Goal: Task Accomplishment & Management: Manage account settings

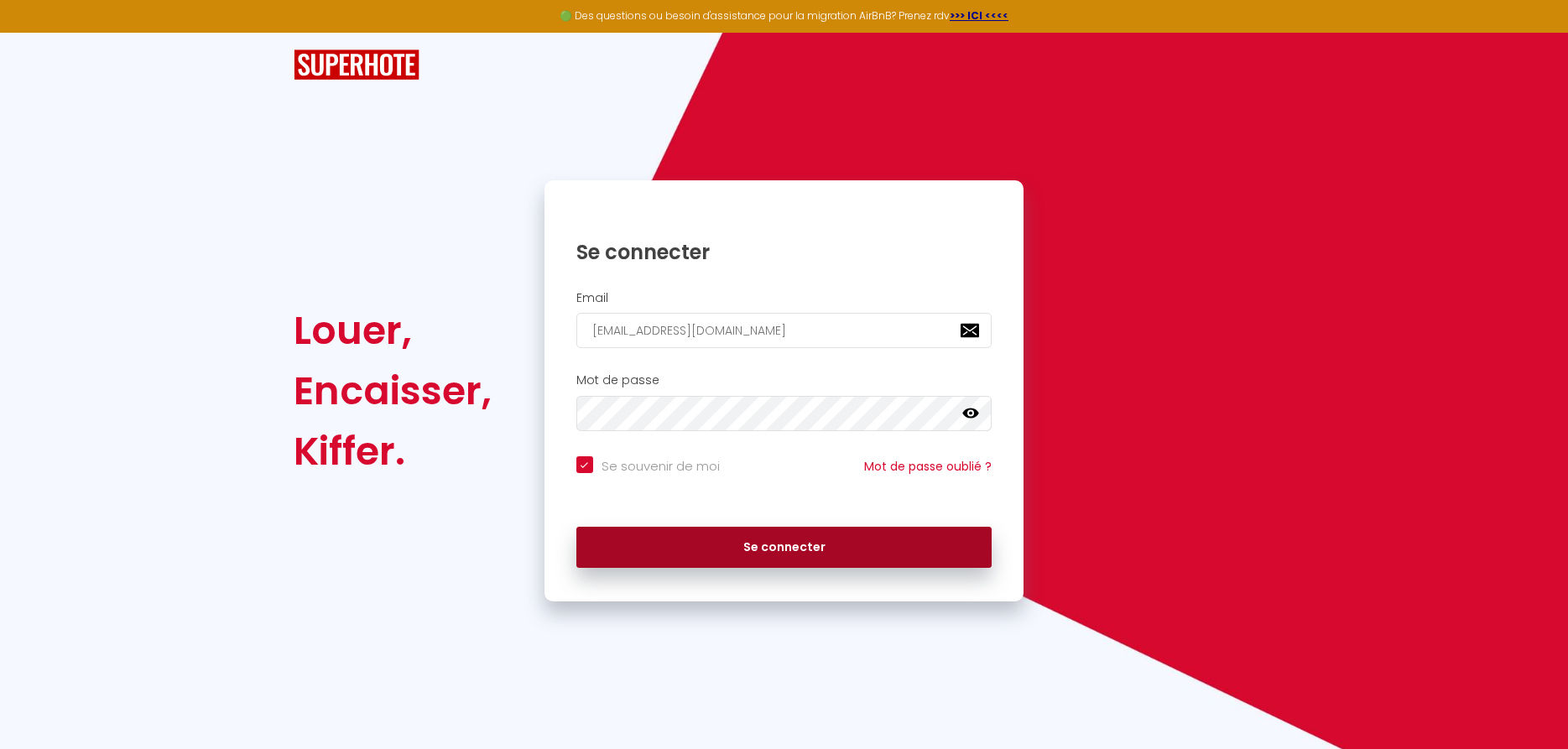
click at [802, 548] on button "Se connecter" at bounding box center [784, 548] width 416 height 42
checkbox input "true"
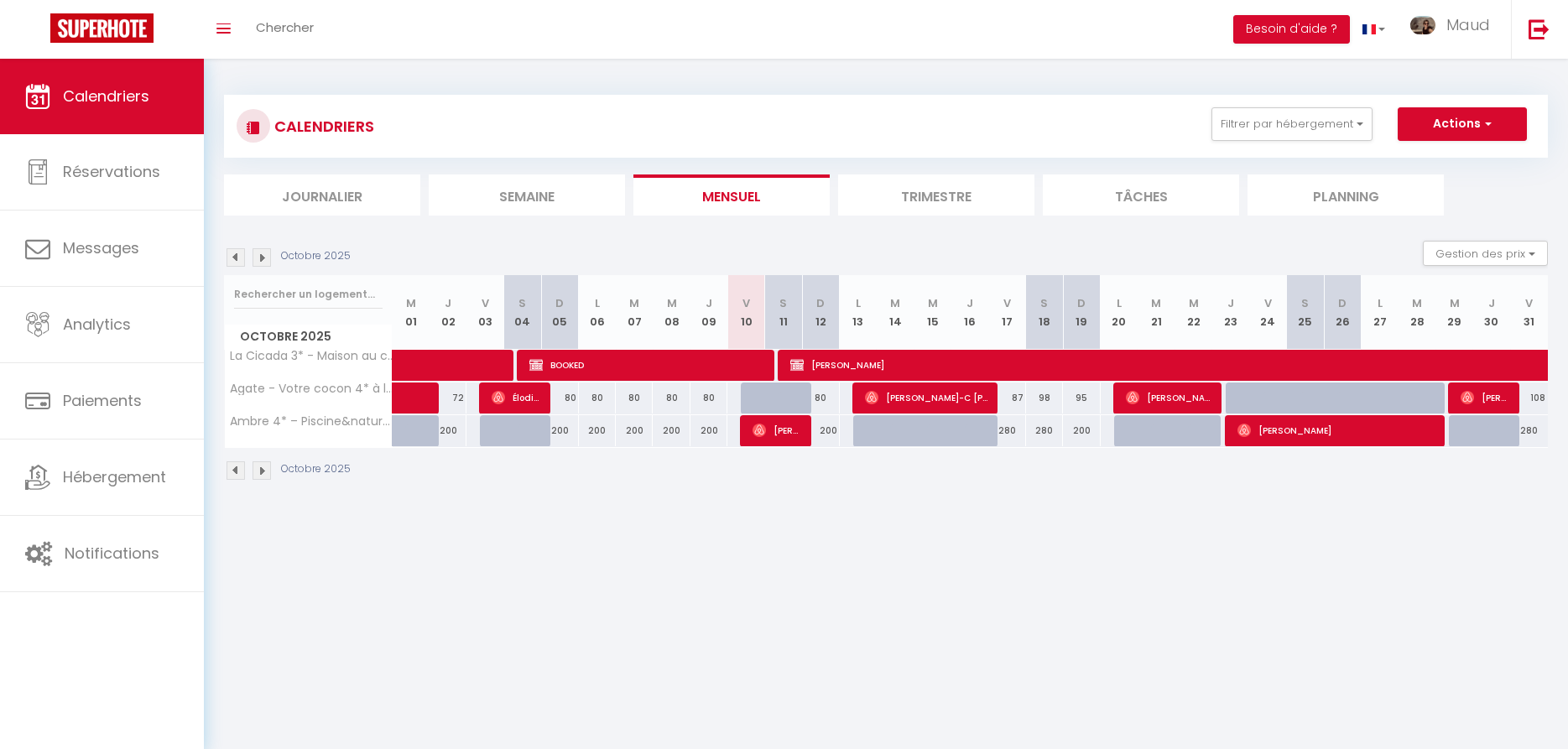
click at [255, 256] on img at bounding box center [262, 257] width 19 height 19
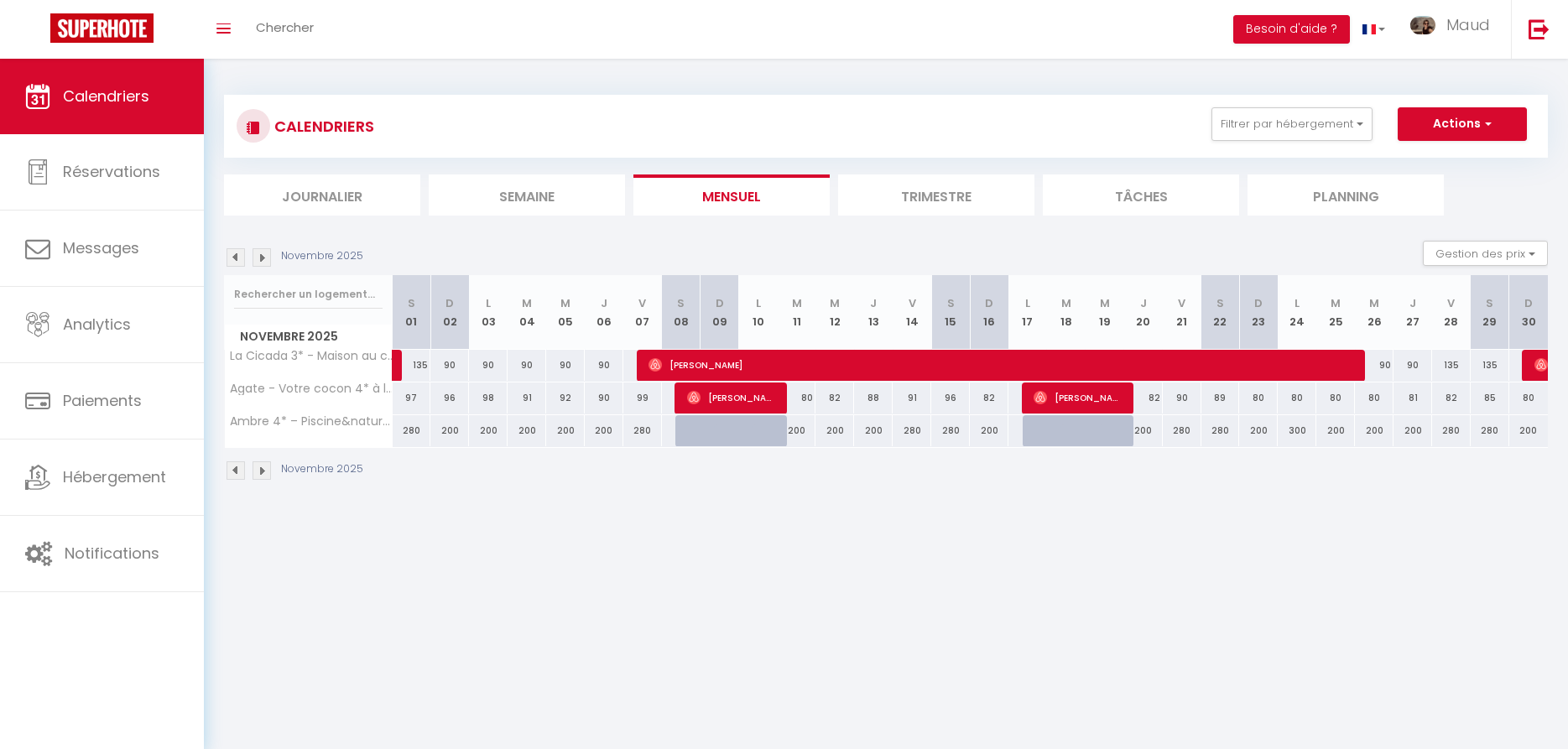
click at [255, 256] on img at bounding box center [262, 257] width 19 height 19
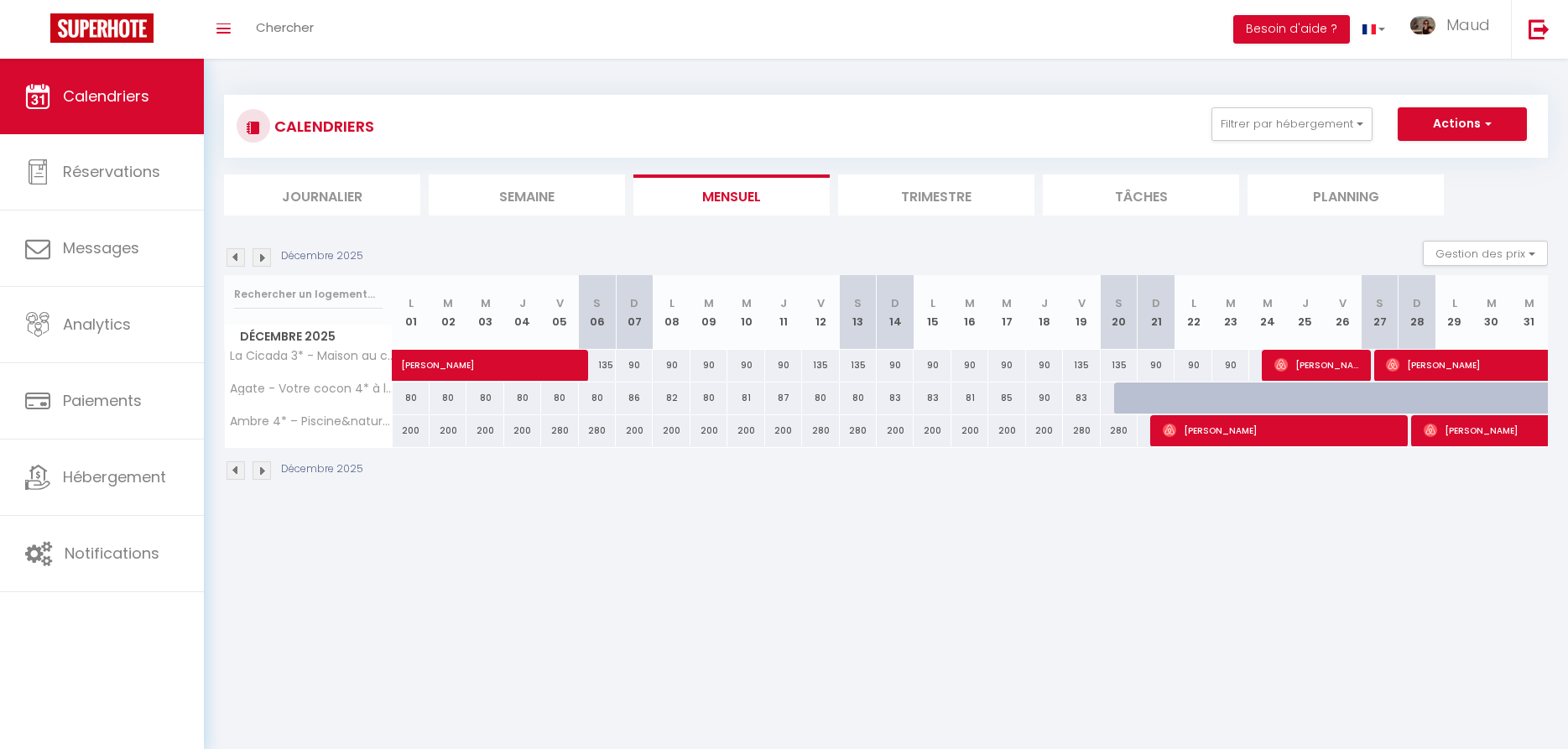
click at [255, 256] on img at bounding box center [262, 257] width 19 height 19
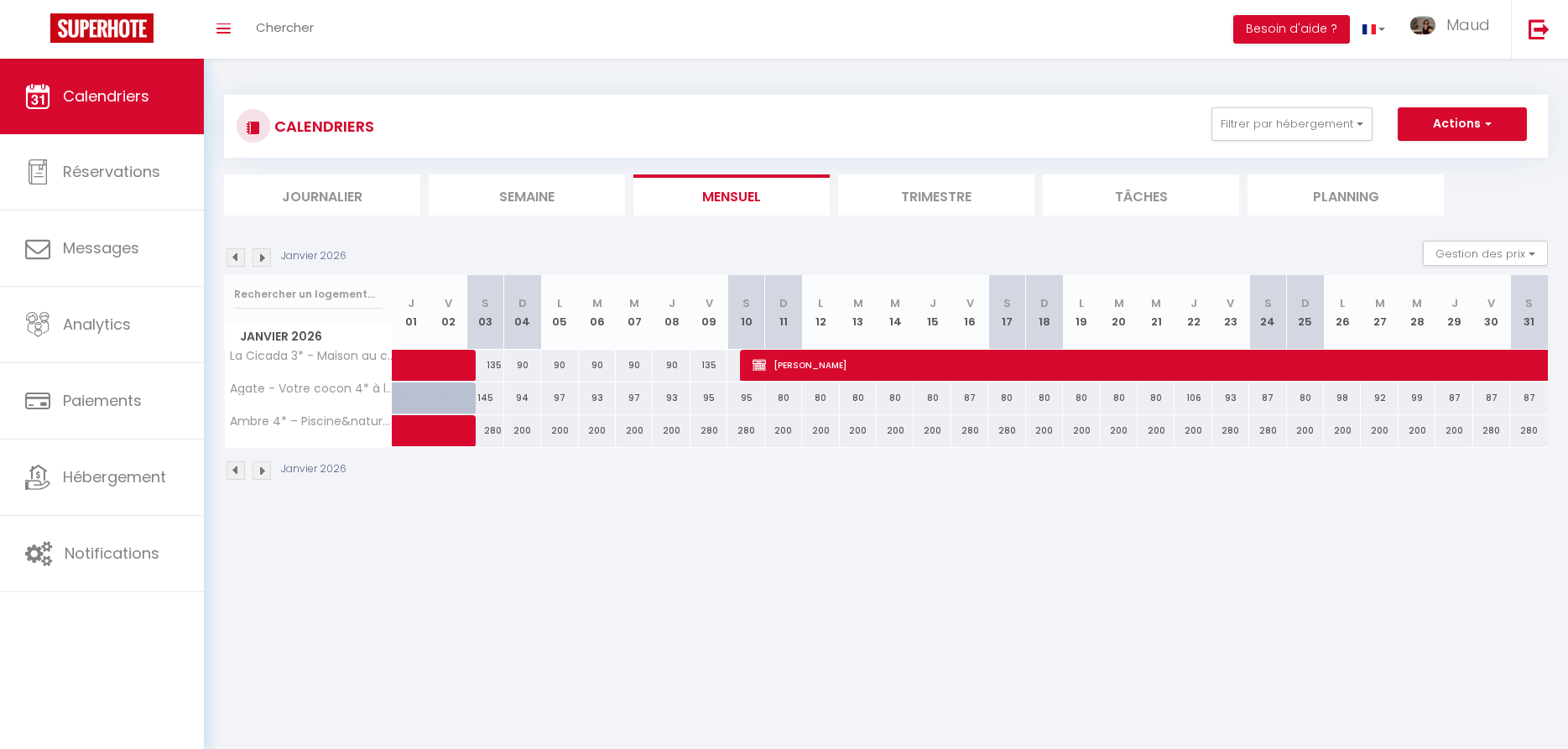
click at [255, 256] on img at bounding box center [262, 257] width 19 height 19
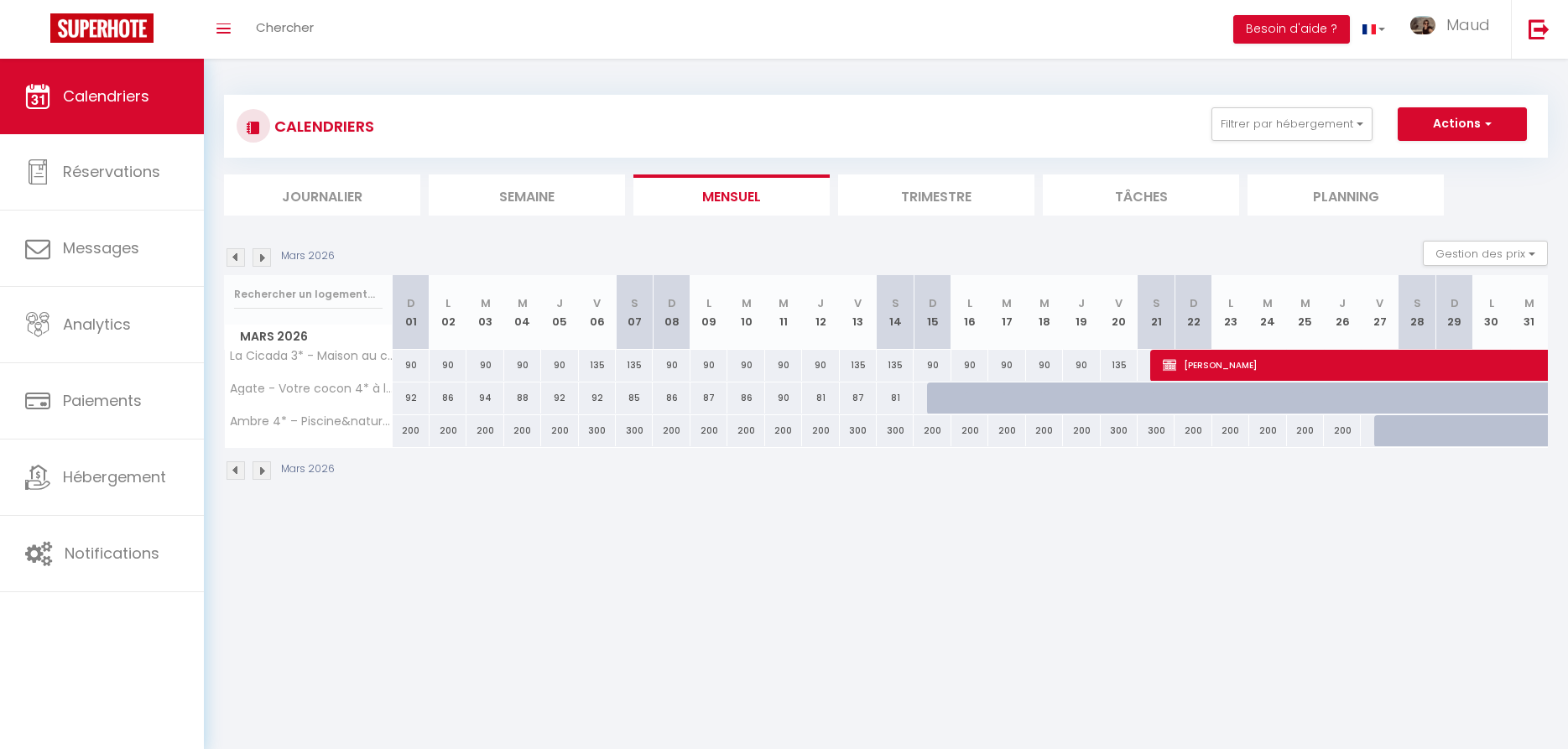
click at [255, 256] on img at bounding box center [262, 257] width 19 height 19
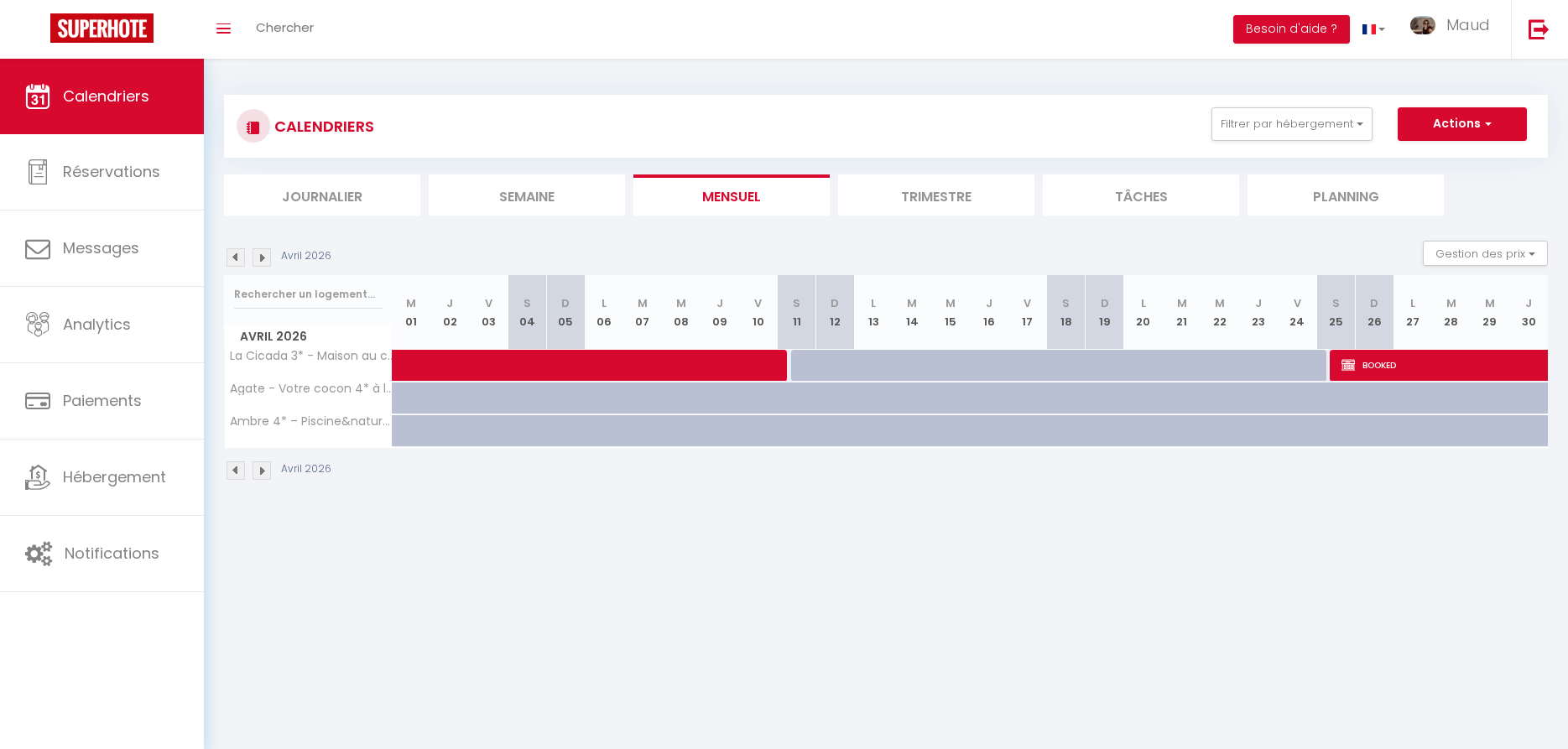
click at [255, 256] on img at bounding box center [262, 257] width 19 height 19
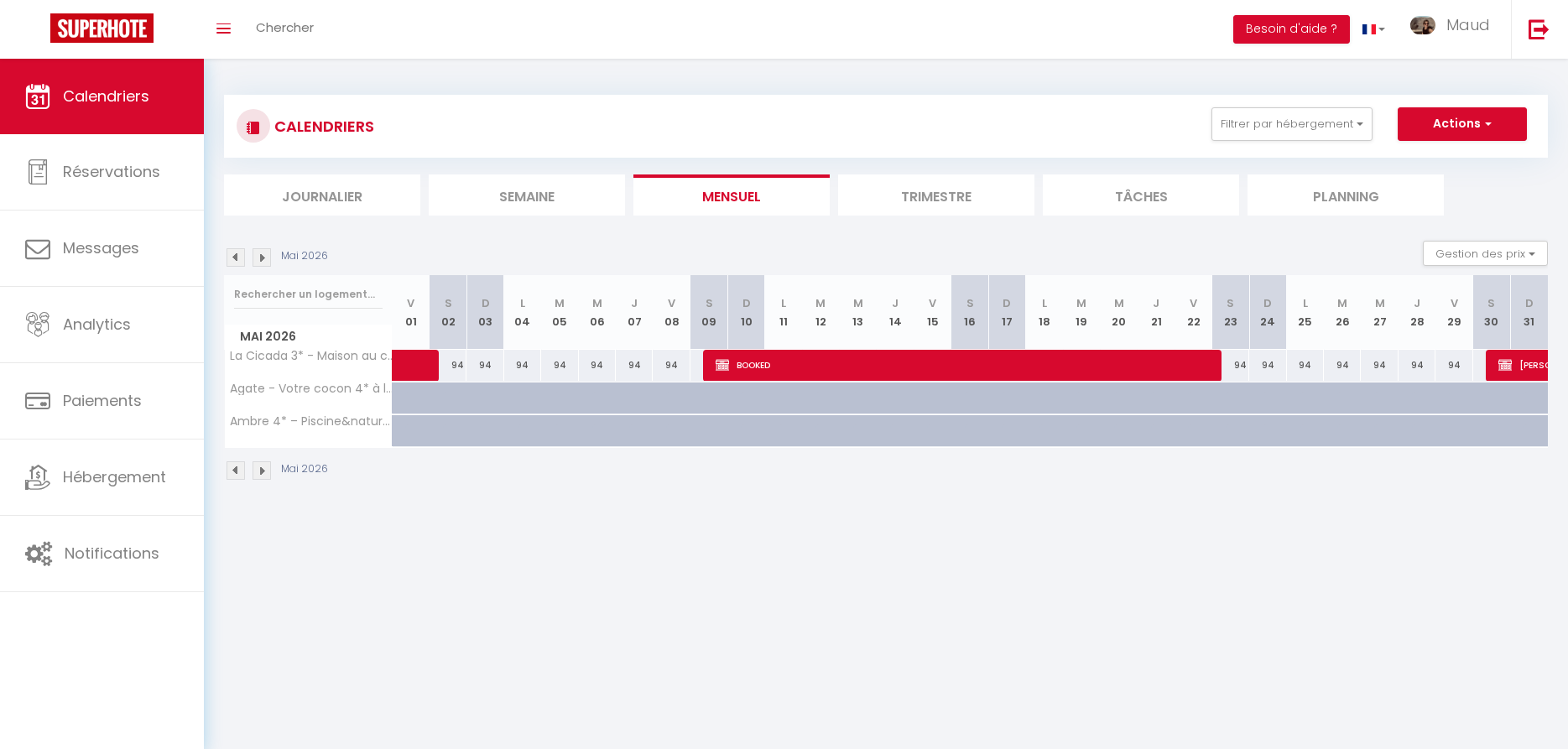
click at [255, 256] on img at bounding box center [262, 257] width 19 height 19
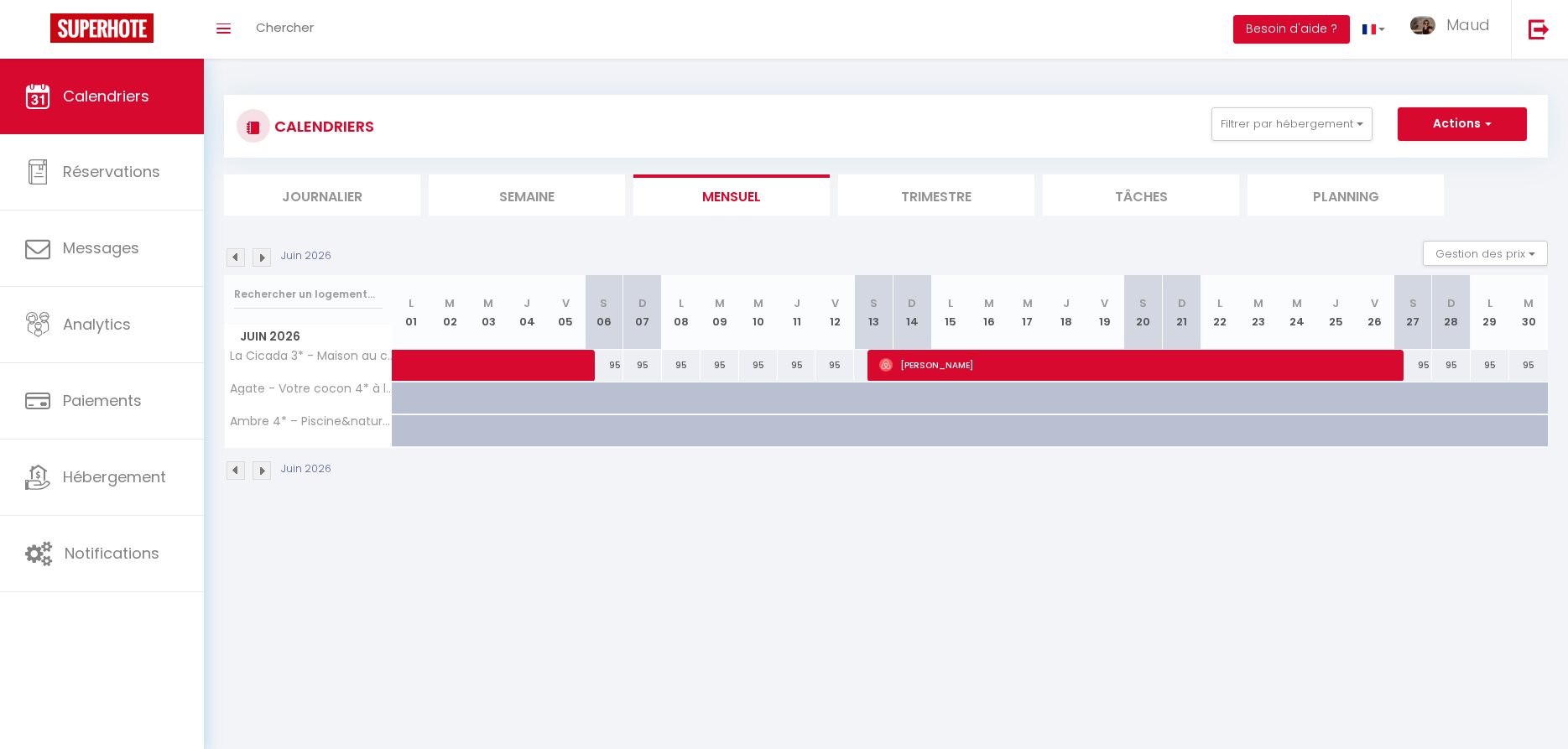
click at [255, 256] on img at bounding box center [262, 257] width 19 height 19
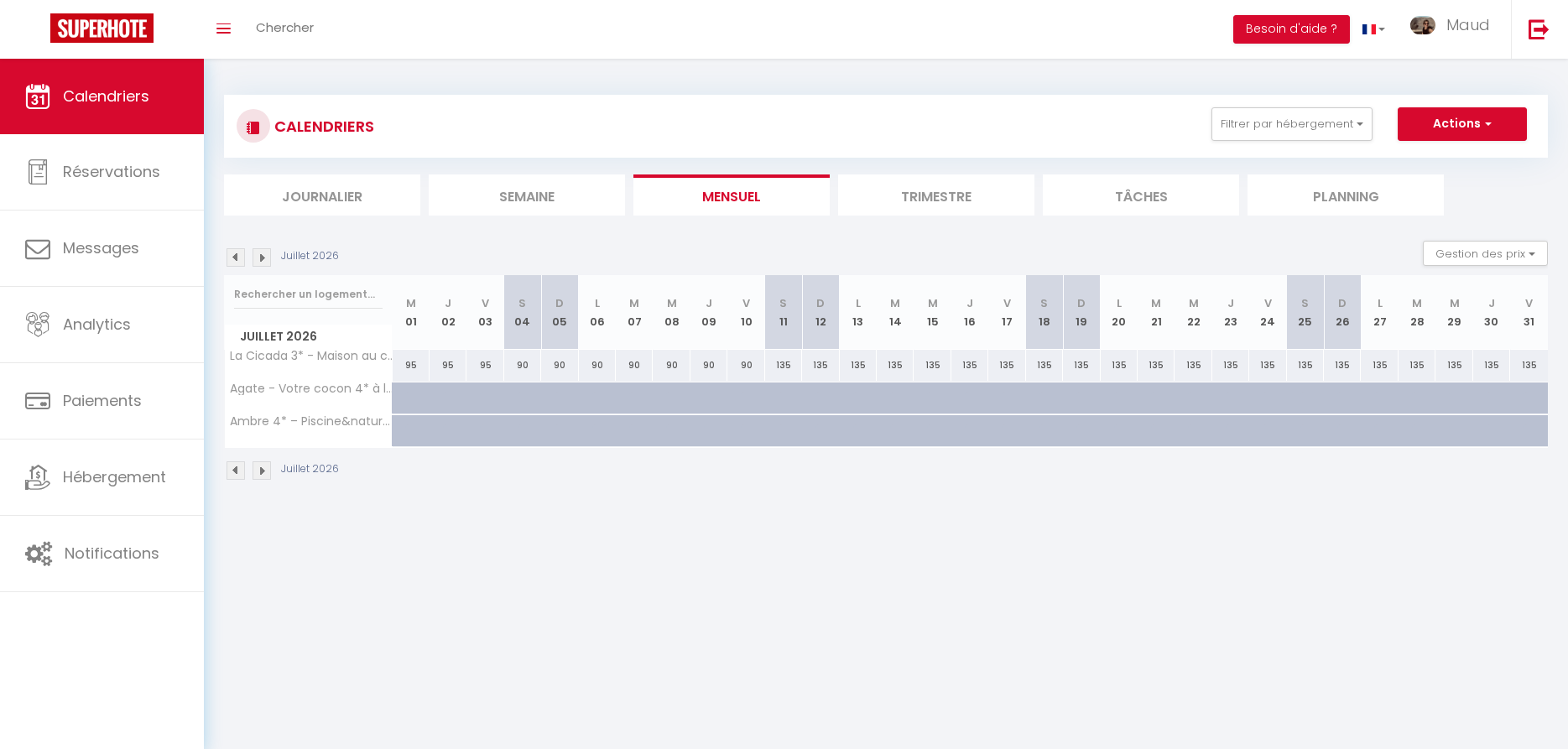
click at [255, 256] on img at bounding box center [262, 257] width 19 height 19
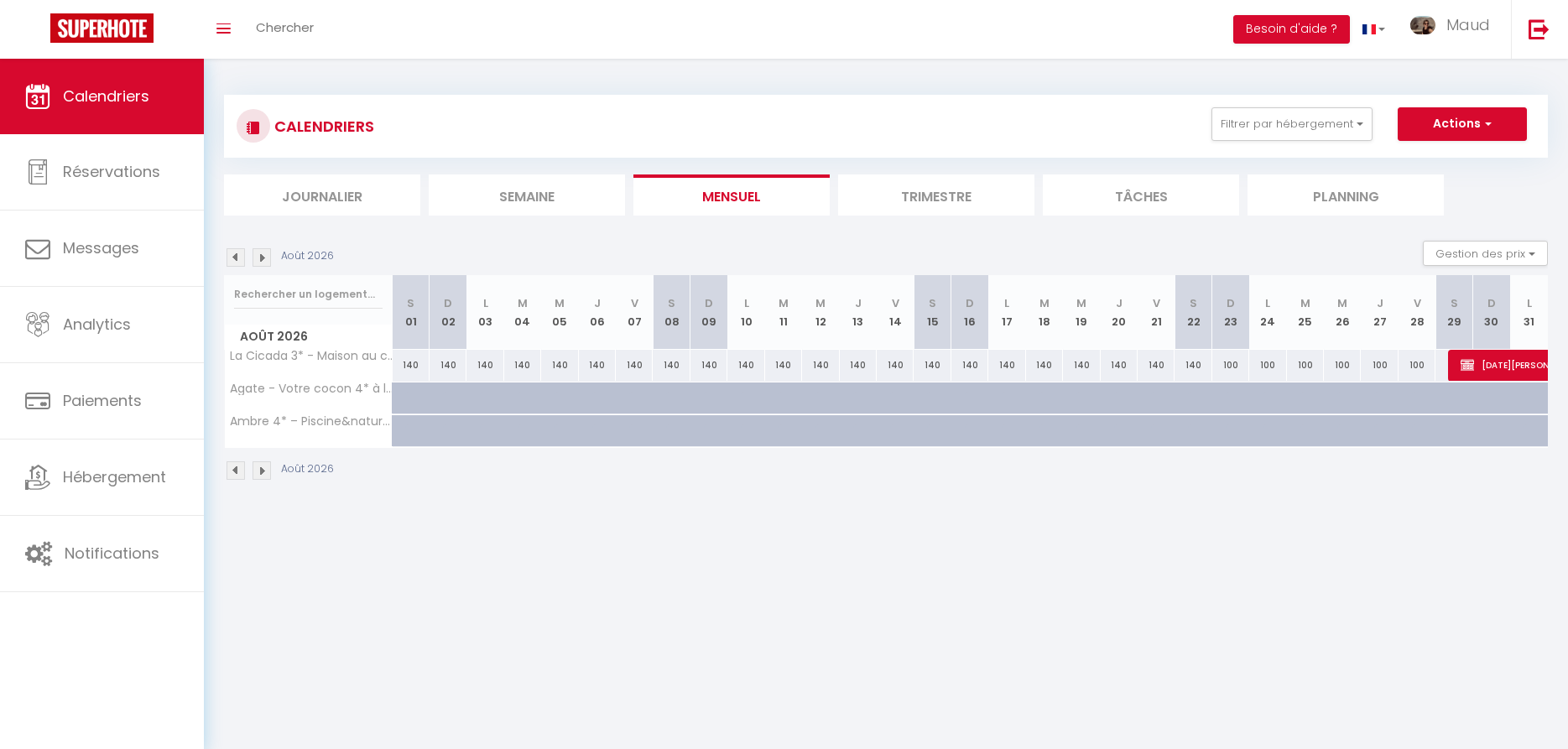
click at [255, 258] on img at bounding box center [262, 257] width 19 height 19
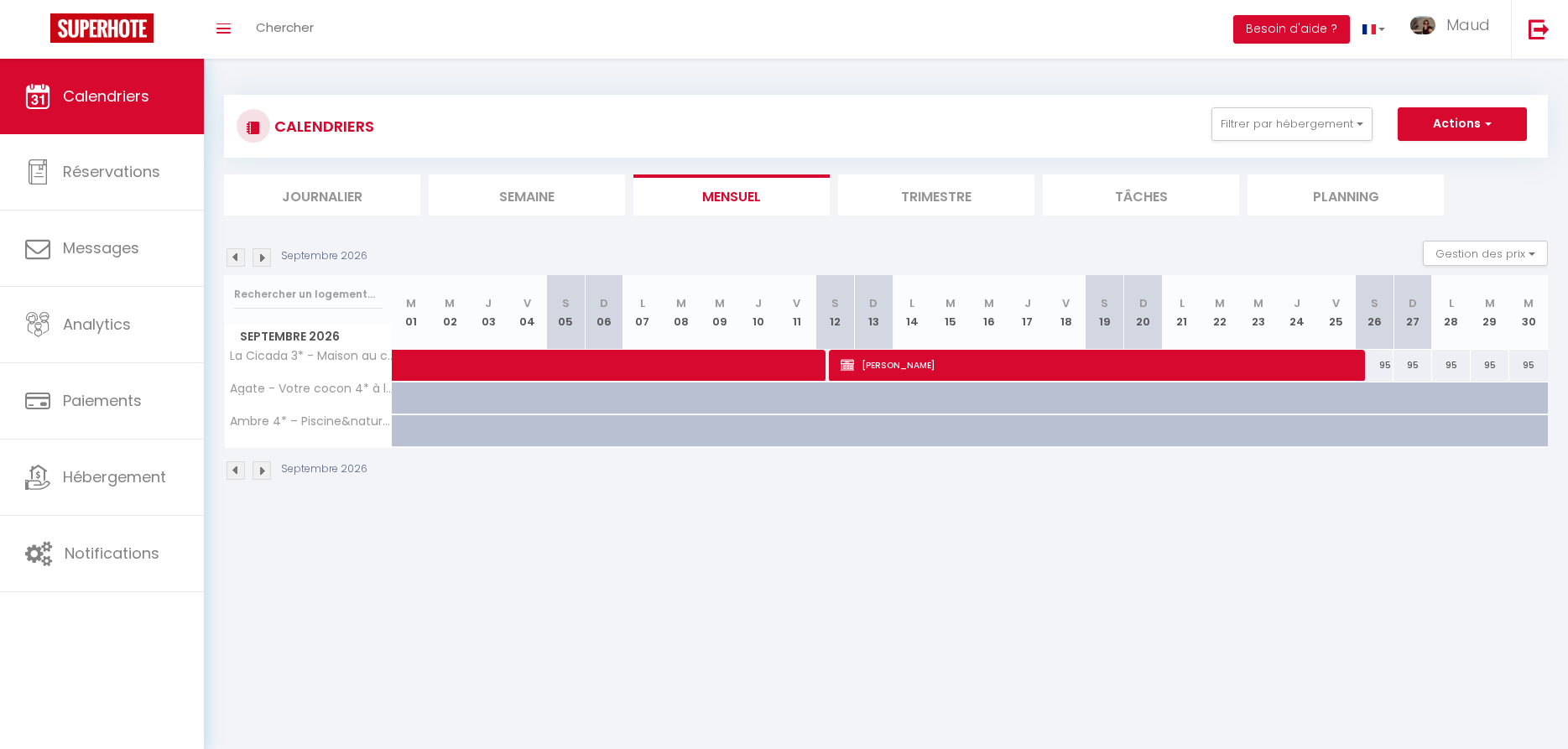
click at [255, 259] on img at bounding box center [262, 257] width 19 height 19
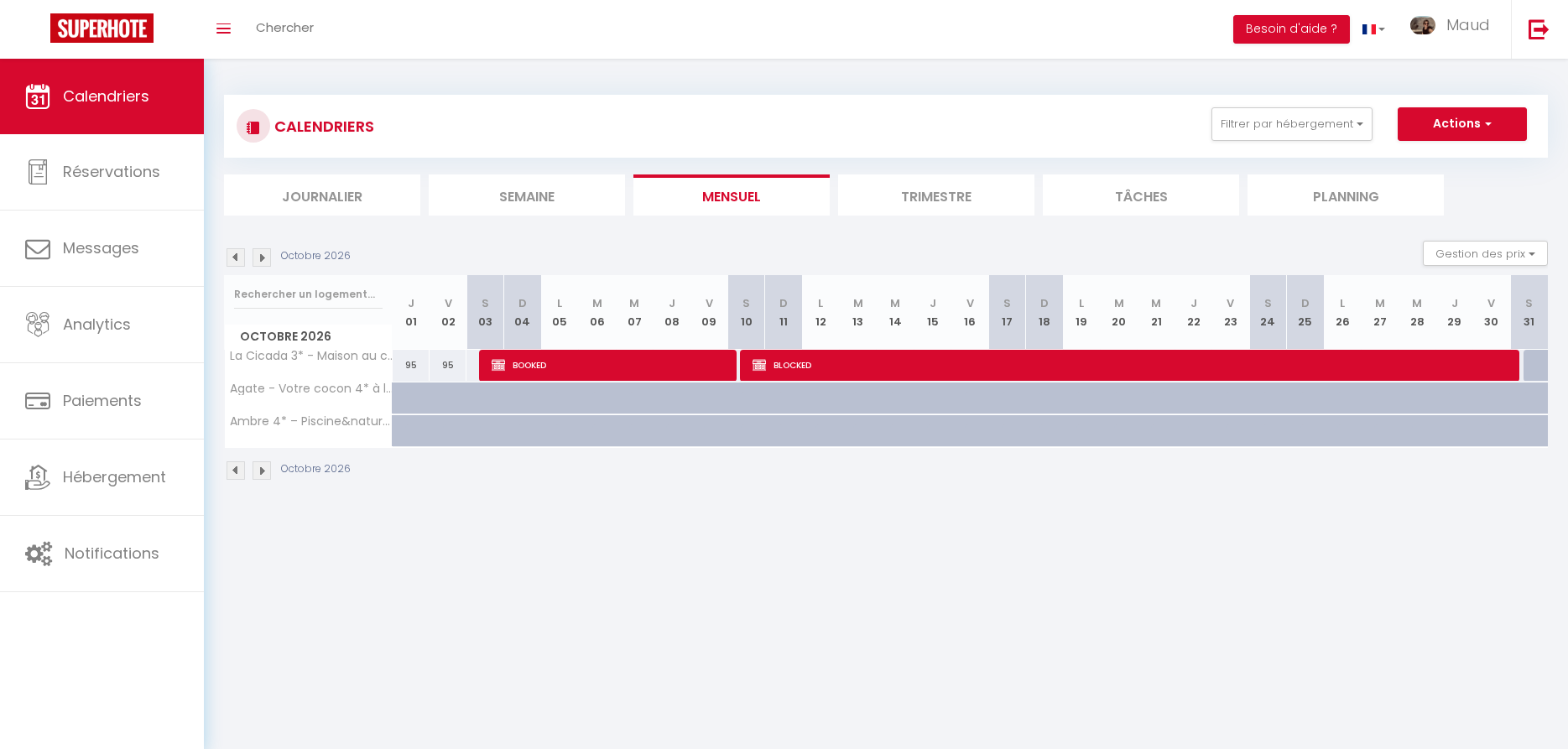
click at [255, 259] on img at bounding box center [262, 257] width 19 height 19
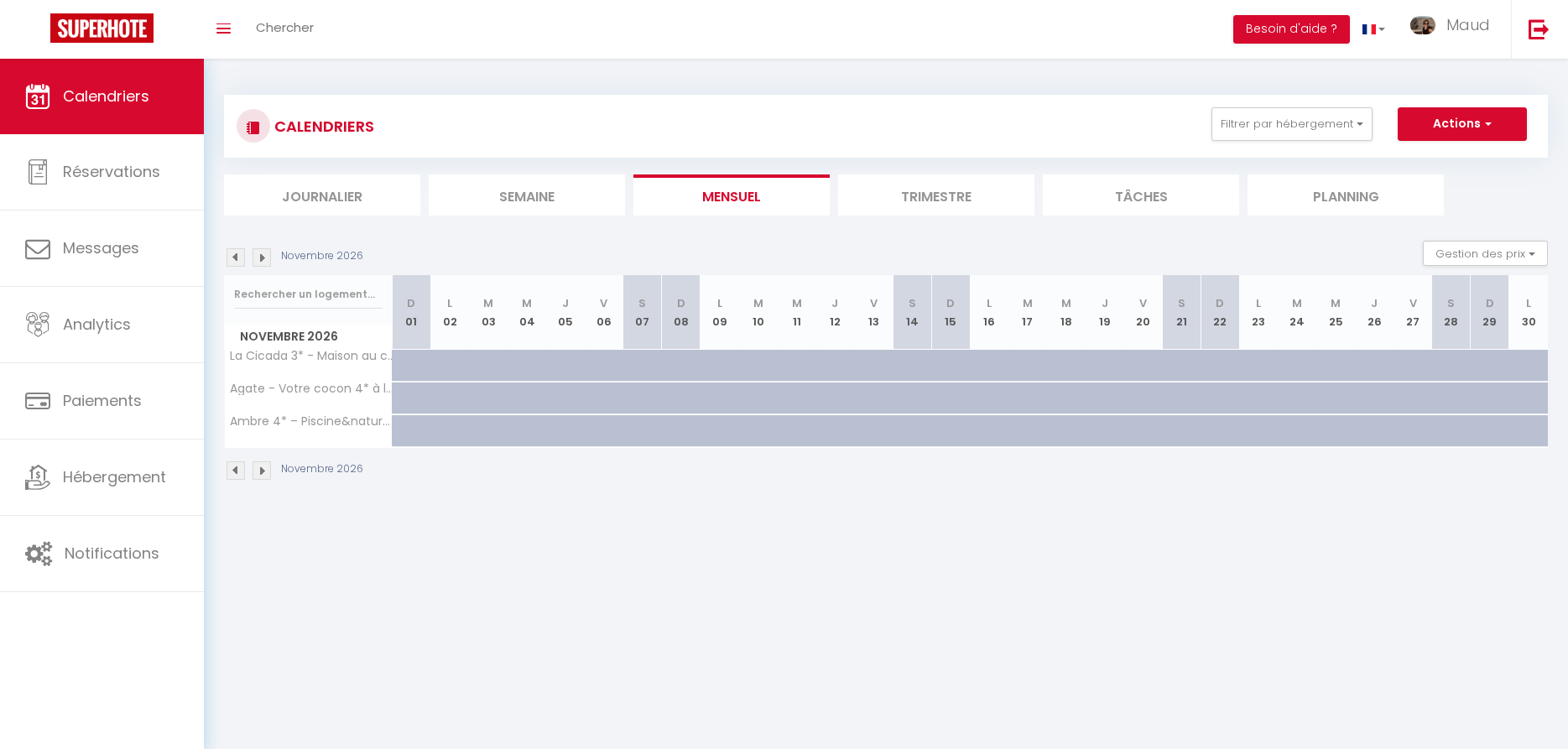
click at [255, 259] on img at bounding box center [262, 257] width 19 height 19
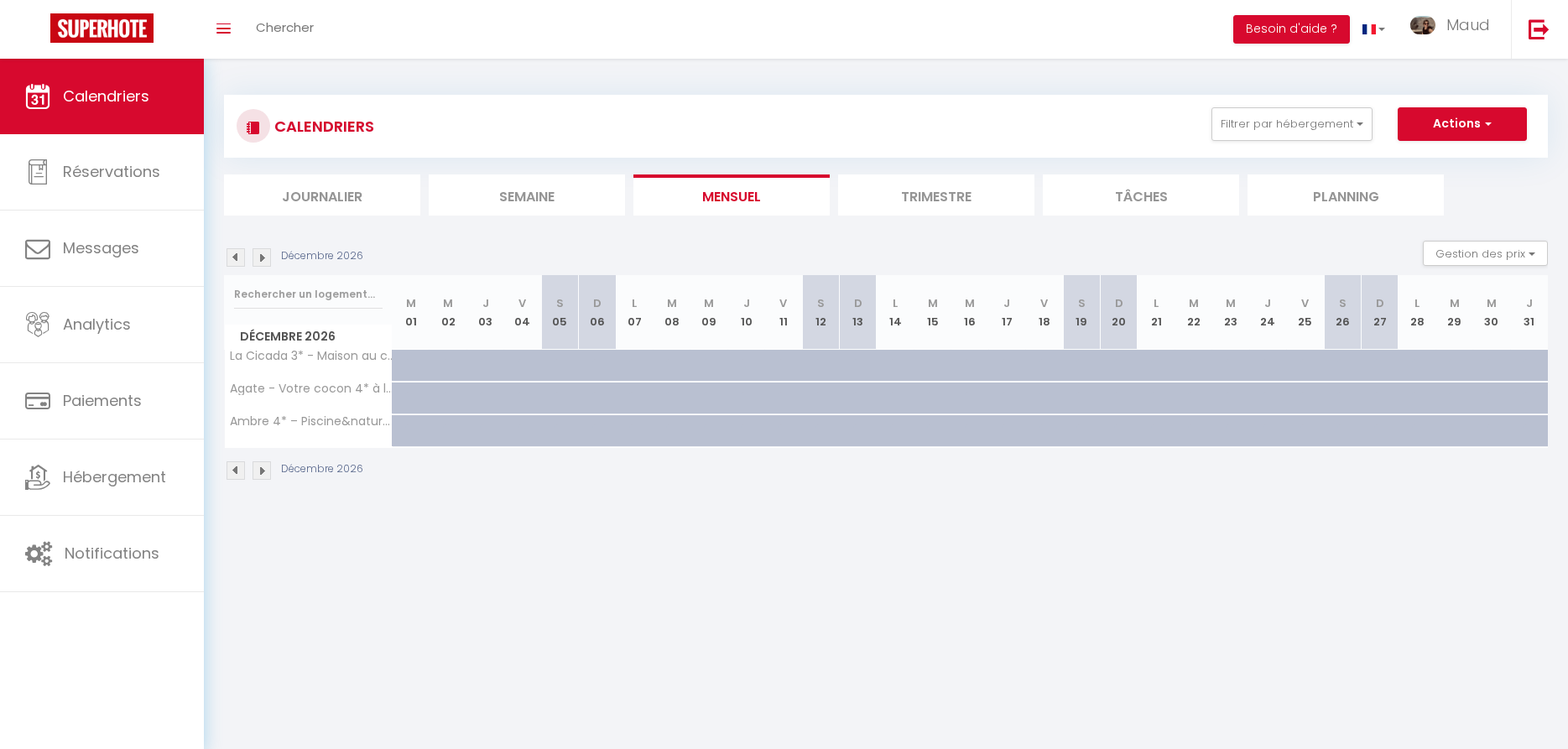
click at [238, 267] on div "Décembre 2026 Gestion des prix Nb Nuits minimum Règles Disponibilité" at bounding box center [886, 257] width 1324 height 34
click at [238, 263] on img at bounding box center [236, 257] width 19 height 19
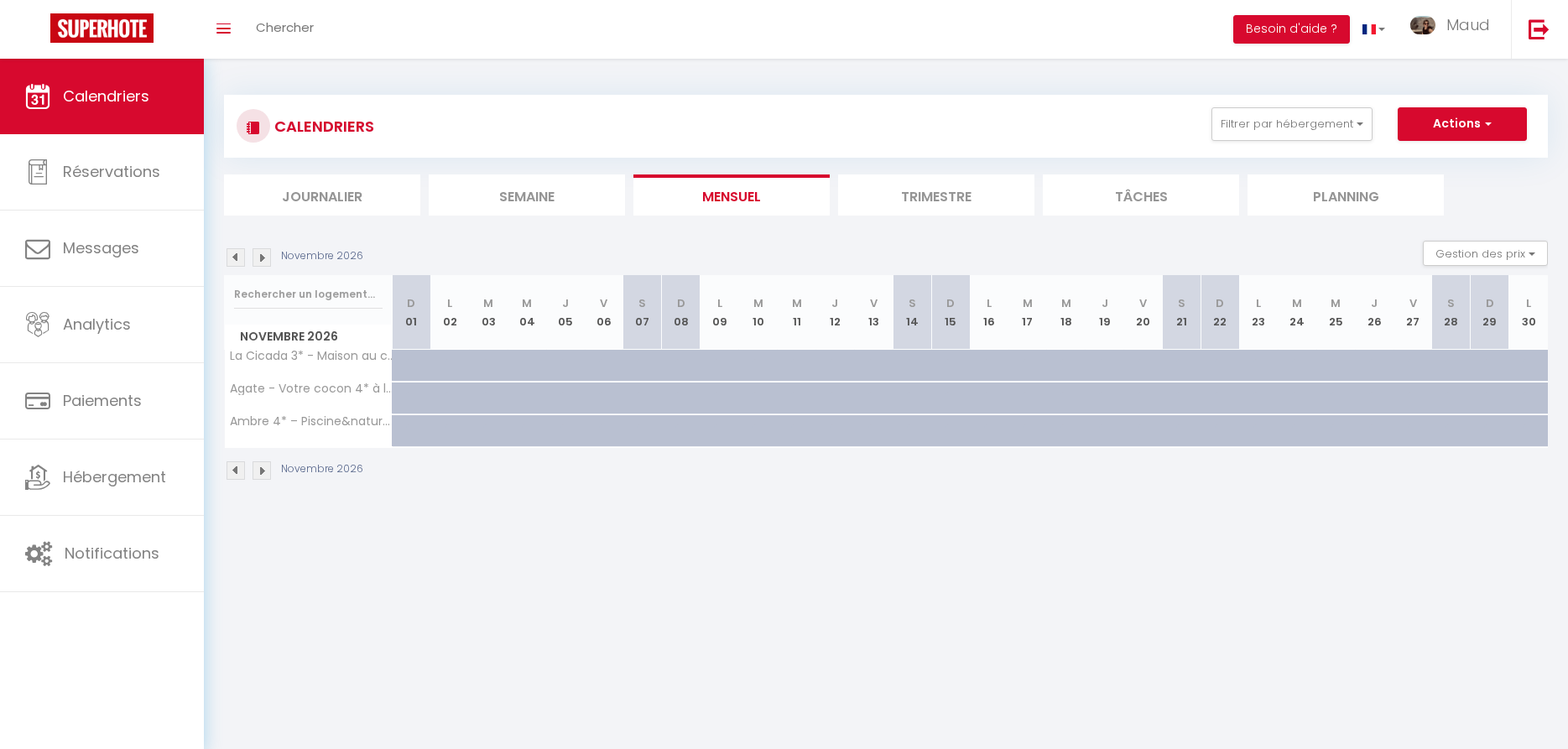
click at [238, 263] on img at bounding box center [236, 257] width 19 height 19
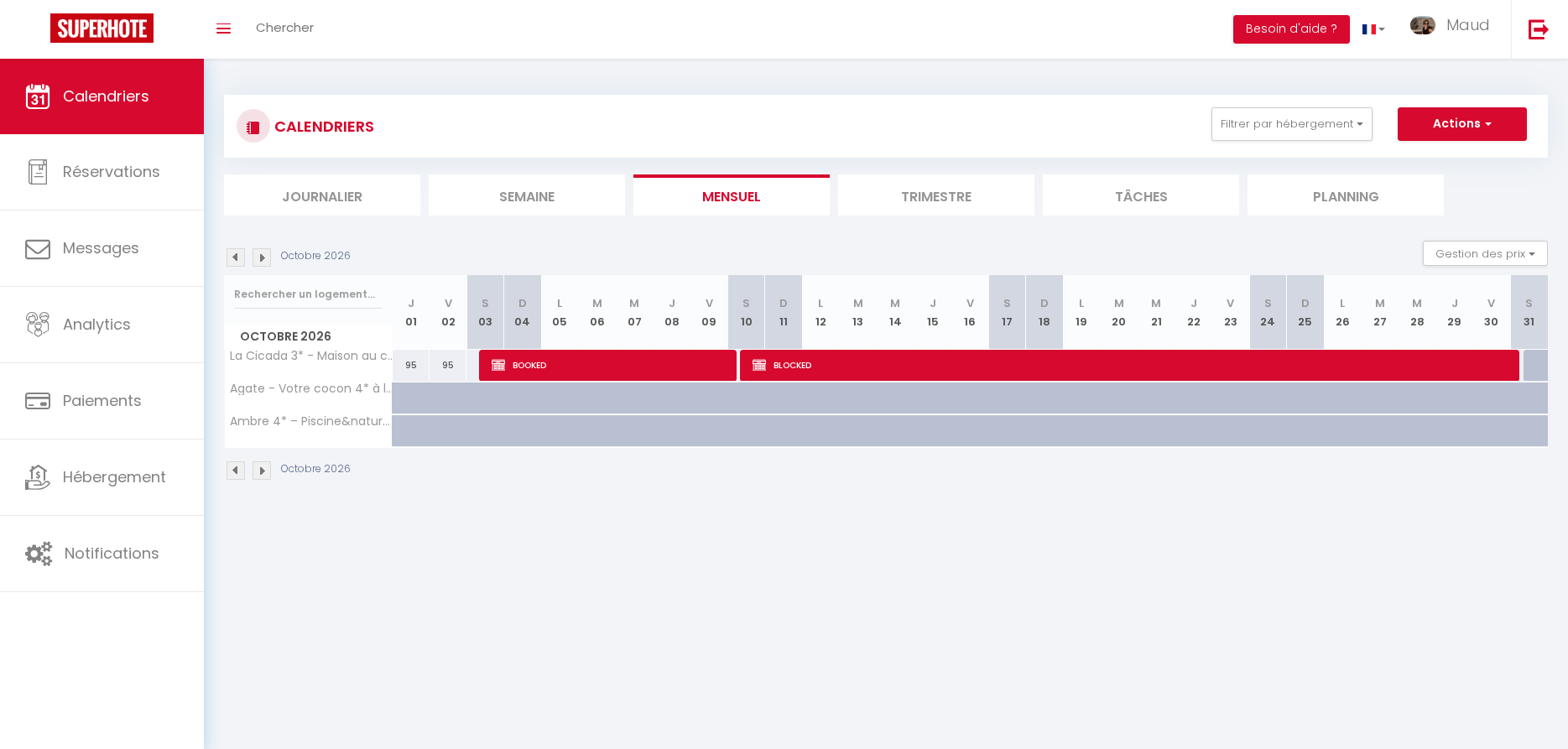
click at [238, 263] on img at bounding box center [236, 257] width 19 height 19
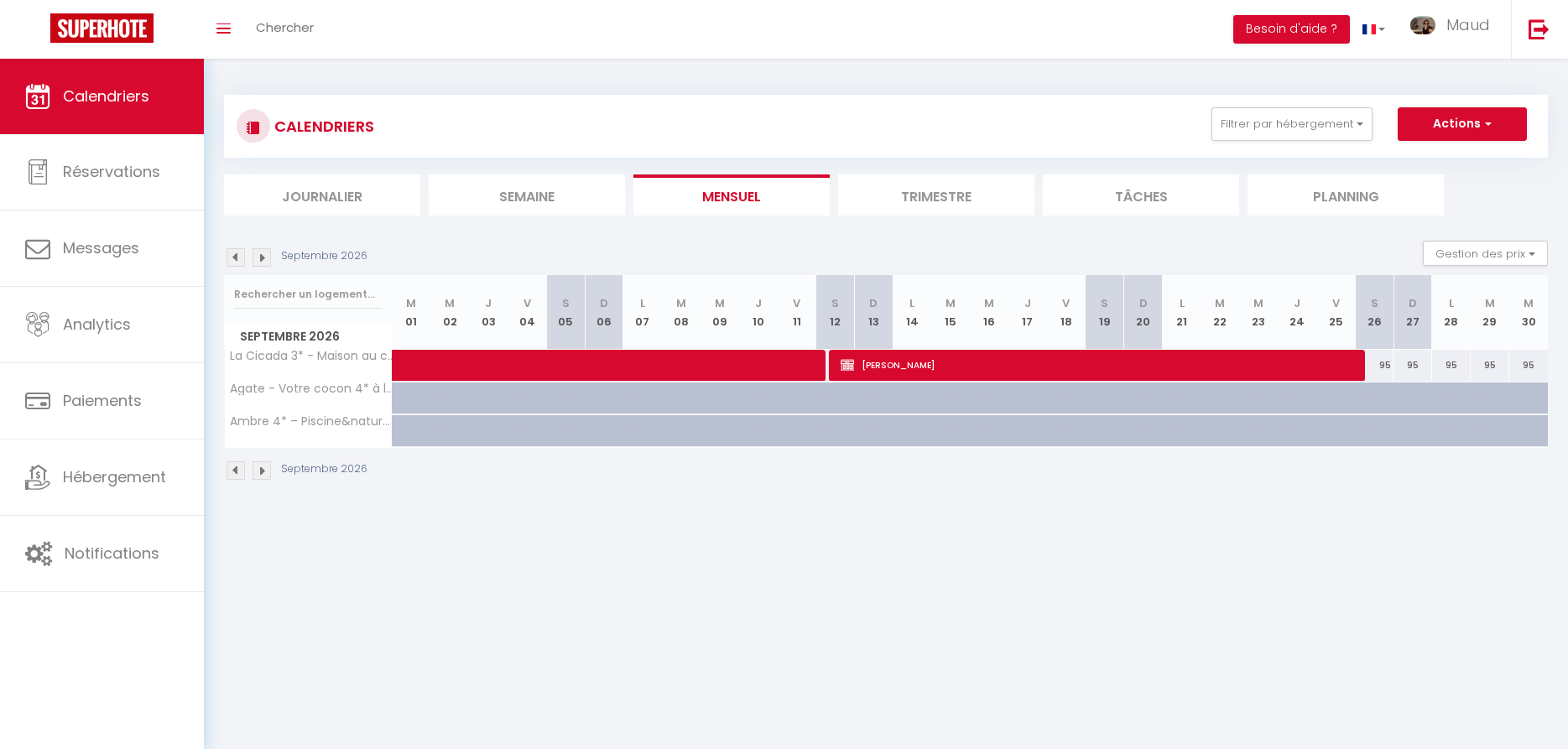
click at [258, 262] on img at bounding box center [262, 257] width 19 height 19
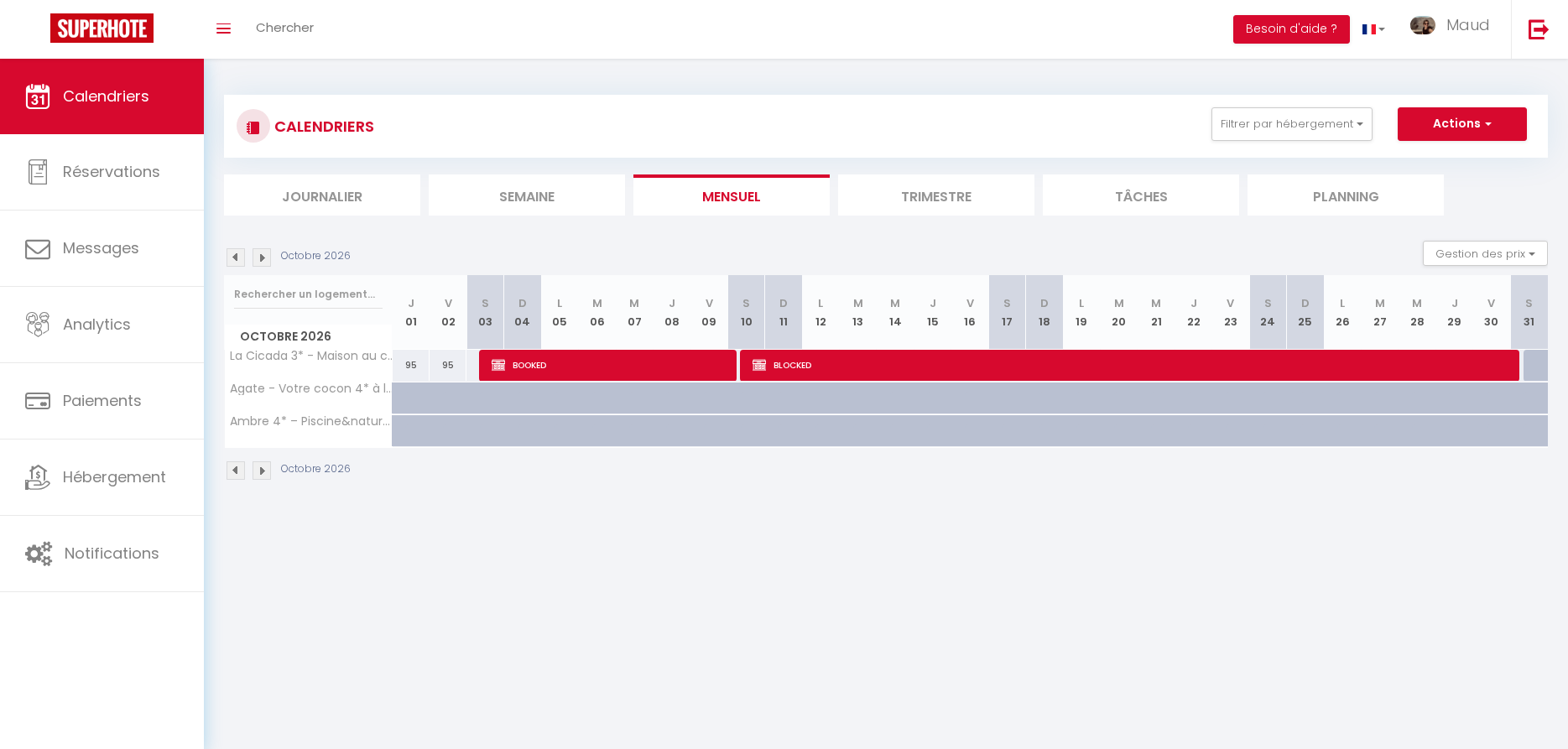
click at [265, 259] on img at bounding box center [262, 257] width 19 height 19
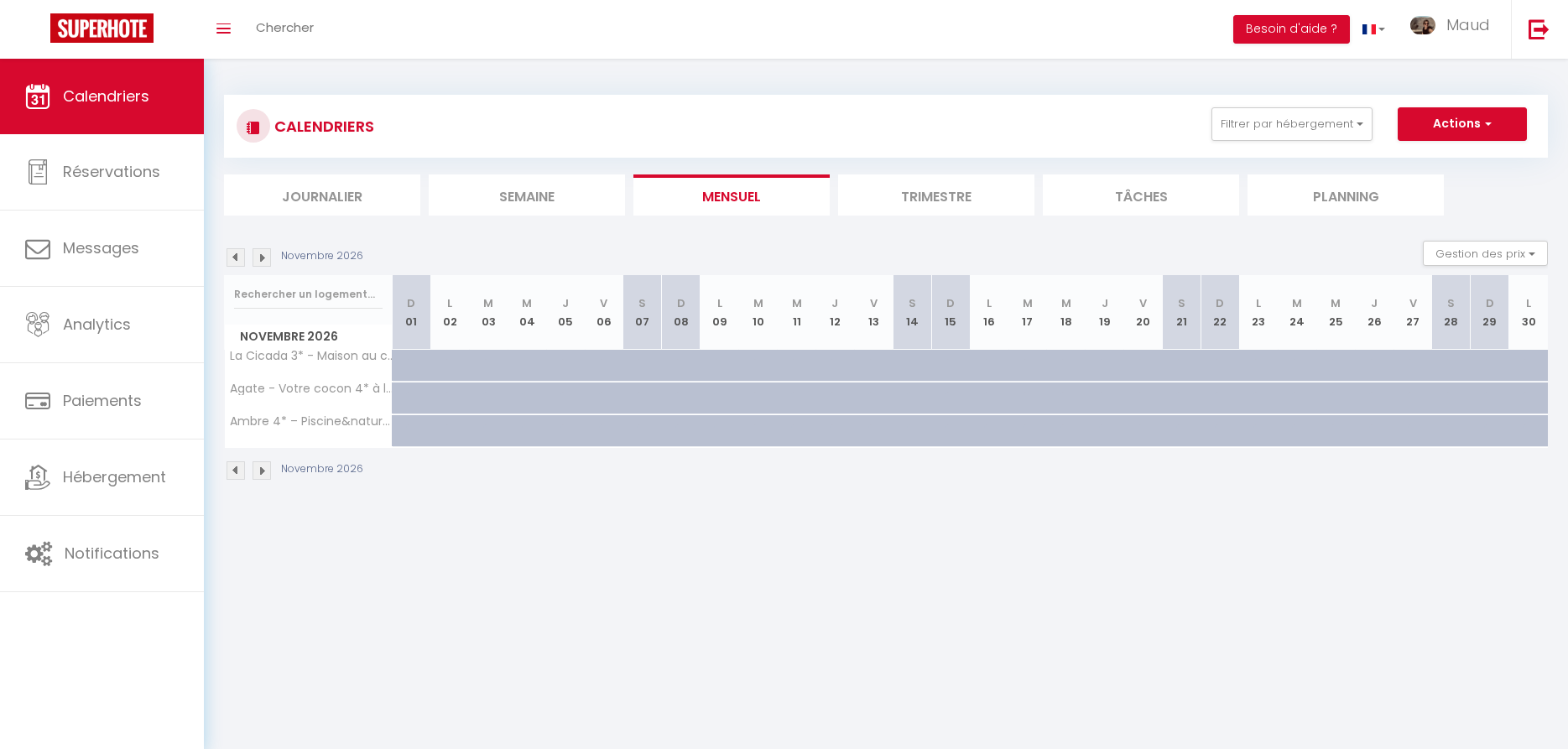
click at [235, 257] on img at bounding box center [236, 257] width 19 height 19
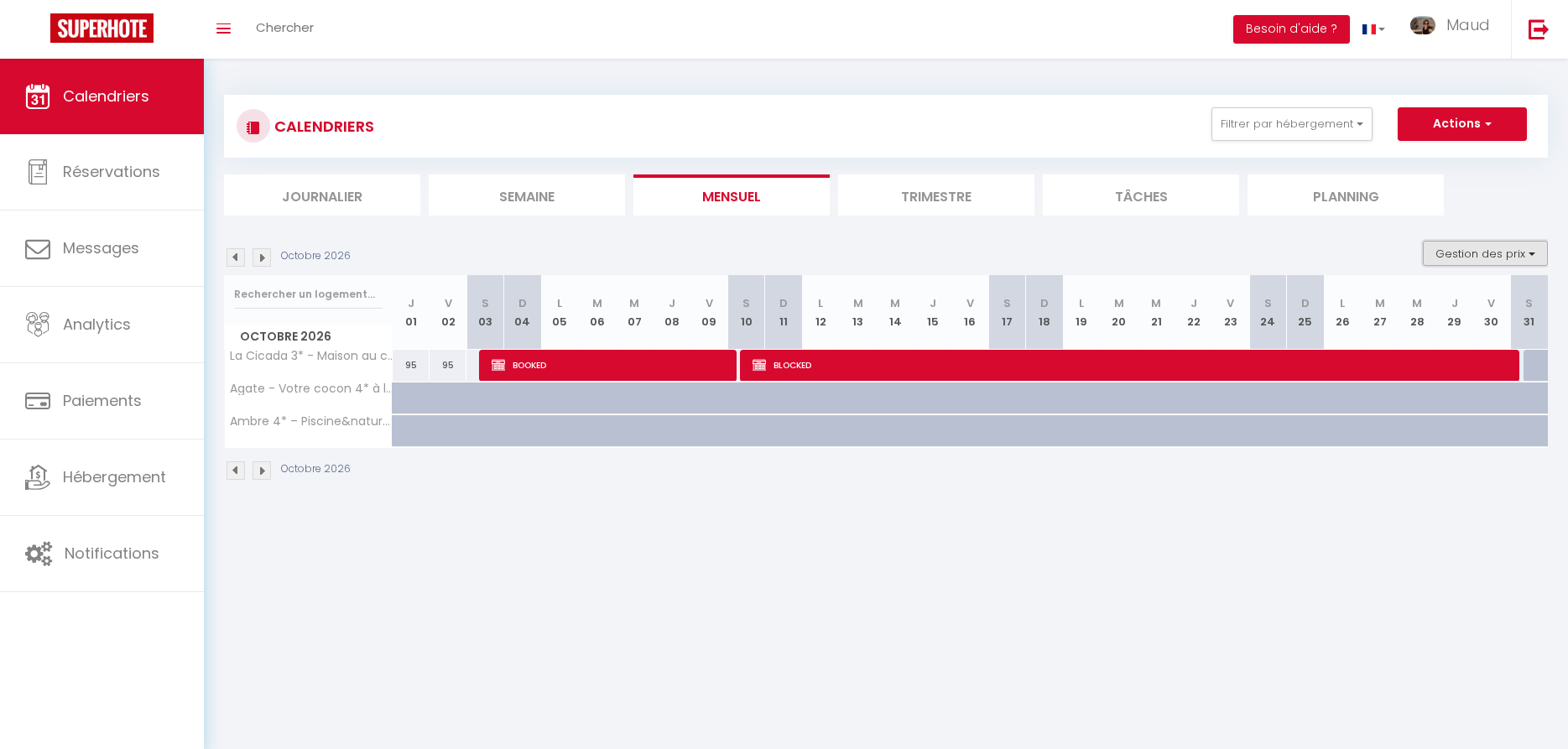
click at [1516, 248] on button "Gestion des prix" at bounding box center [1486, 253] width 125 height 26
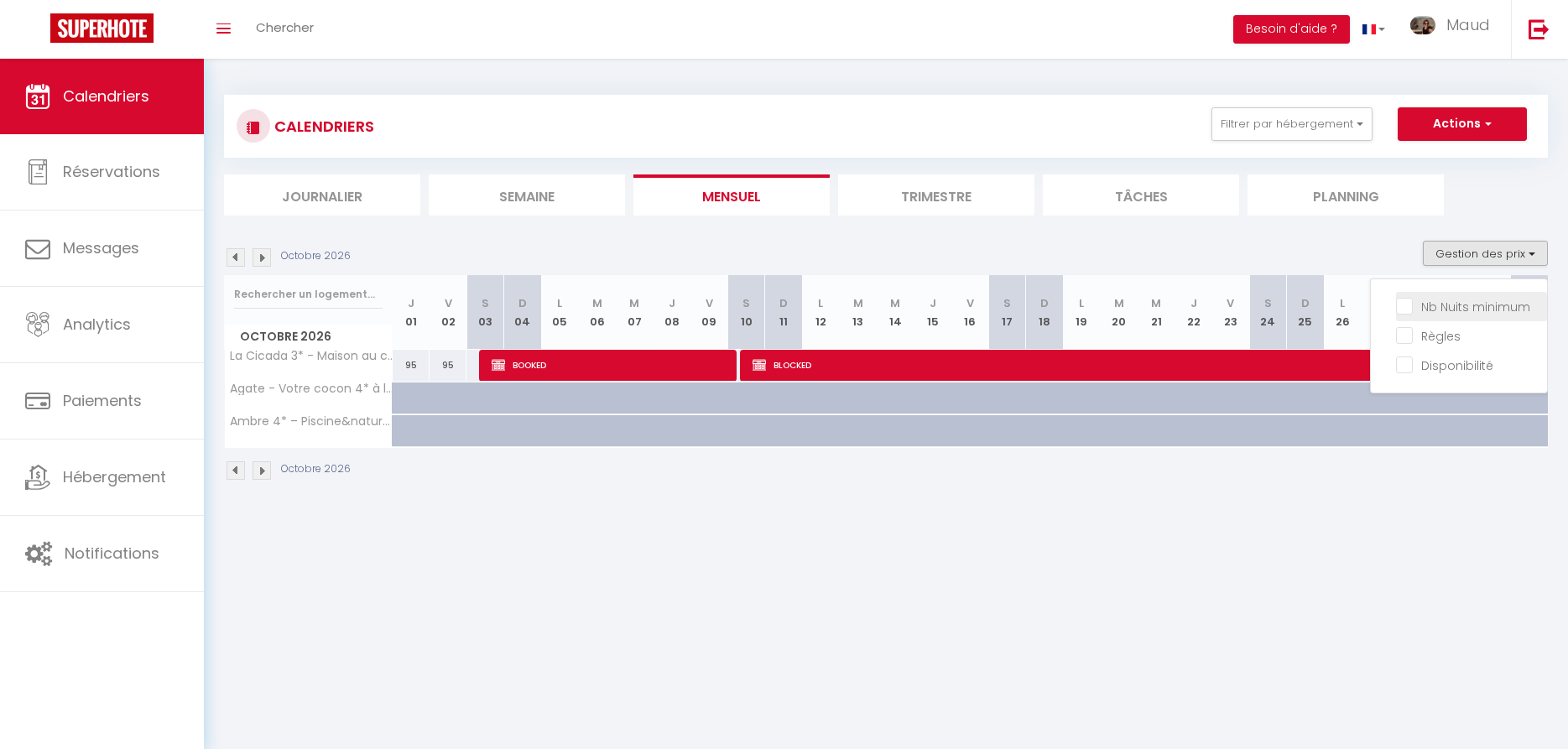
click at [1406, 307] on input "Nb Nuits minimum" at bounding box center [1471, 305] width 151 height 17
checkbox input "true"
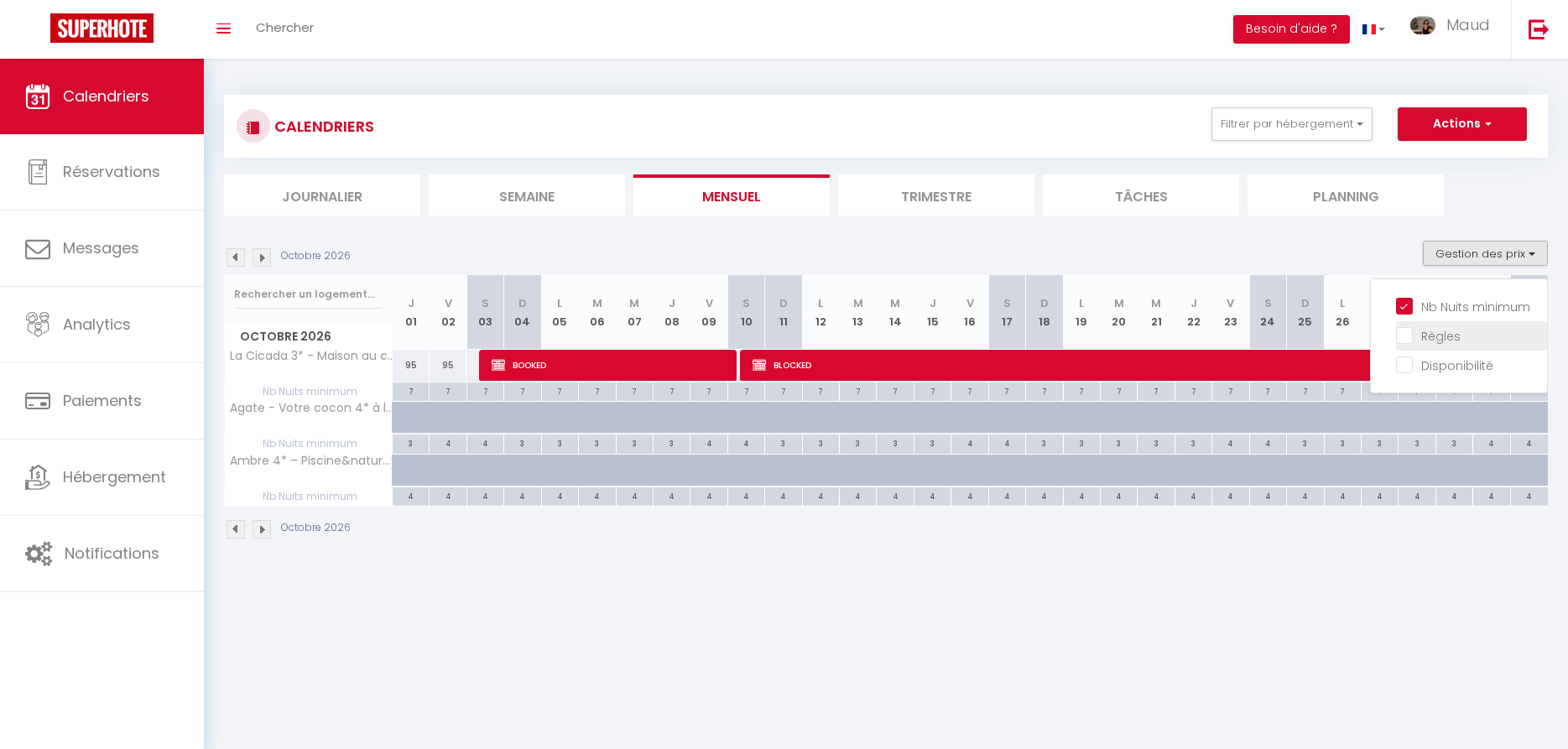
click at [1405, 334] on input "Règles" at bounding box center [1471, 335] width 151 height 17
checkbox input "true"
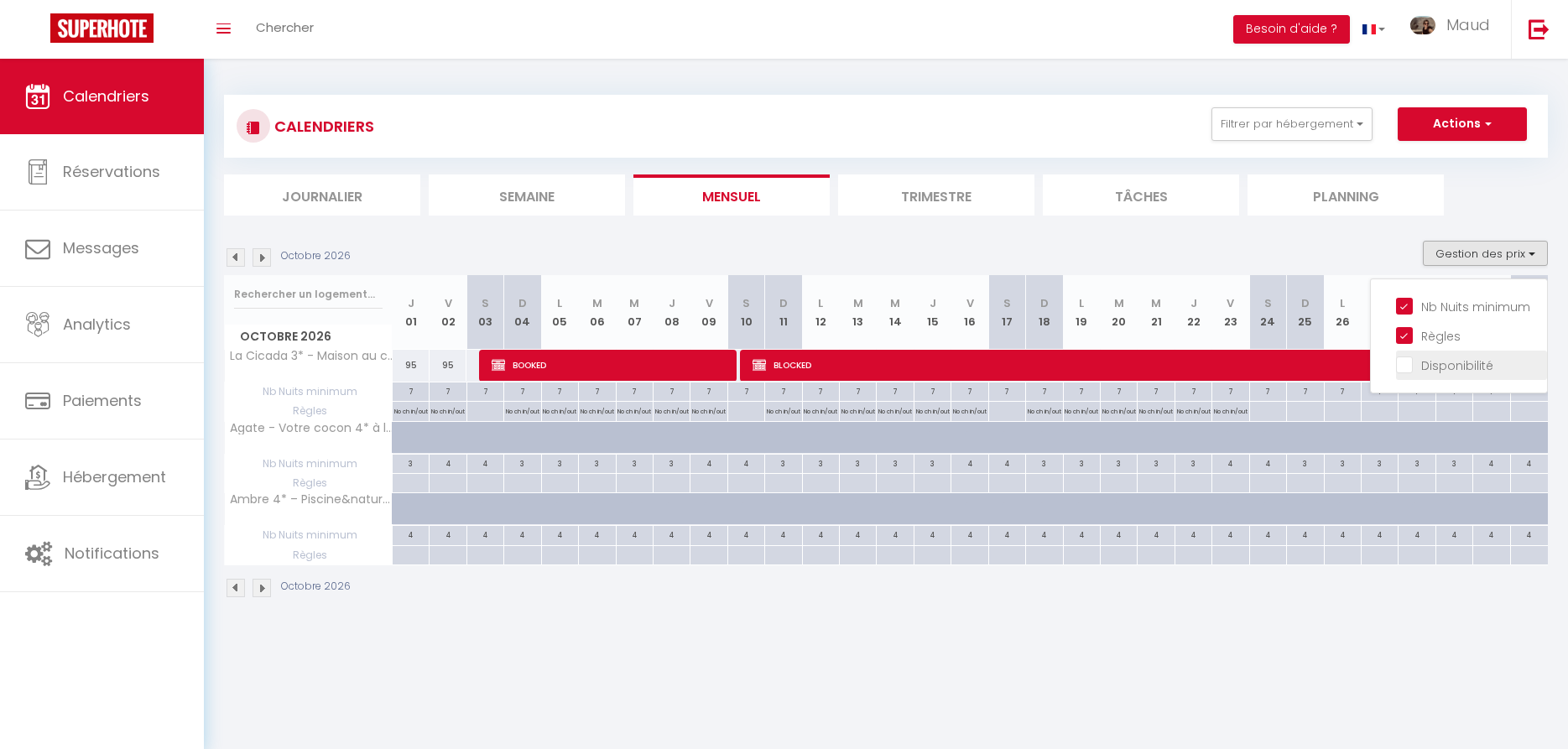
click at [1402, 367] on input "Disponibilité" at bounding box center [1471, 364] width 151 height 17
checkbox input "true"
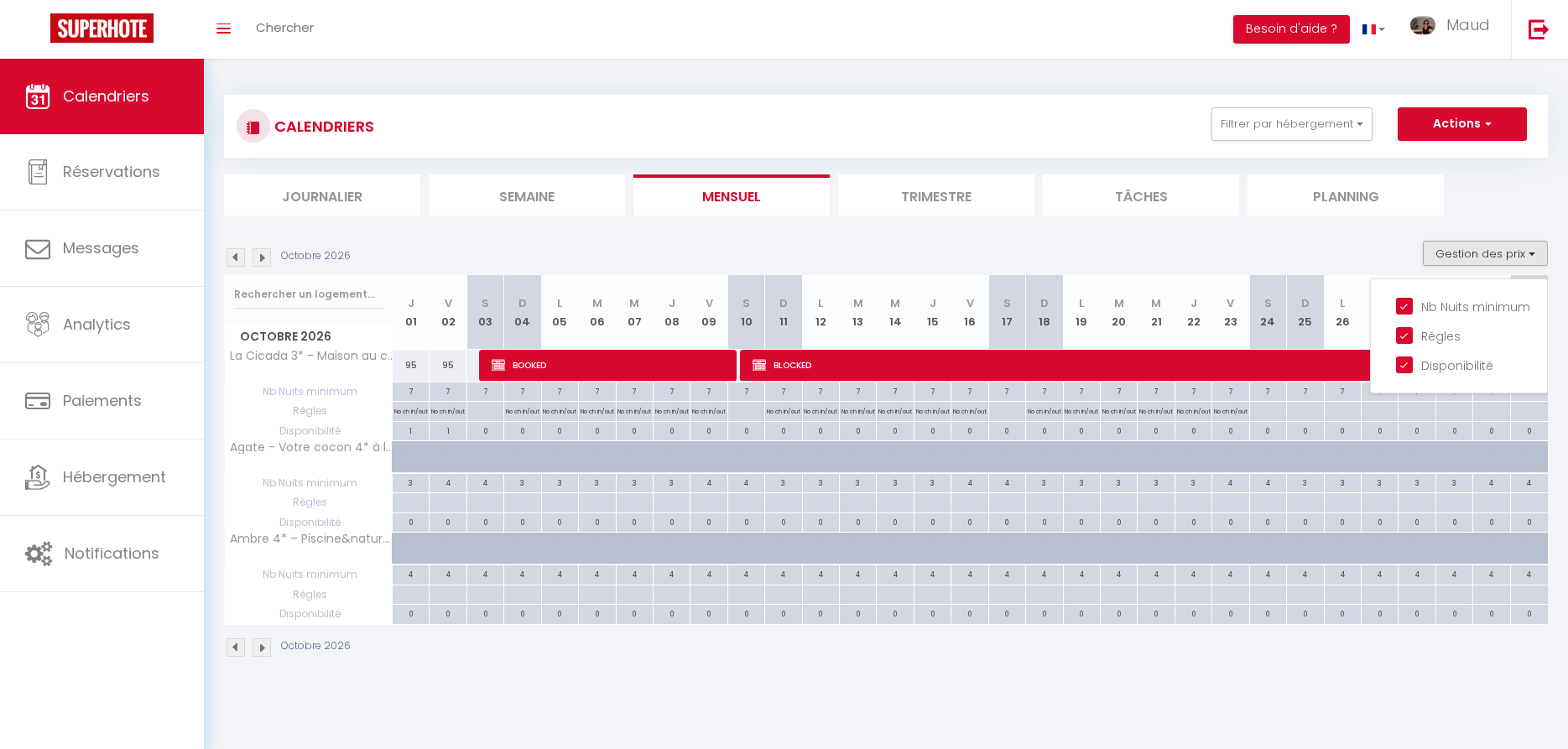
click at [1481, 218] on div "CALENDRIERS Filtrer par hébergement Tous Agate - Votre cocon 4* à la campagne a…" at bounding box center [886, 375] width 1324 height 595
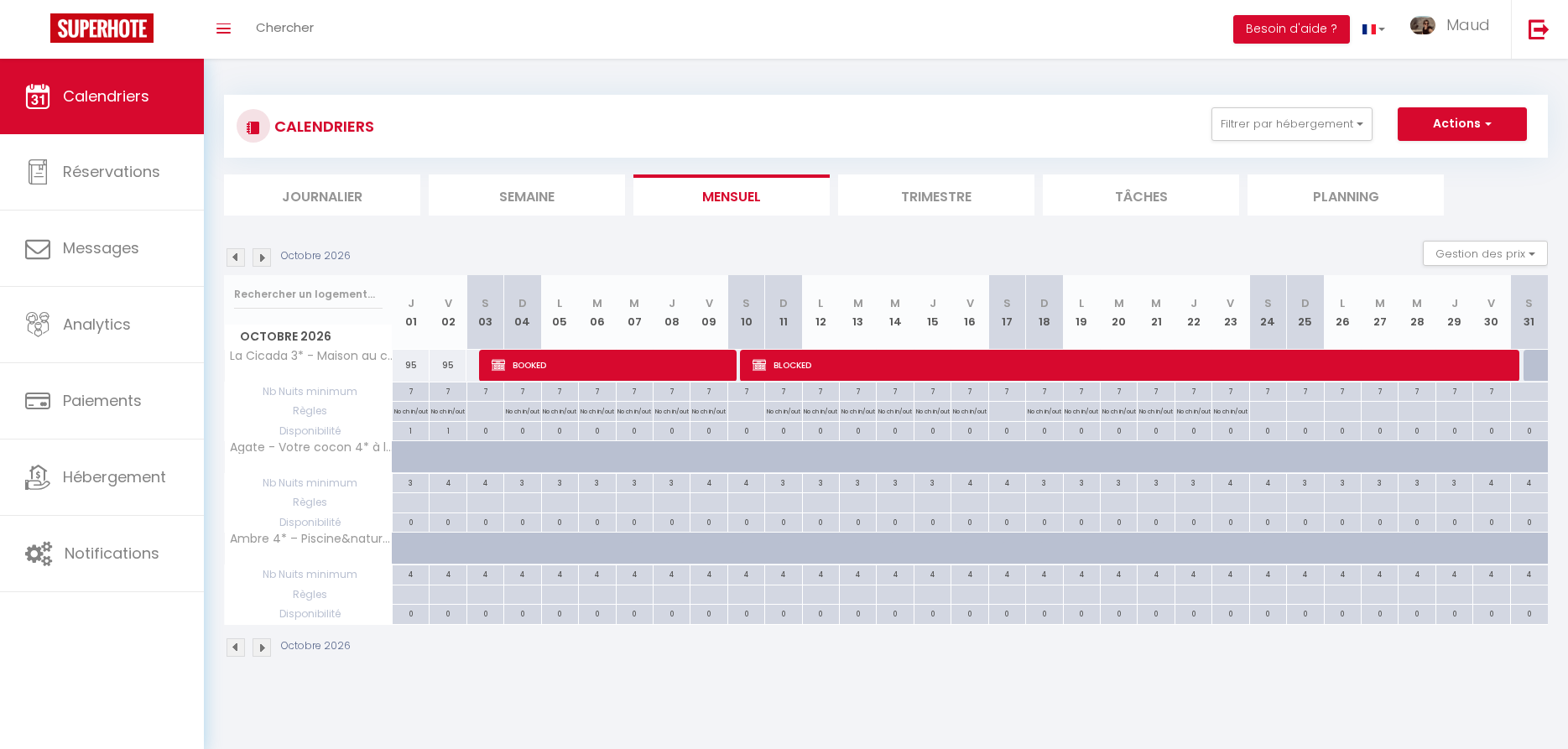
click at [512, 361] on span "BOOKED" at bounding box center [608, 365] width 234 height 32
select select "OK"
select select "KO"
select select "0"
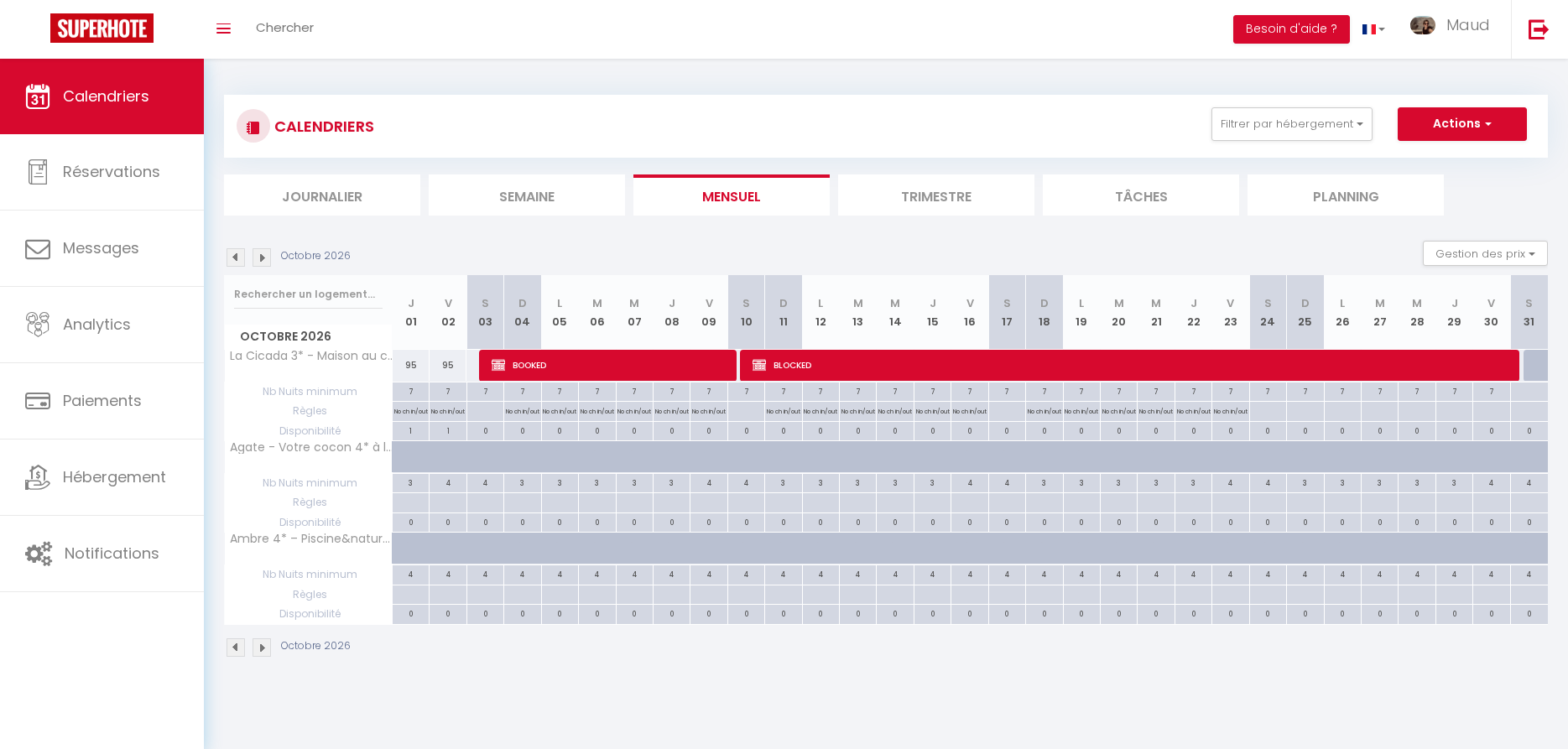
select select "1"
select select
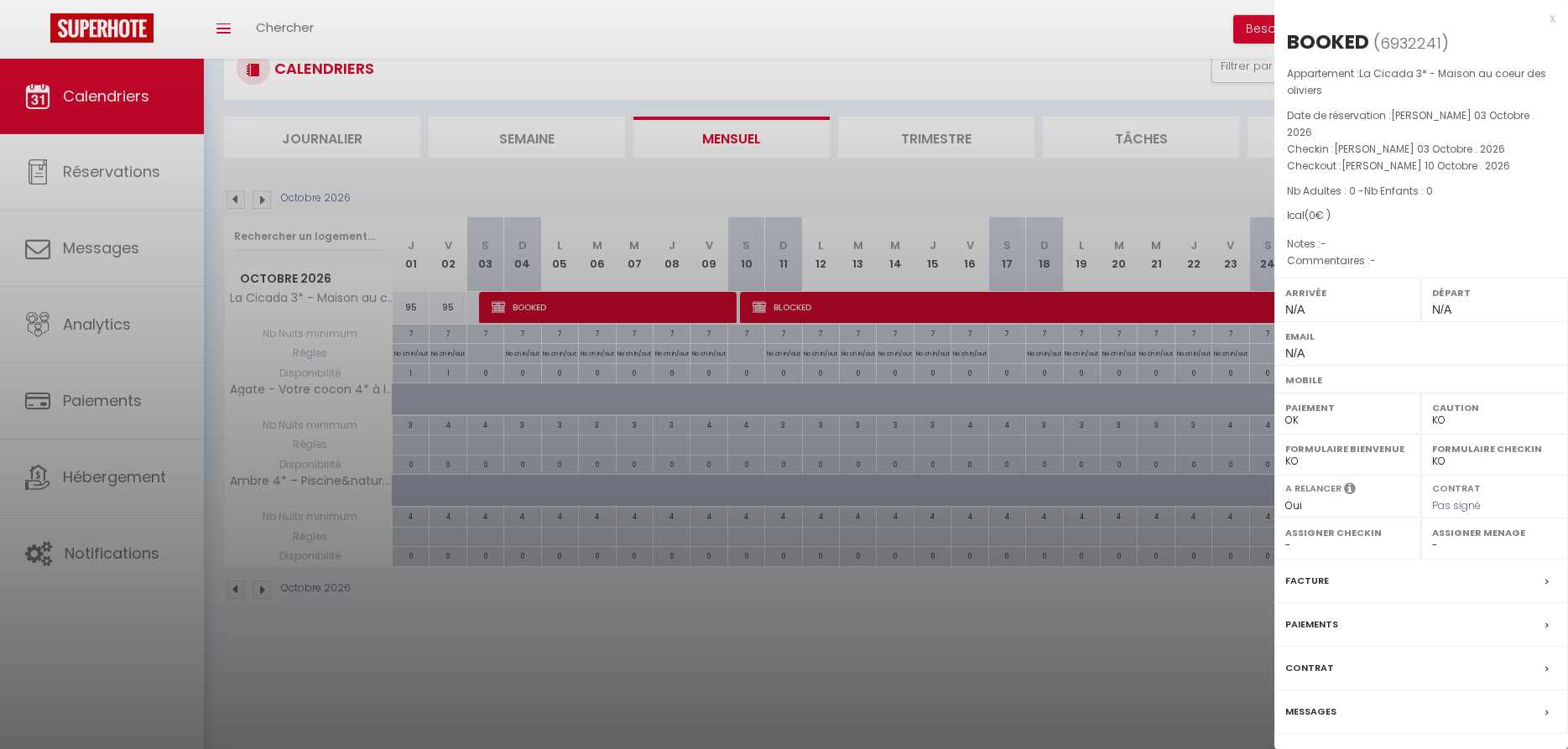
scroll to position [59, 0]
click at [1416, 748] on link "Détails de la réservation" at bounding box center [1420, 761] width 241 height 22
select select
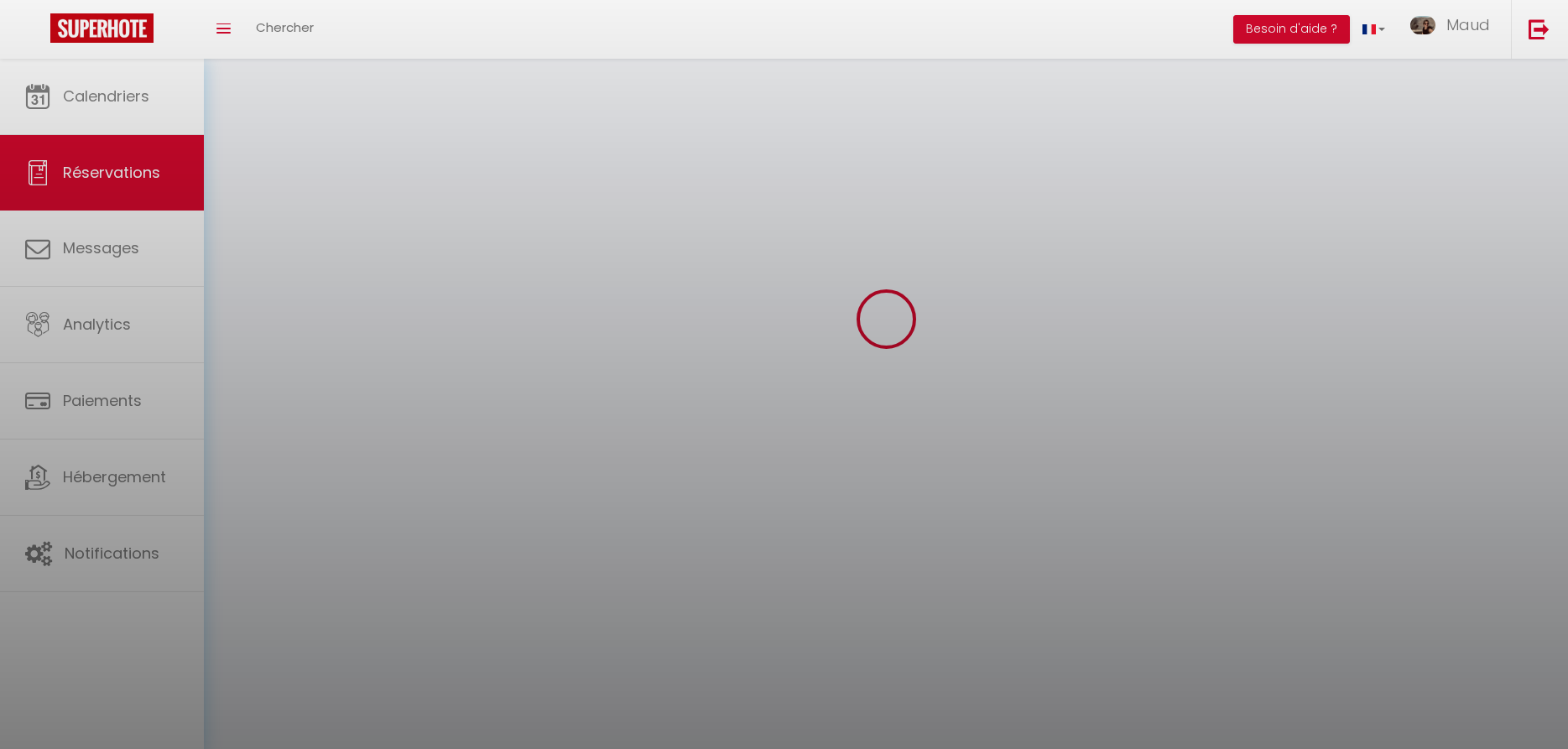
select select
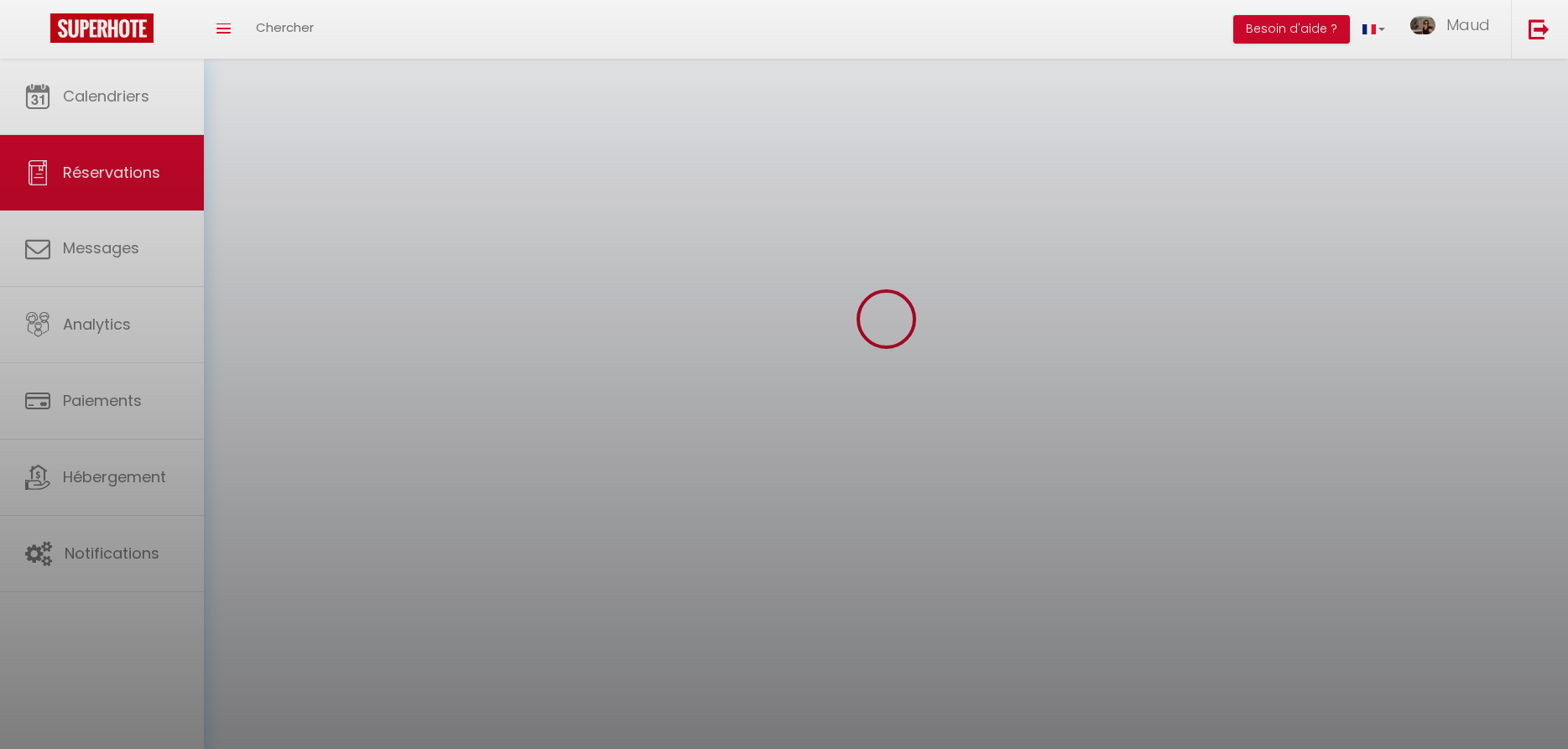
select select
checkbox input "false"
select select
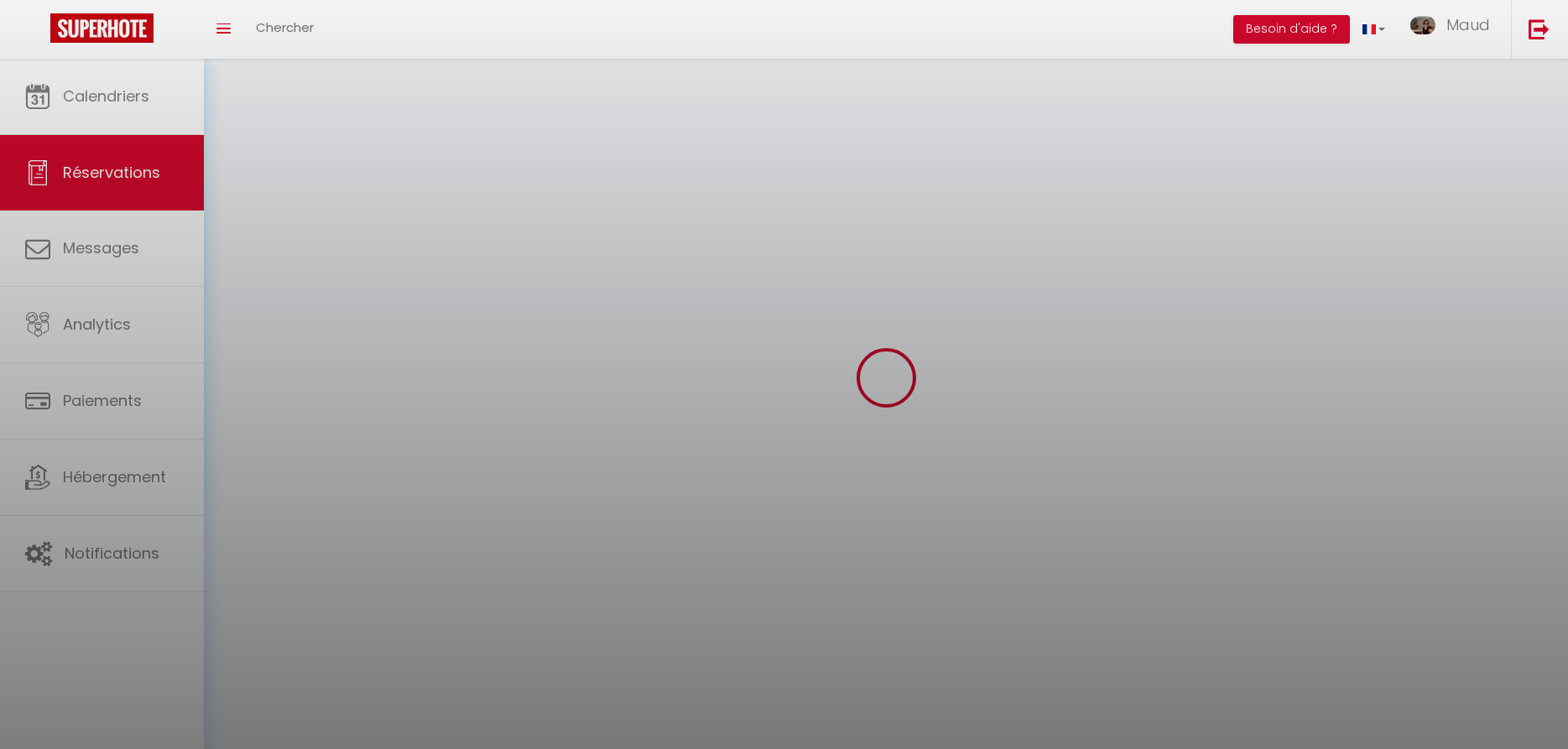
select select
checkbox input "false"
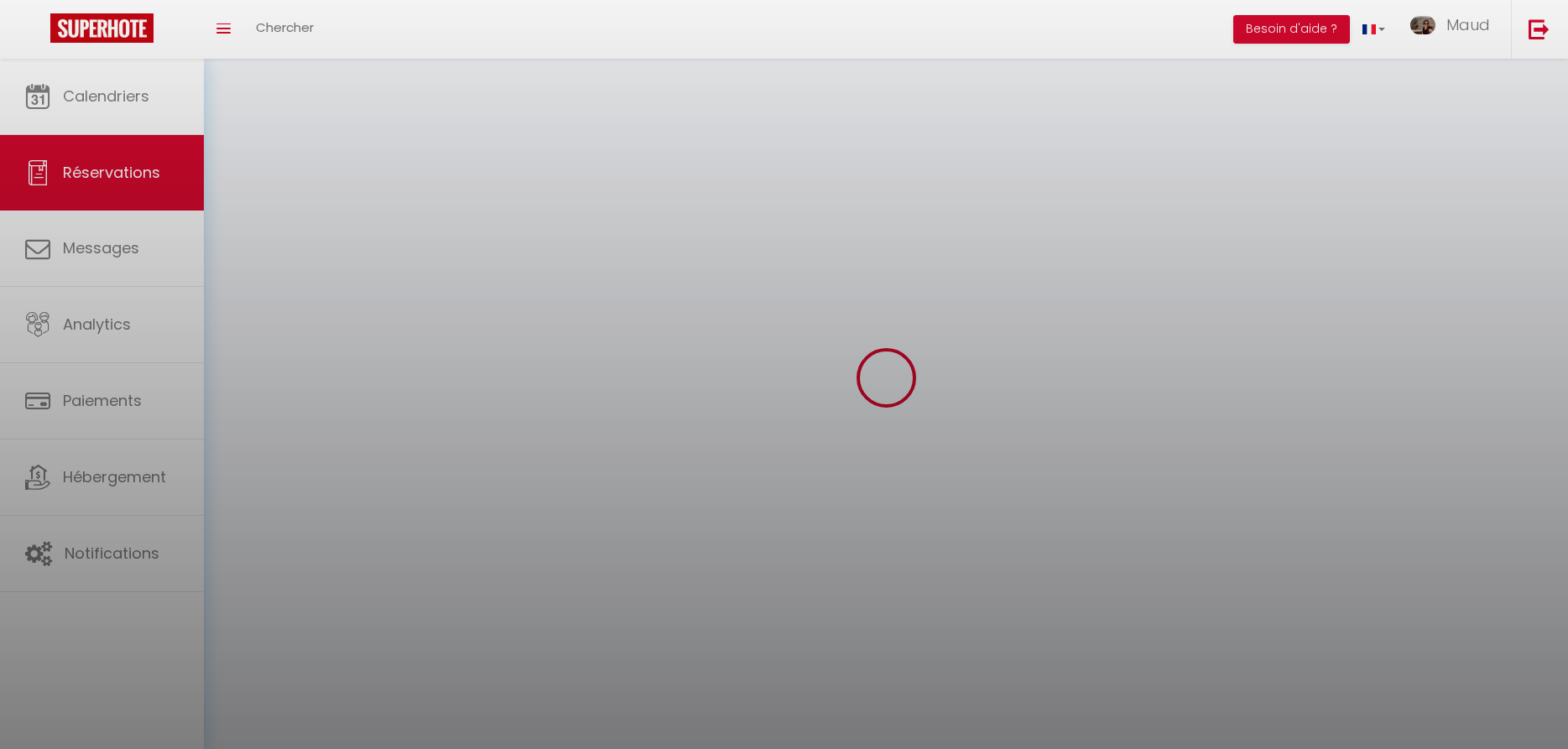
select select
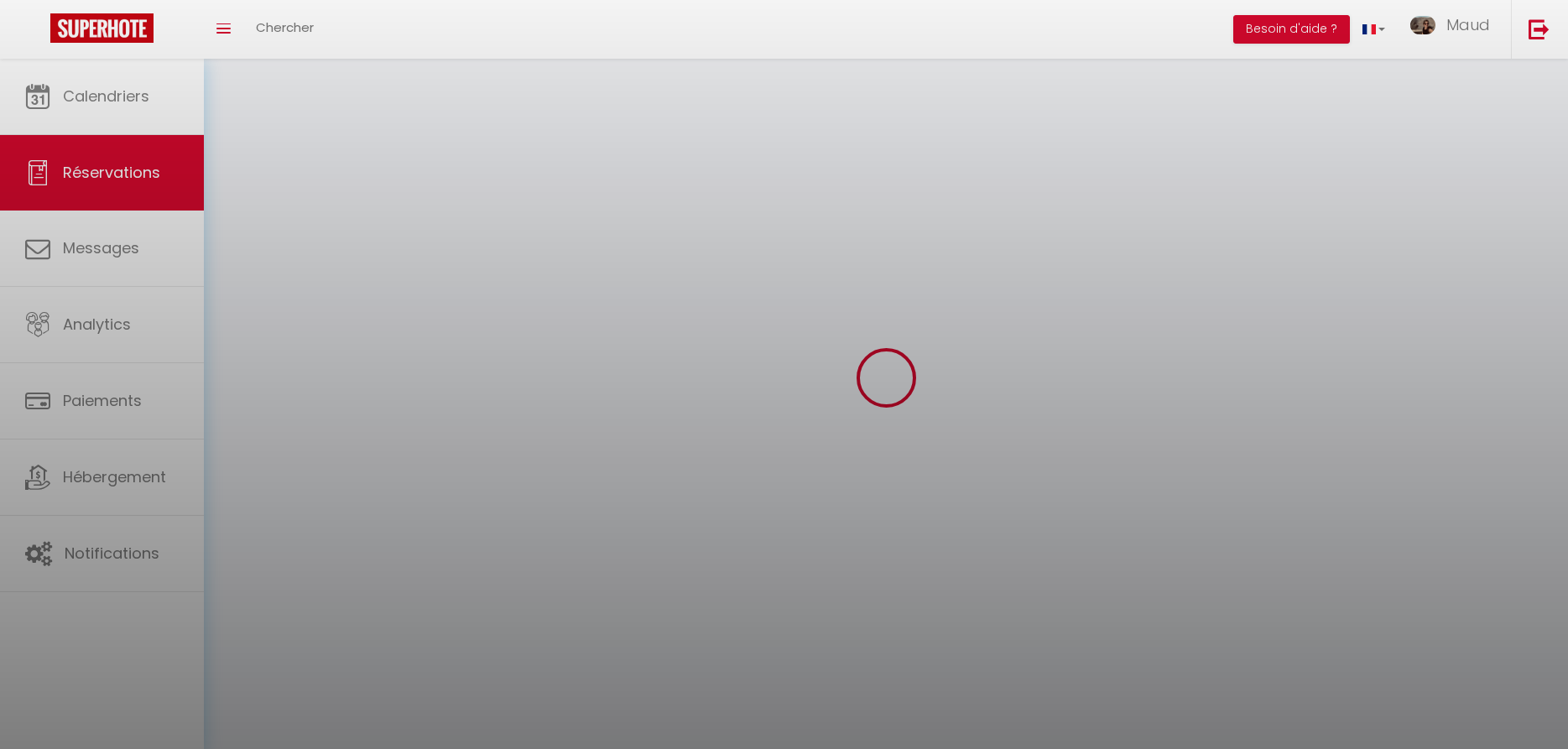
checkbox input "false"
select select
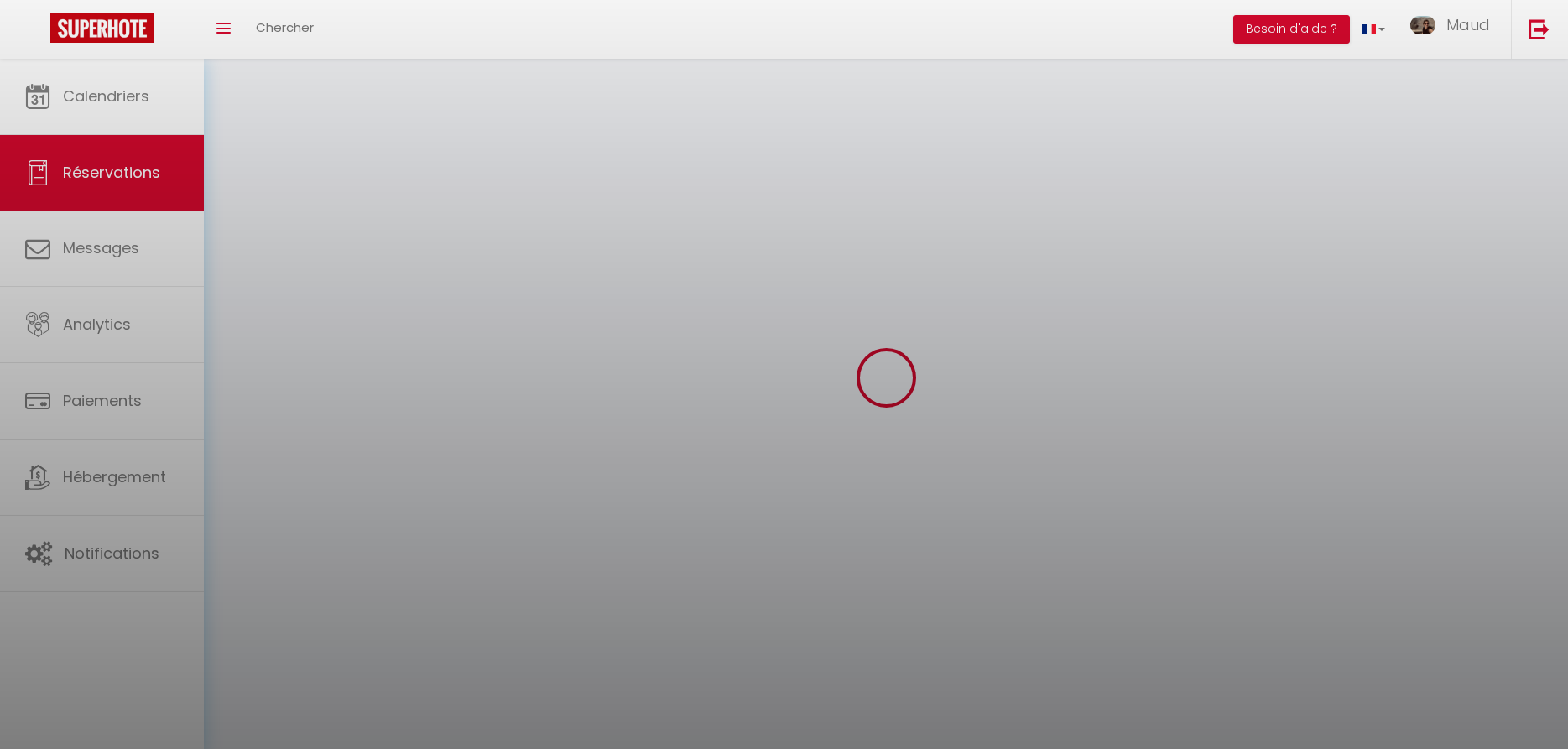
select select
checkbox input "false"
select select
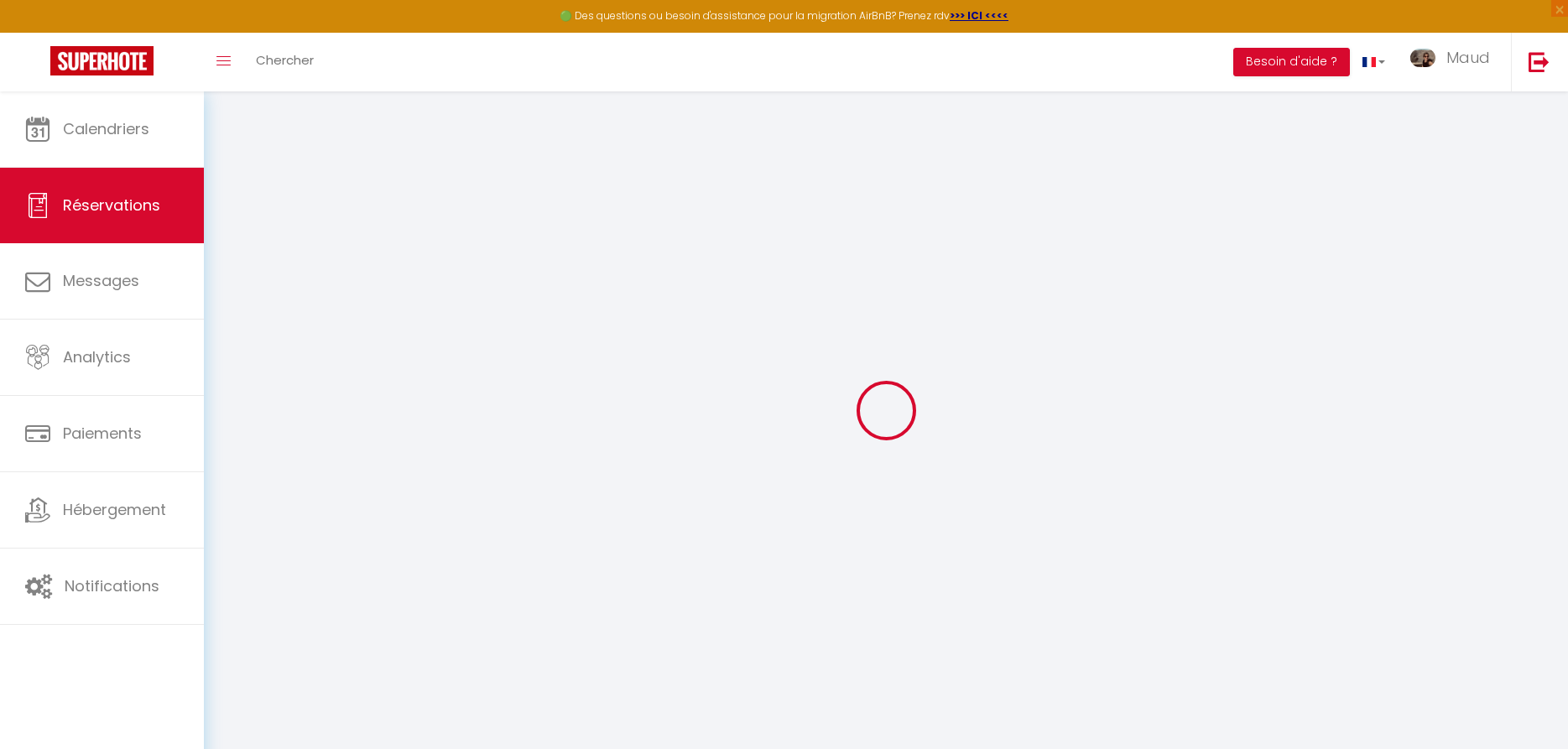
type input "BOOKED"
select select
select select "61172"
select select "1"
type input "[PERSON_NAME] 03 Octobre 2026"
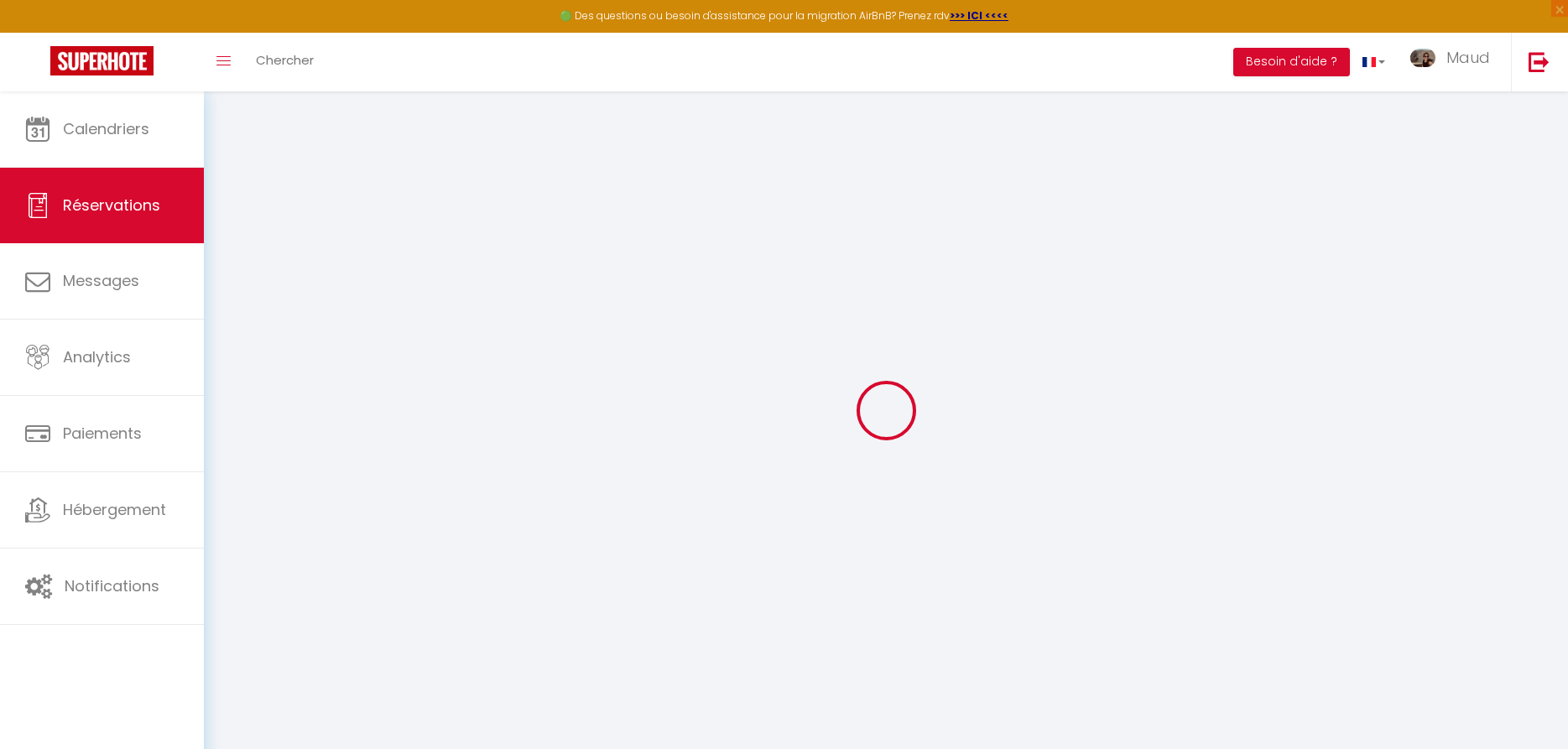
select select
type input "[PERSON_NAME] 10 Octobre 2026"
select select
type input "0"
select select "12"
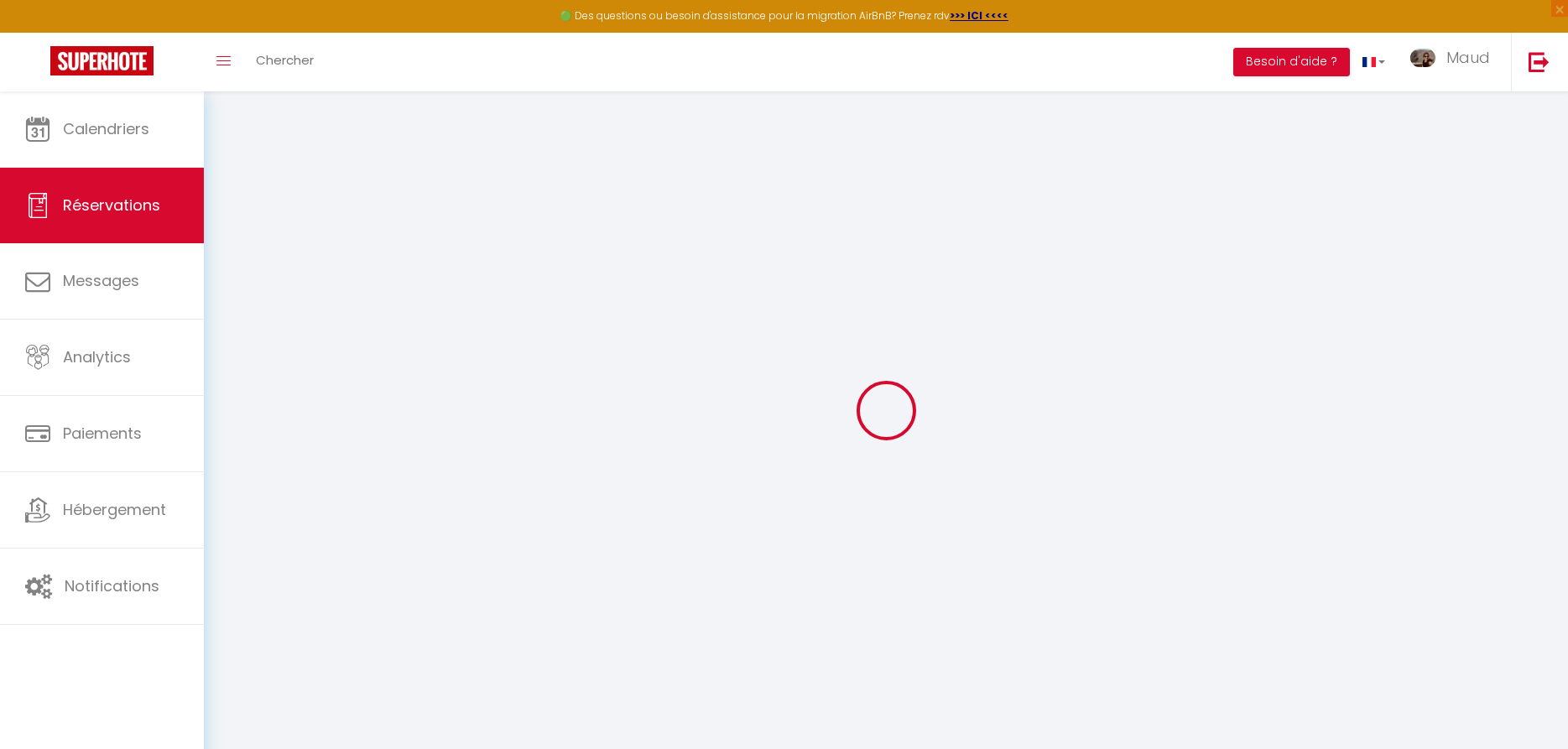
select select
checkbox input "false"
type input "0"
select select "73"
type input "0"
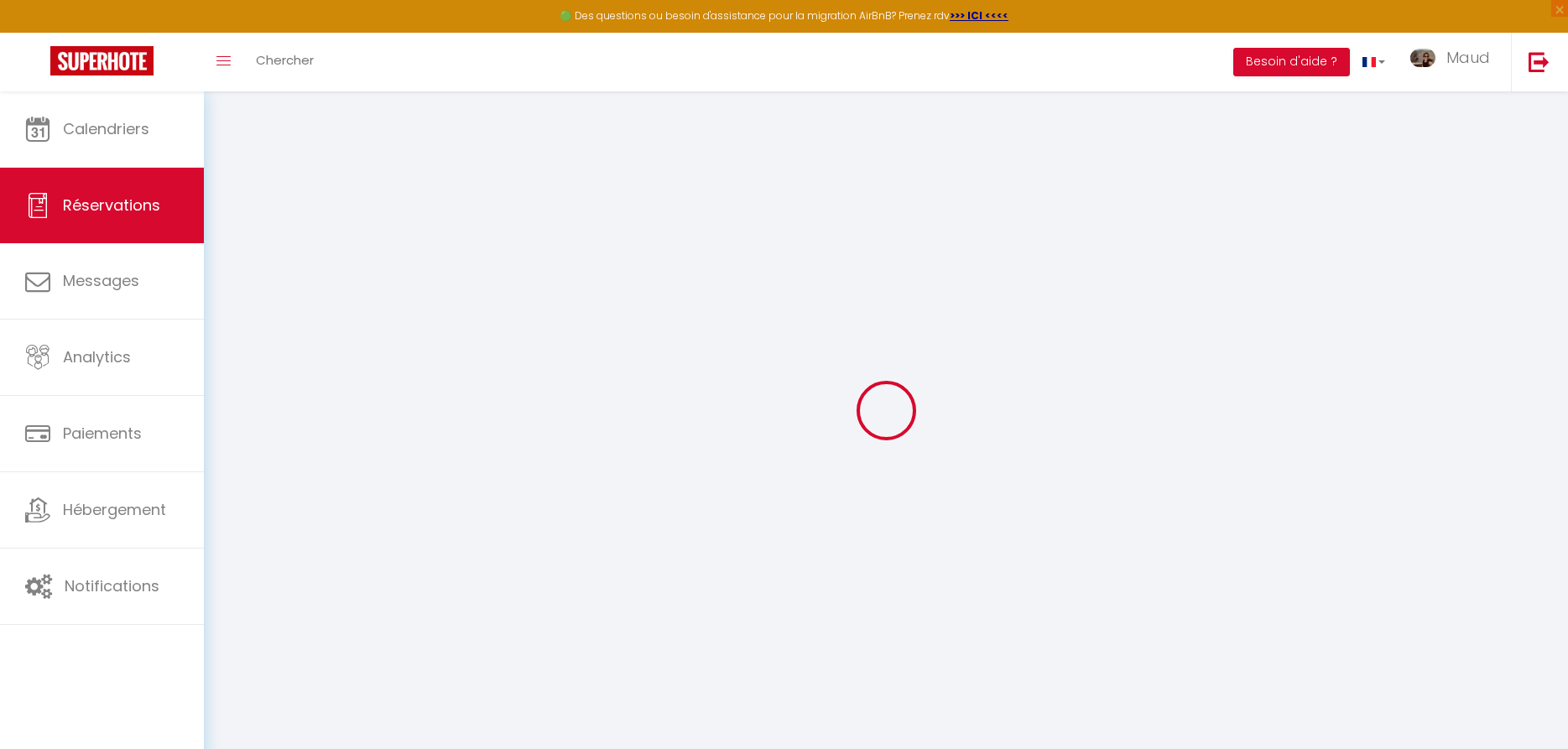
type input "0"
select select
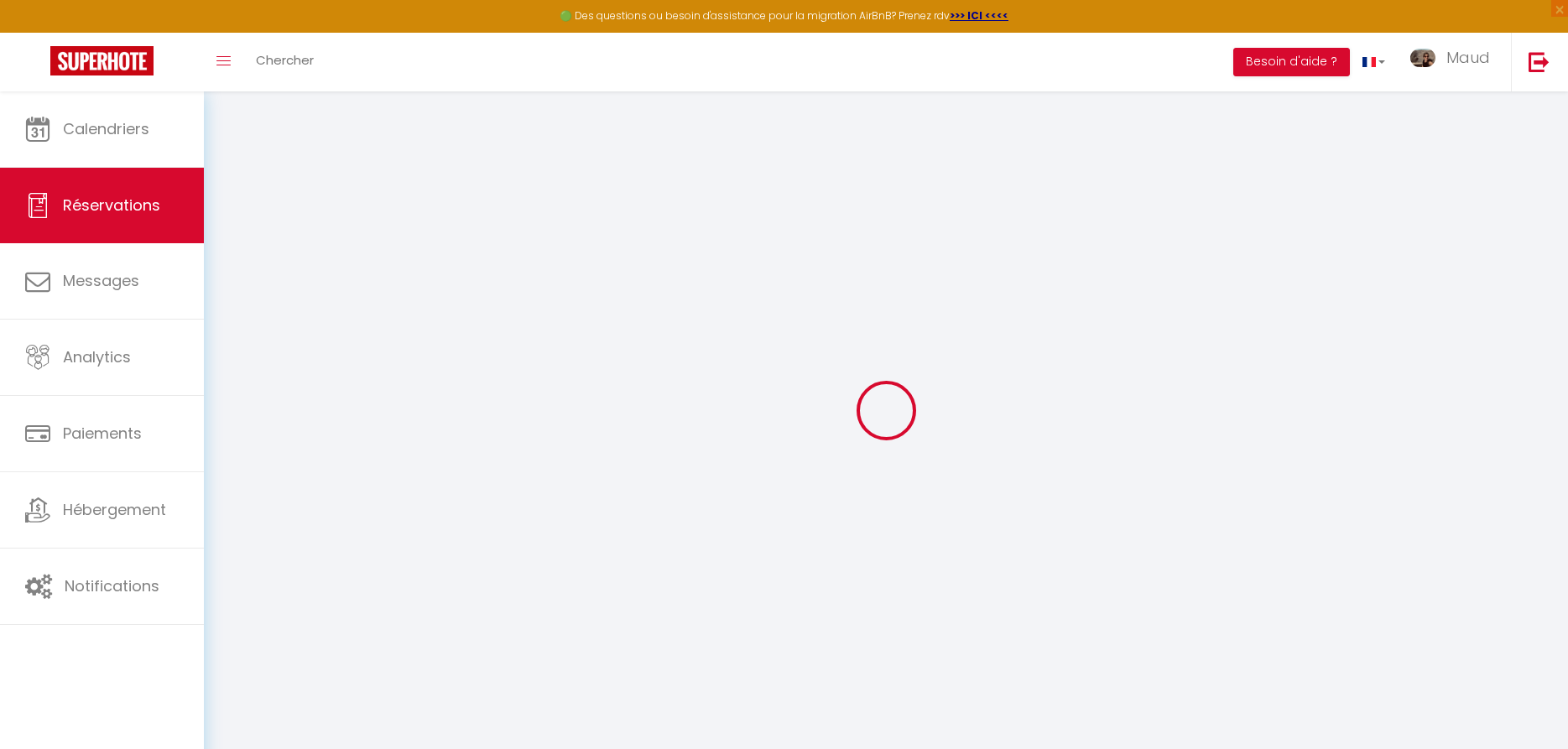
select select "14"
checkbox input "false"
select select
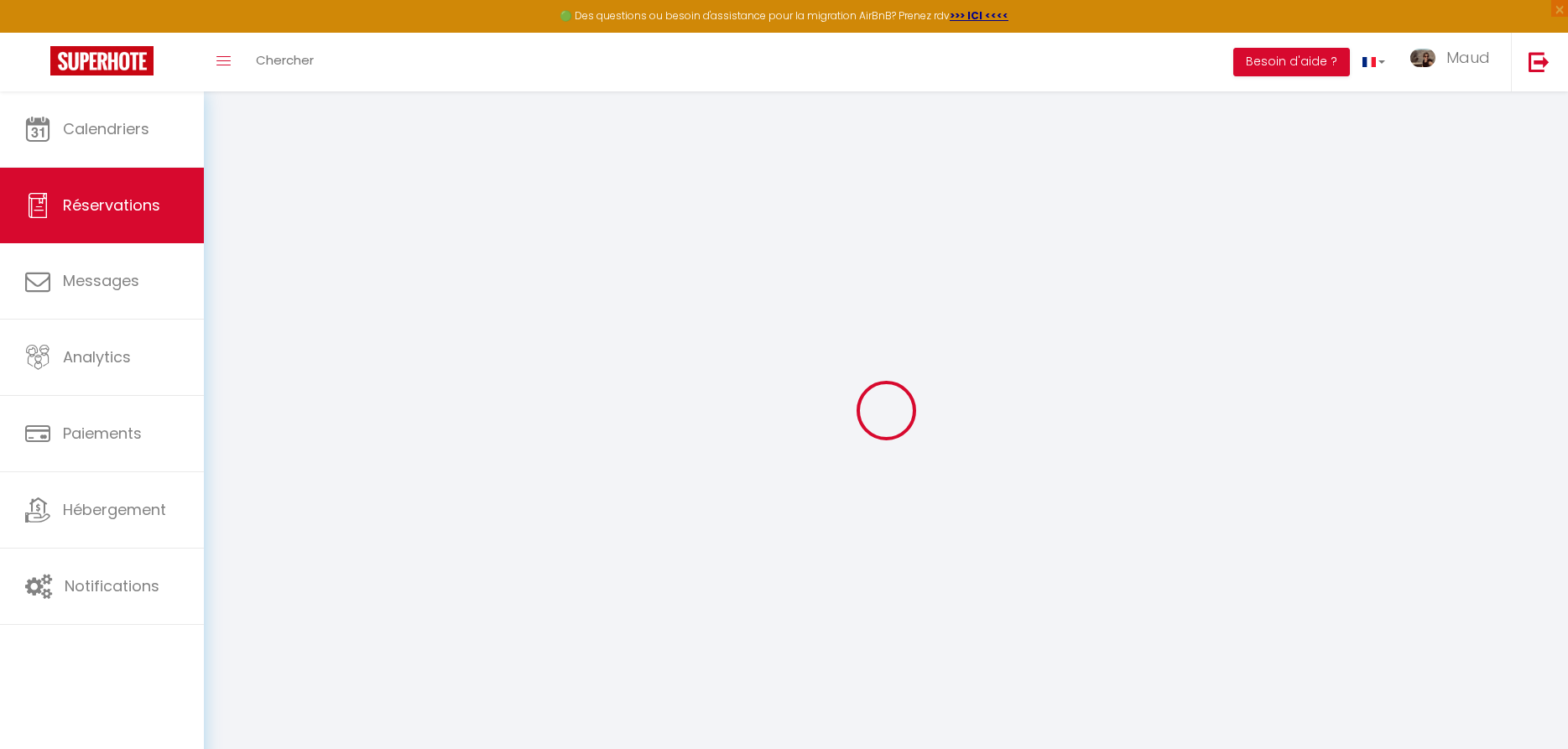
checkbox input "false"
select select
checkbox input "false"
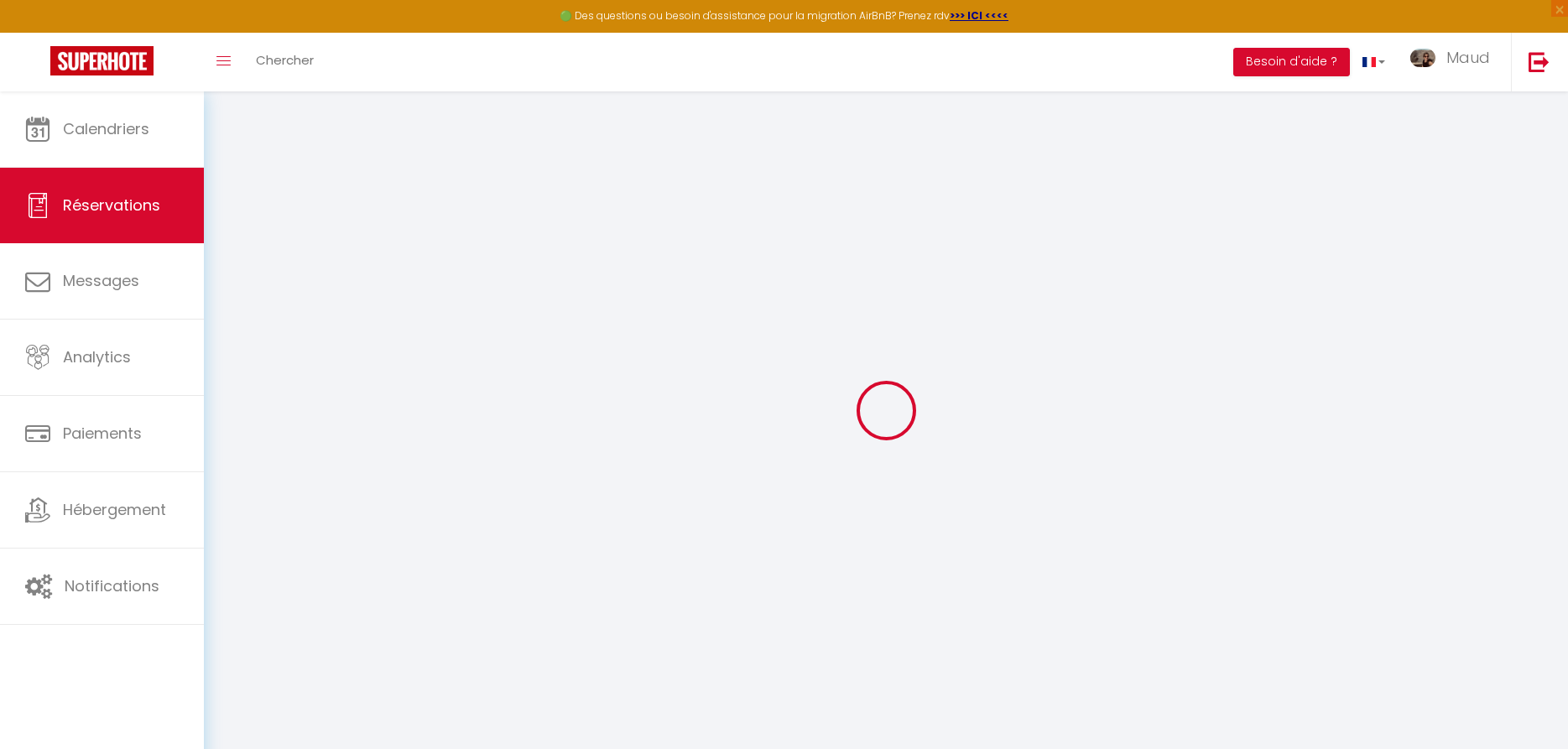
select select
checkbox input "false"
select select
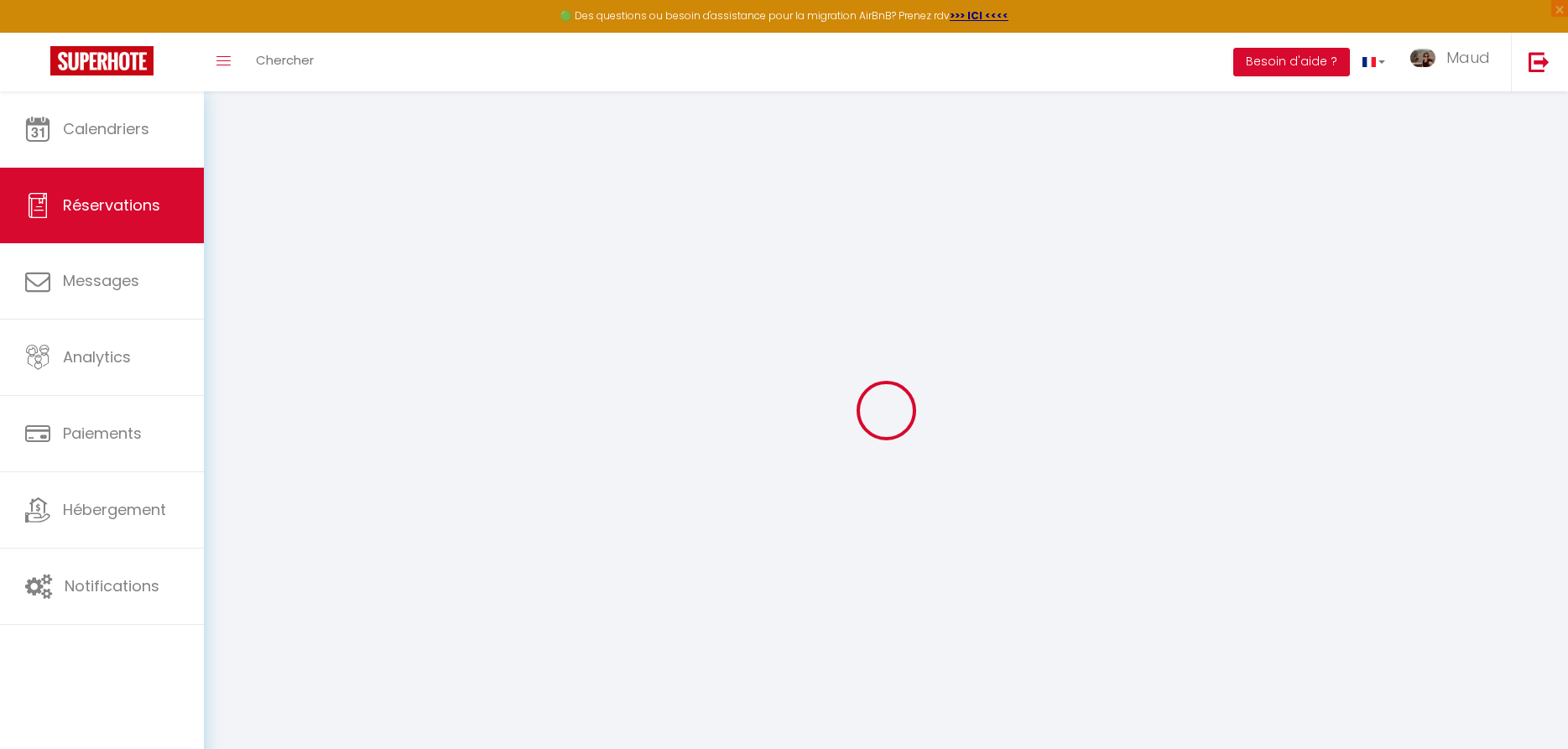
checkbox input "false"
select select
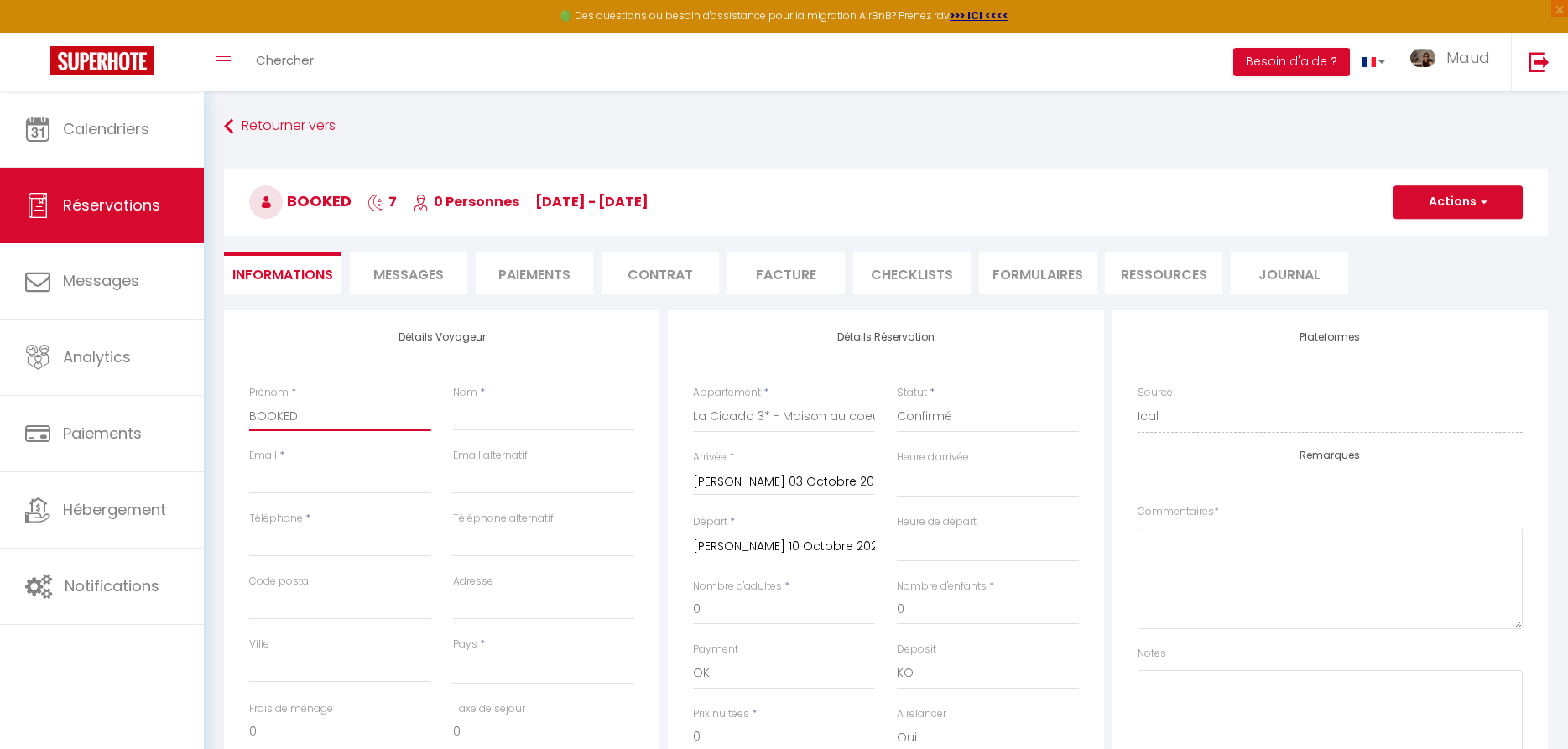
click at [282, 413] on input "BOOKED" at bounding box center [340, 416] width 182 height 30
click at [1477, 196] on span "button" at bounding box center [1481, 202] width 10 height 15
click at [1148, 193] on h3 "BOOKED 7 0 Personnes [DATE] - [DATE]" at bounding box center [886, 201] width 1324 height 67
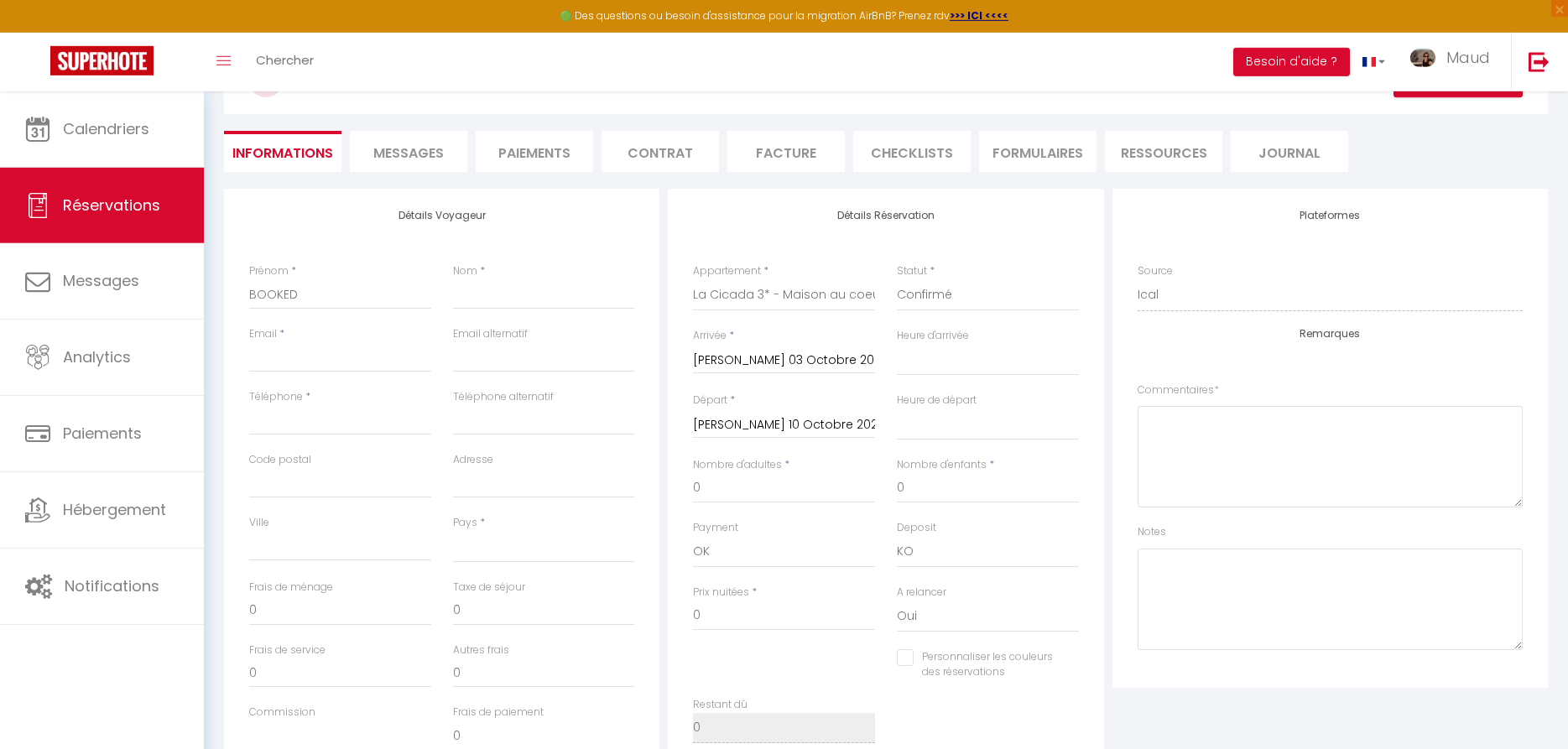
scroll to position [78, 0]
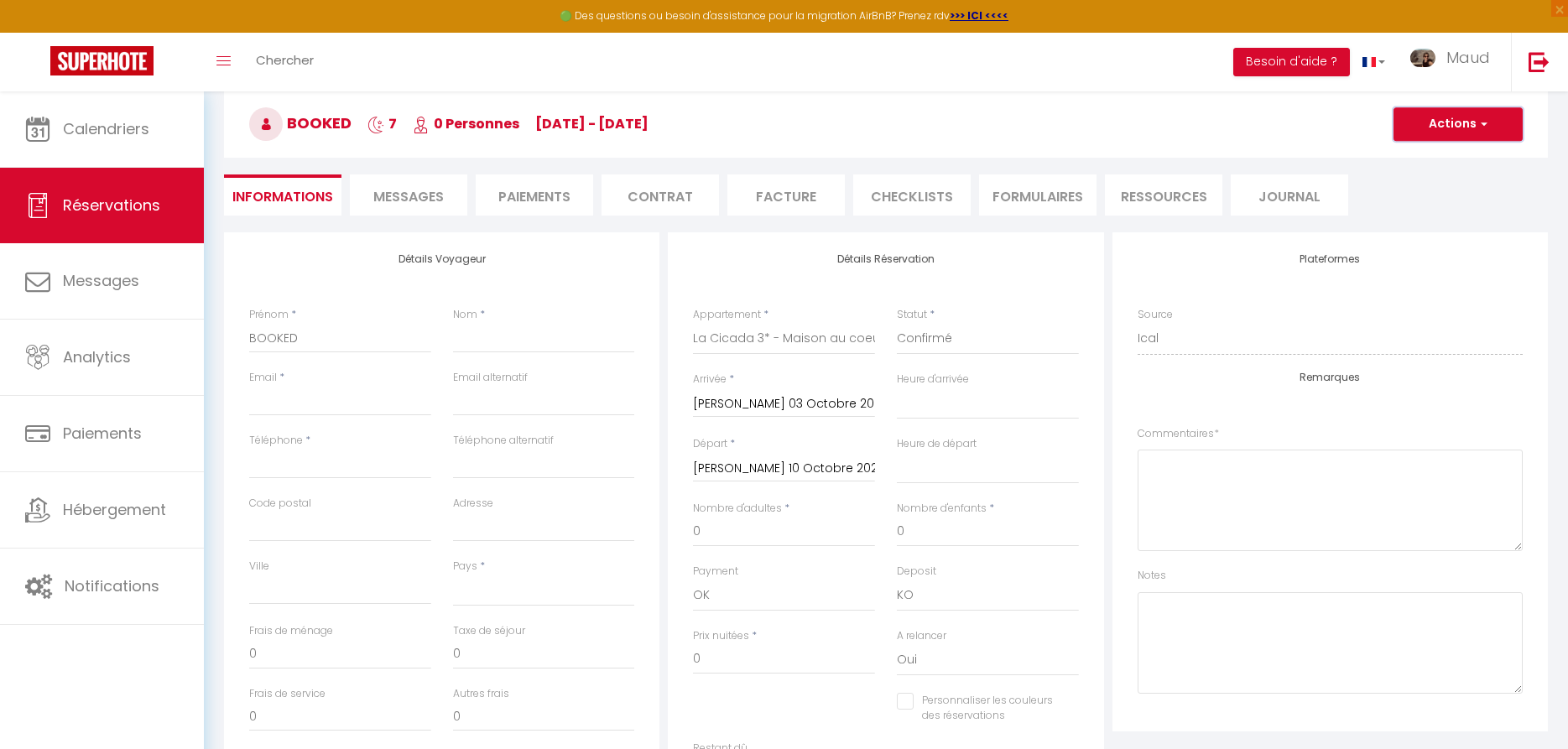
click at [1503, 128] on button "Actions" at bounding box center [1458, 123] width 130 height 33
click at [1453, 208] on link "Supprimer" at bounding box center [1441, 204] width 132 height 22
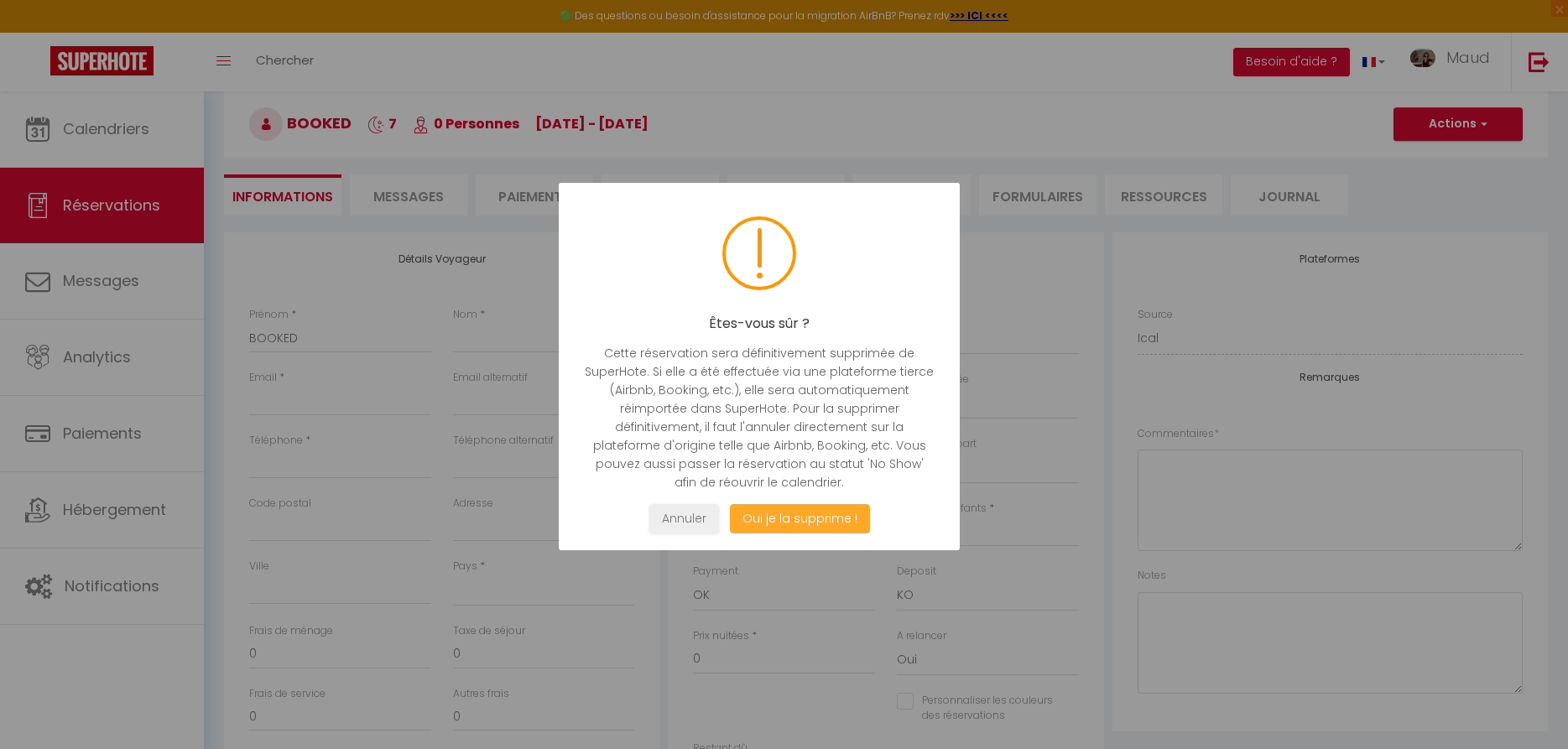
click at [789, 515] on button "Oui je la supprime !" at bounding box center [799, 518] width 140 height 29
select select "not_cancelled"
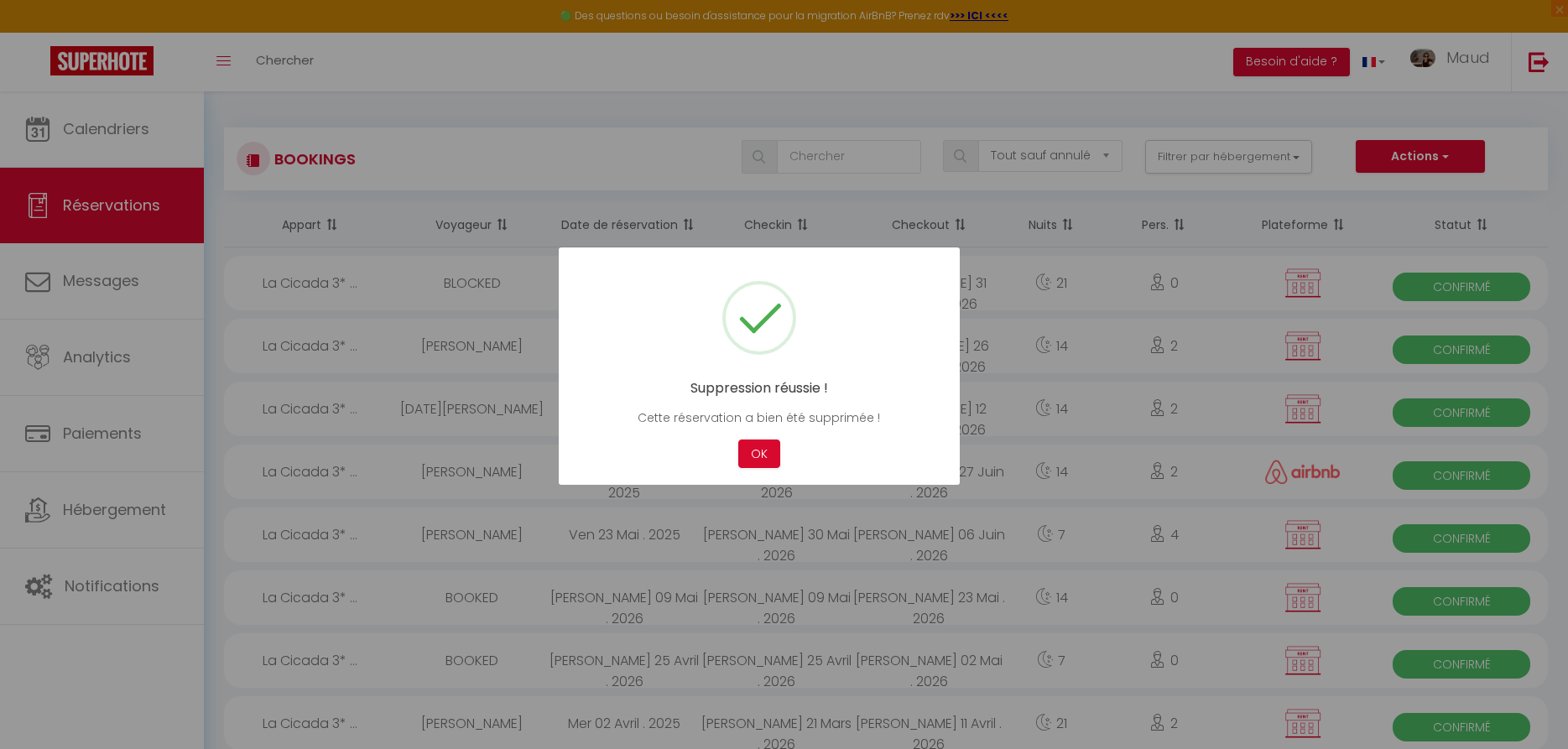
click at [122, 212] on div at bounding box center [784, 374] width 1568 height 749
click at [770, 450] on button "OK" at bounding box center [759, 454] width 42 height 29
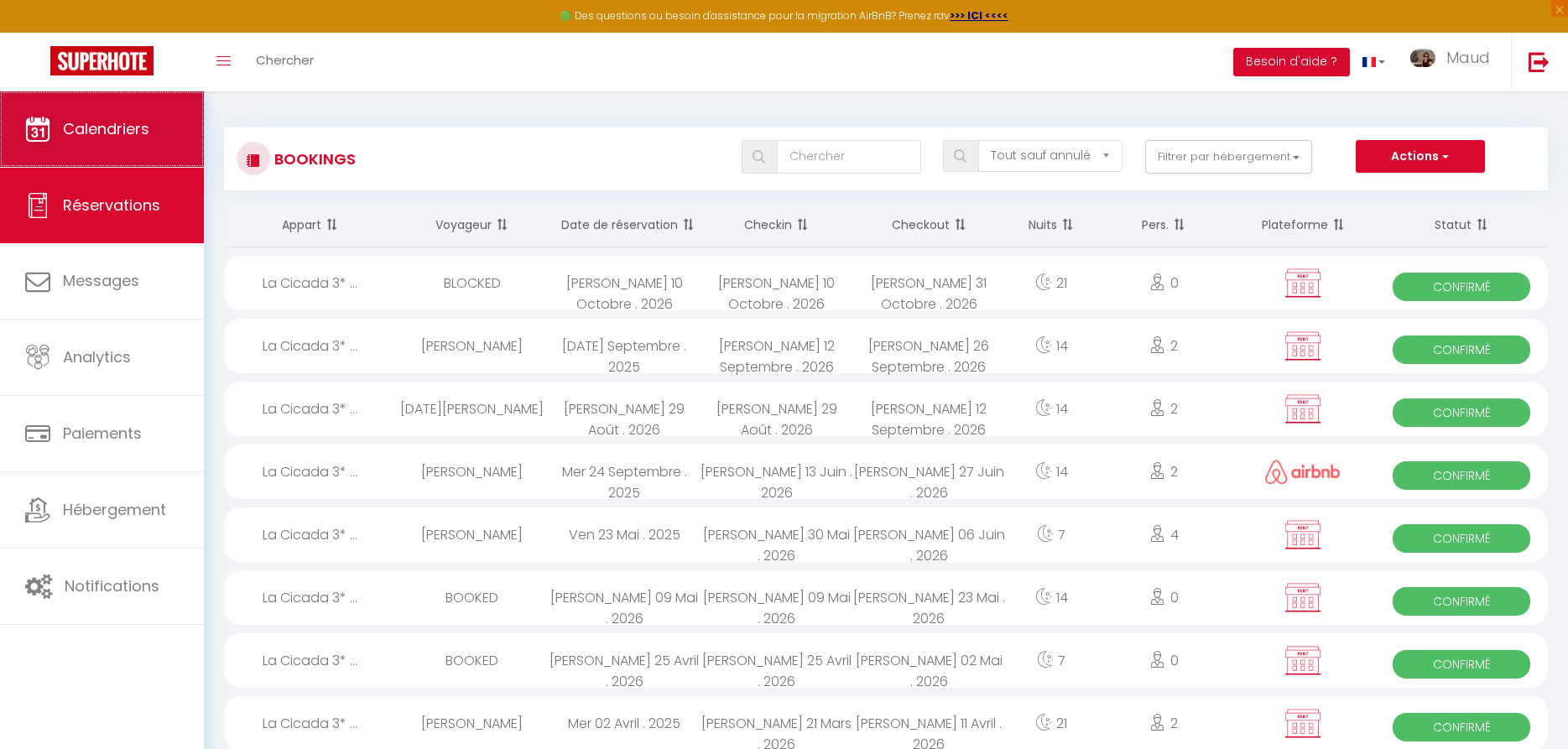
click at [83, 142] on link "Calendriers" at bounding box center [101, 130] width 203 height 76
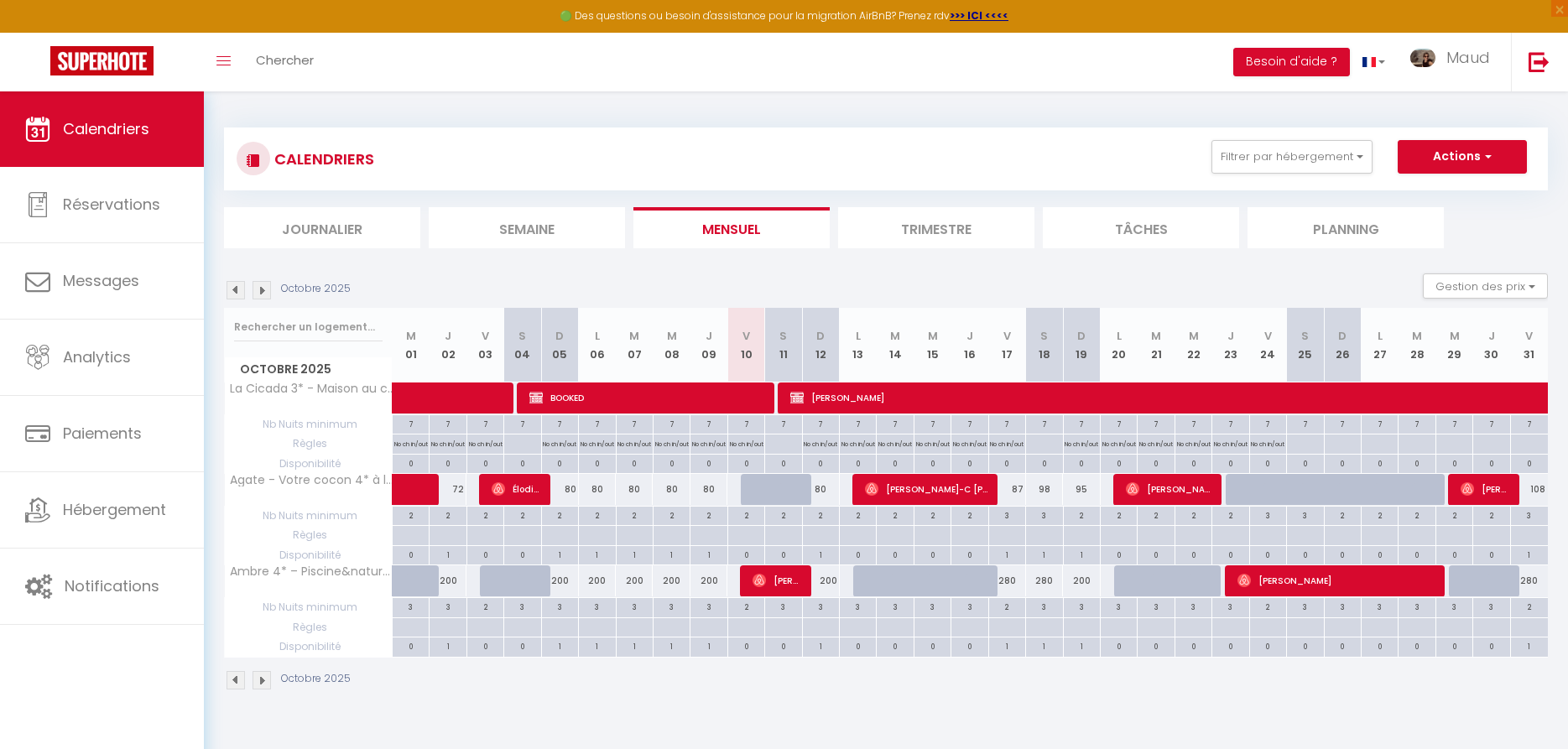
click at [261, 293] on img at bounding box center [262, 290] width 19 height 19
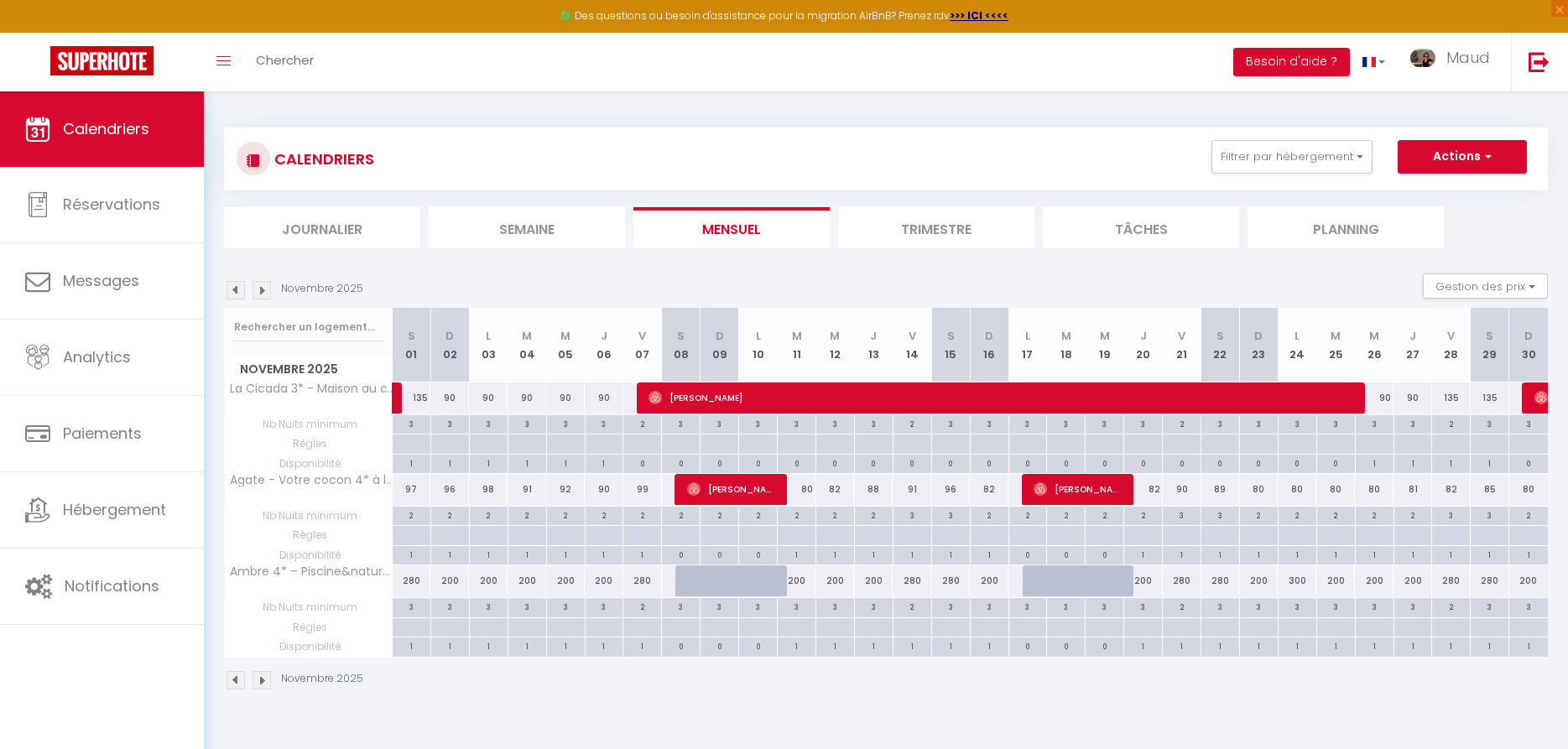
click at [261, 293] on img at bounding box center [262, 290] width 19 height 19
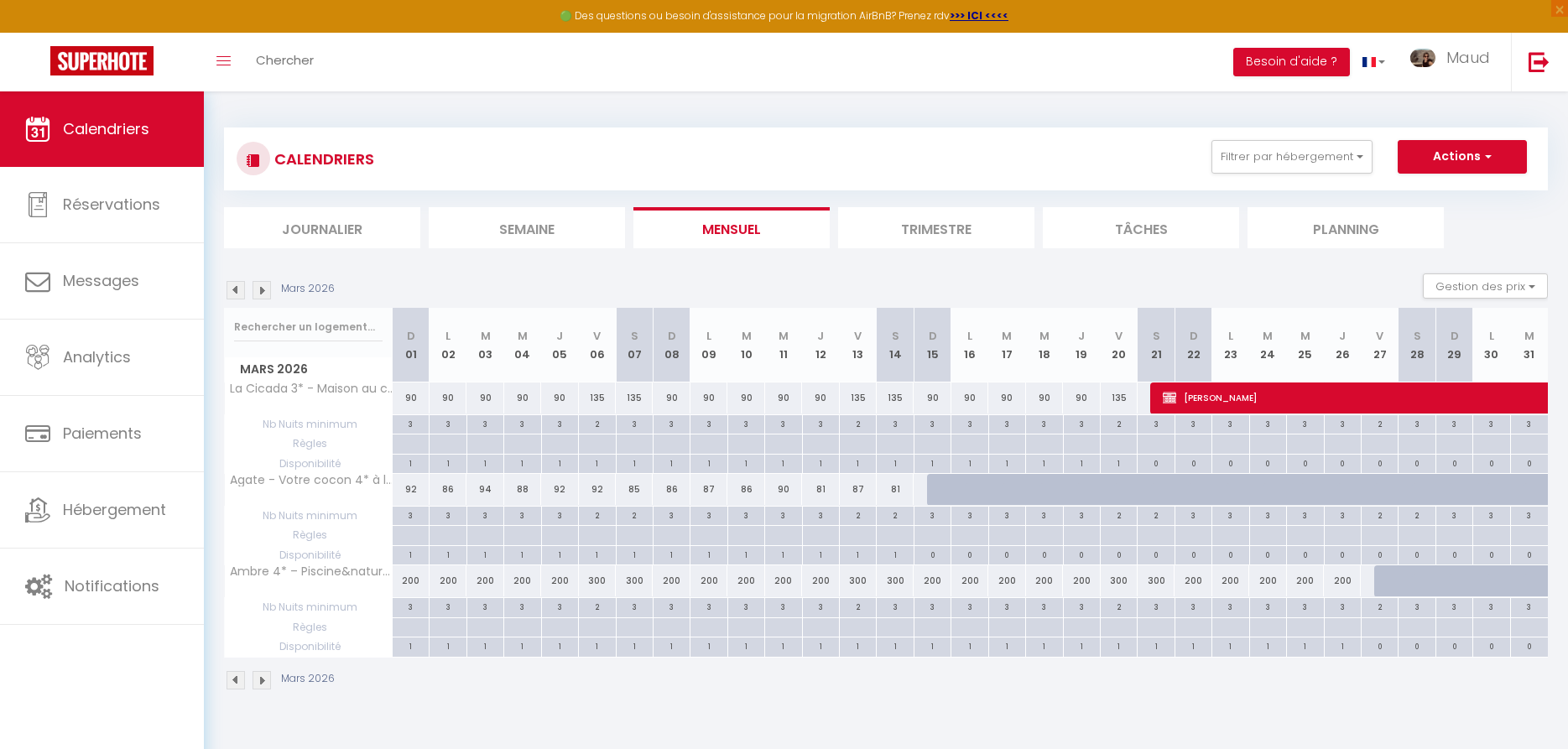
click at [261, 293] on img at bounding box center [262, 290] width 19 height 19
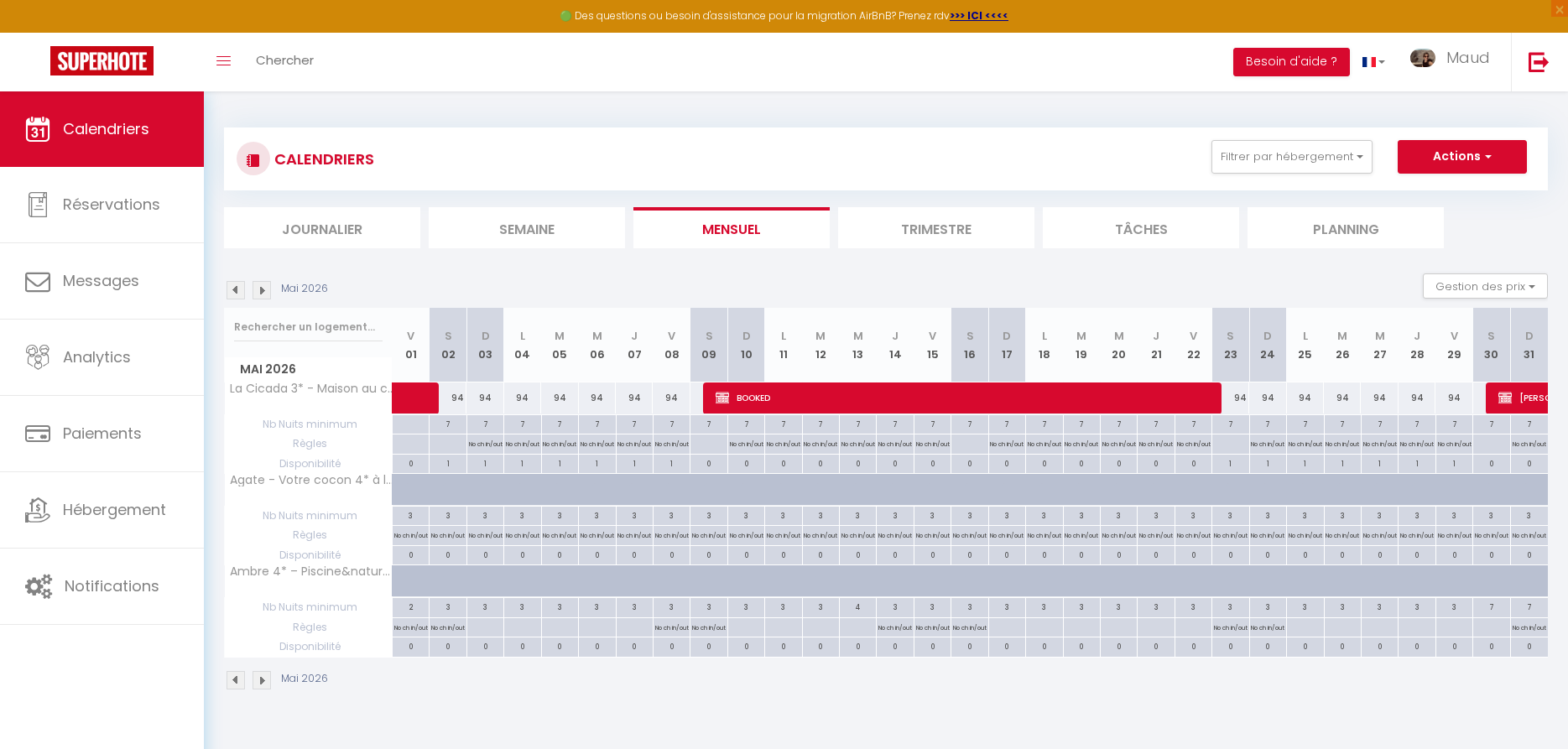
click at [261, 293] on img at bounding box center [262, 290] width 19 height 19
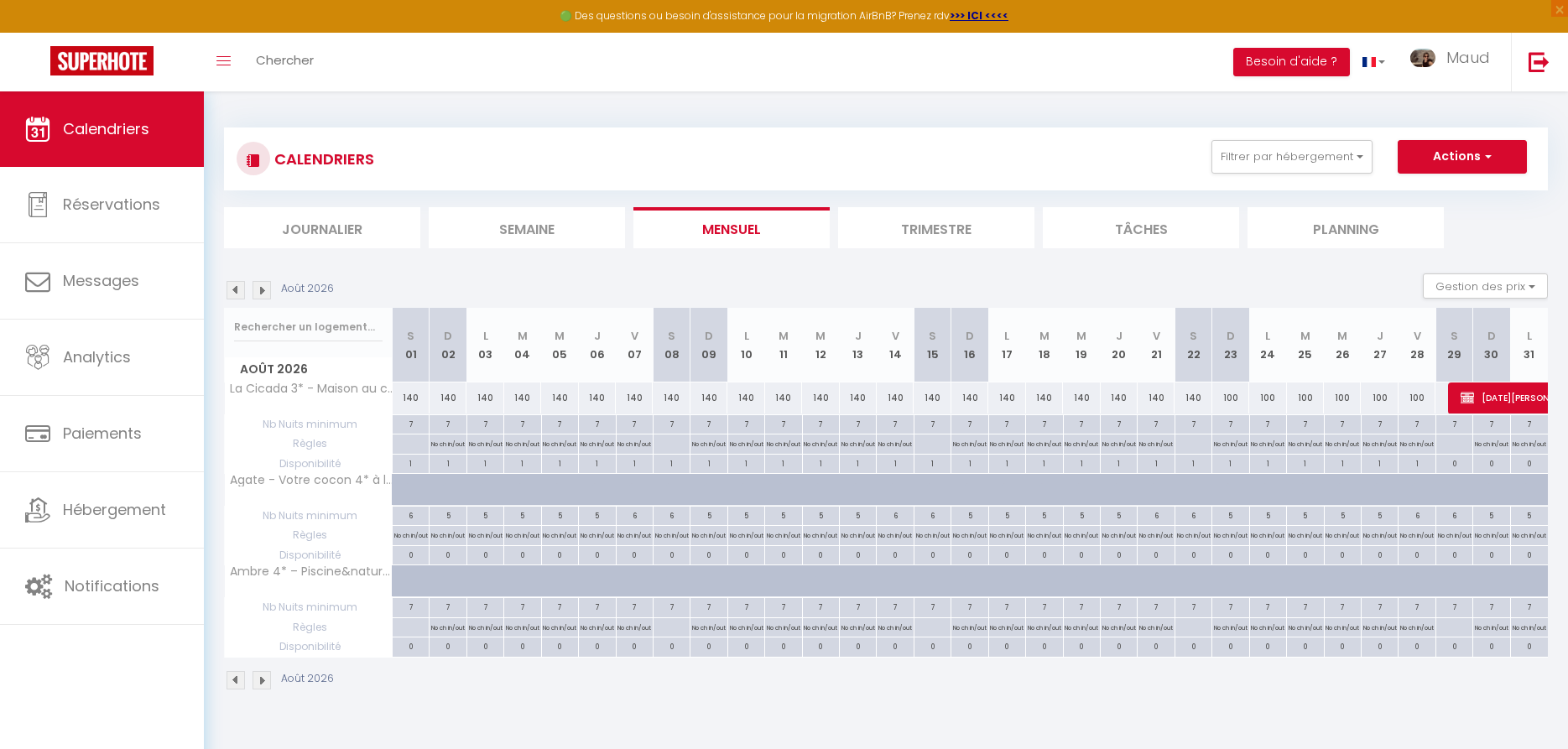
click at [261, 292] on img at bounding box center [262, 290] width 19 height 19
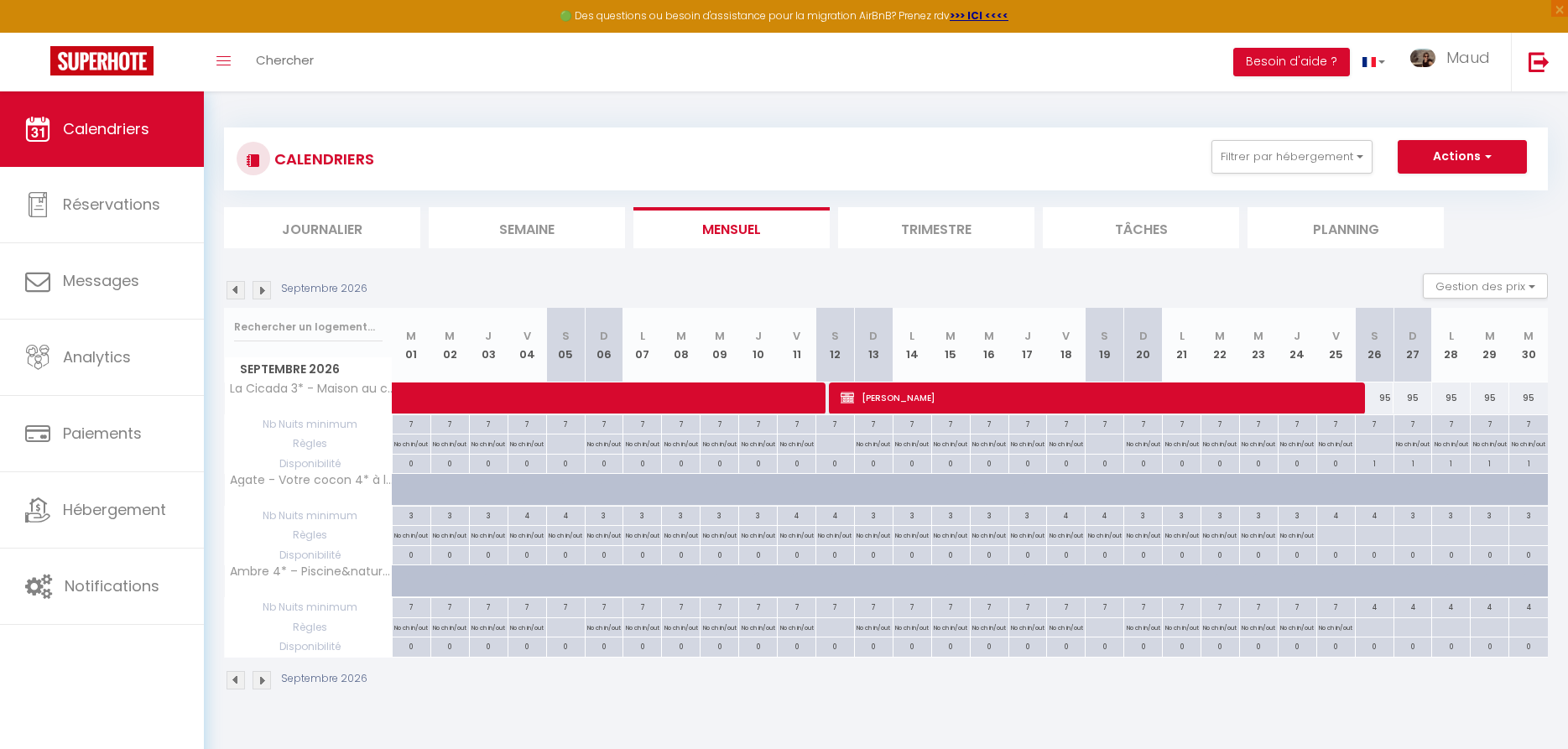
click at [261, 292] on img at bounding box center [262, 290] width 19 height 19
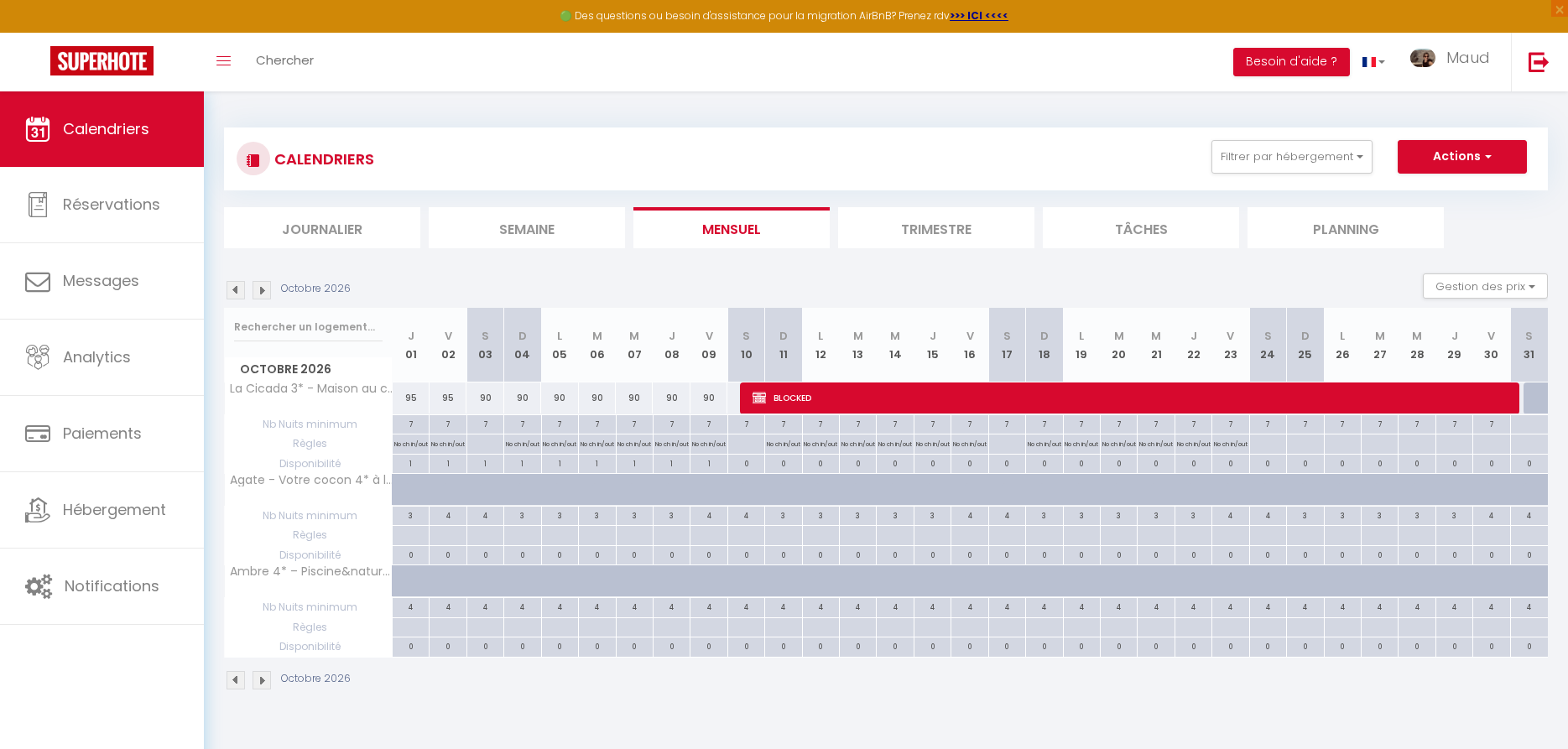
click at [897, 394] on span "BLOCKED" at bounding box center [1128, 397] width 751 height 32
select select "OK"
select select "KO"
select select "0"
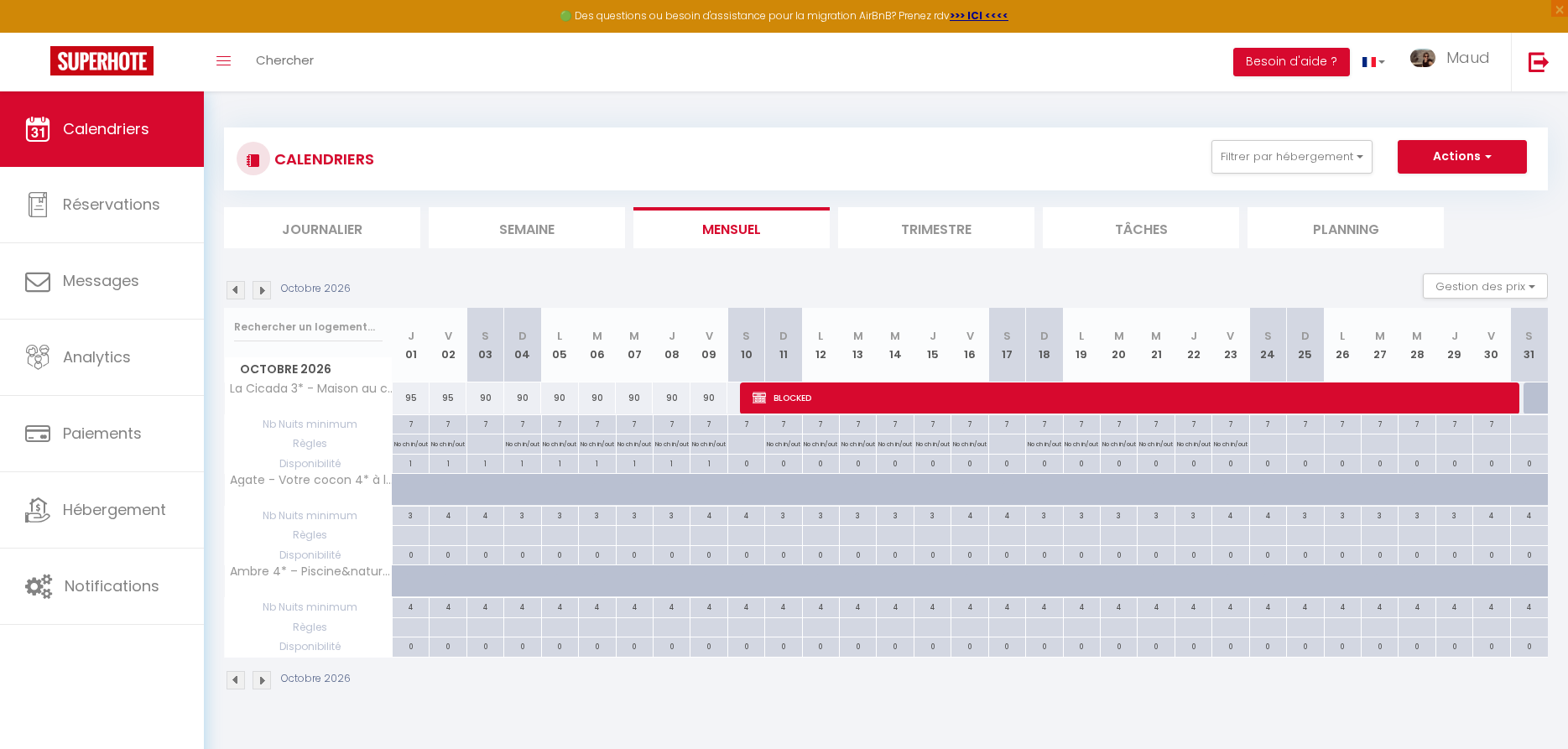
select select "1"
select select
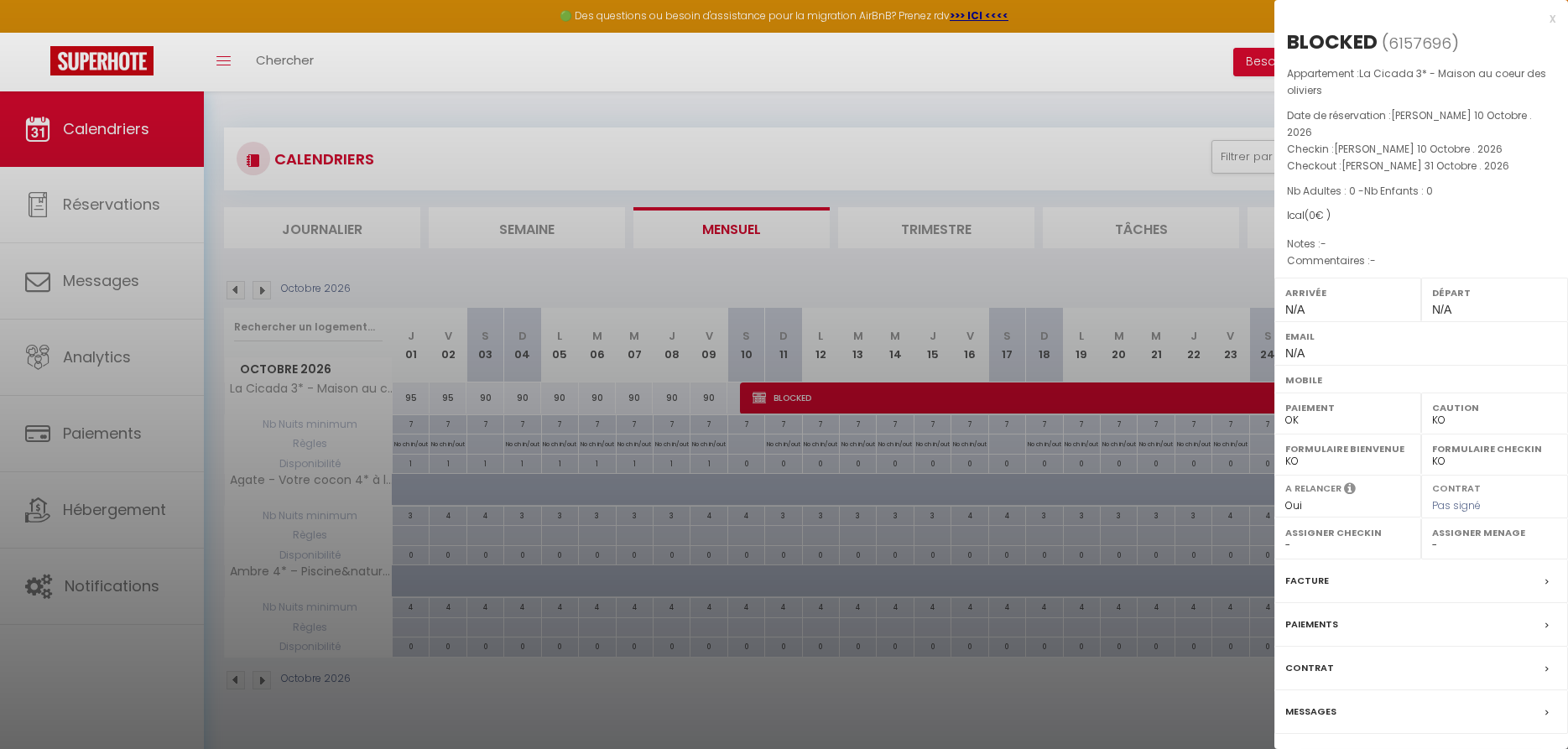
scroll to position [92, 0]
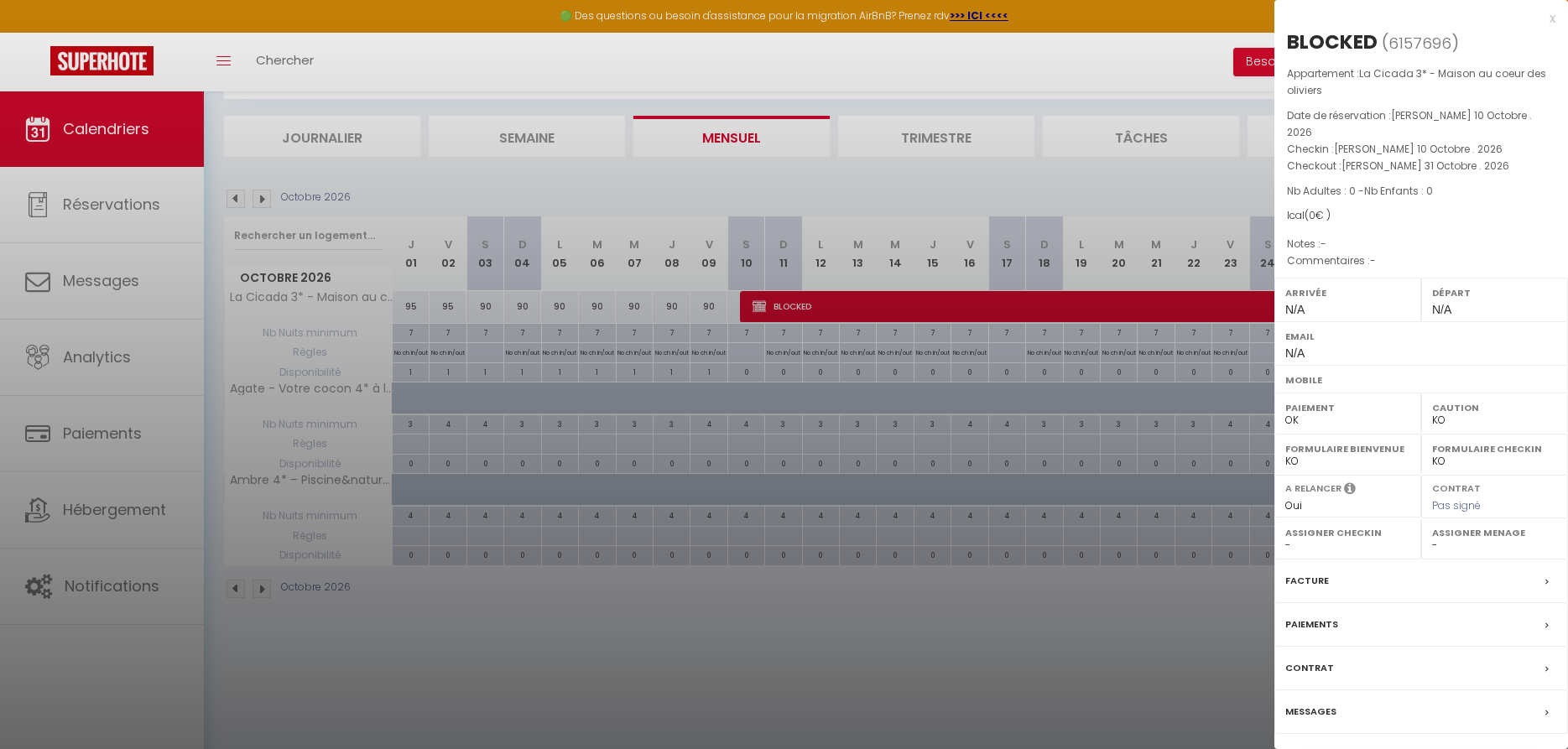
click at [1451, 748] on link "Détails de la réservation" at bounding box center [1420, 761] width 241 height 22
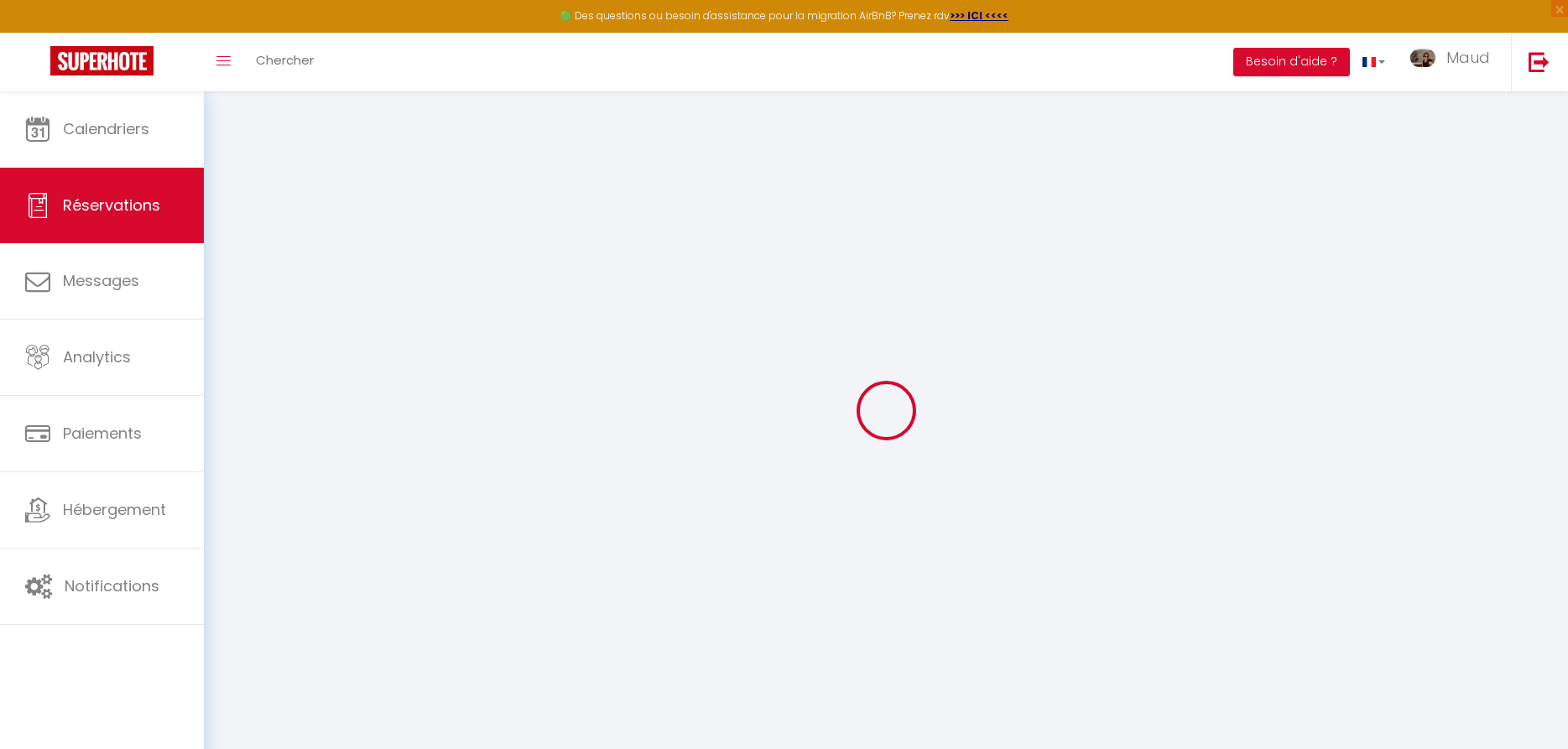
type input "BLOCKED"
select select
select select "61172"
select select "1"
type input "[PERSON_NAME] 10 Octobre 2026"
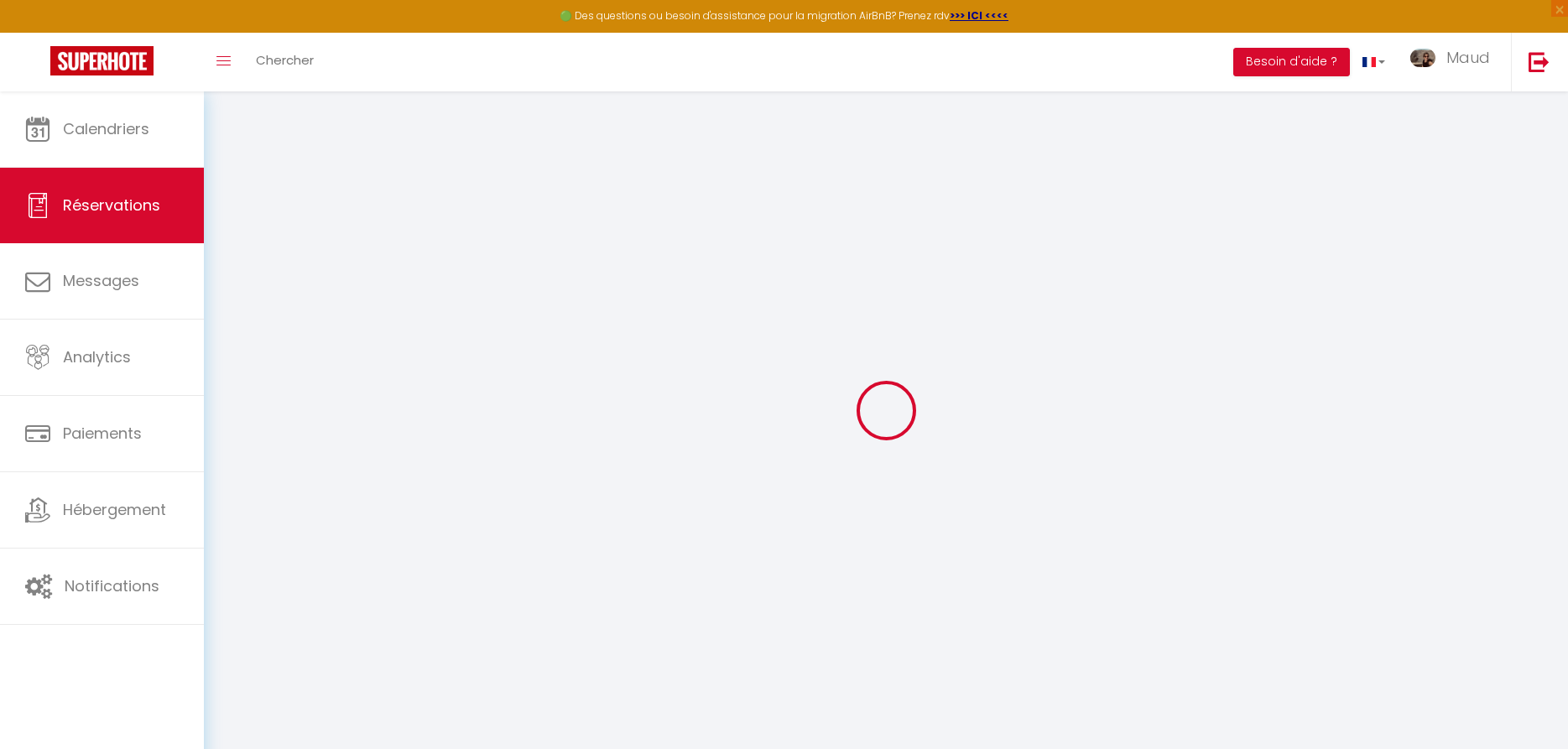
select select
type input "[PERSON_NAME] 31 Octobre 2026"
select select
type input "0"
select select "12"
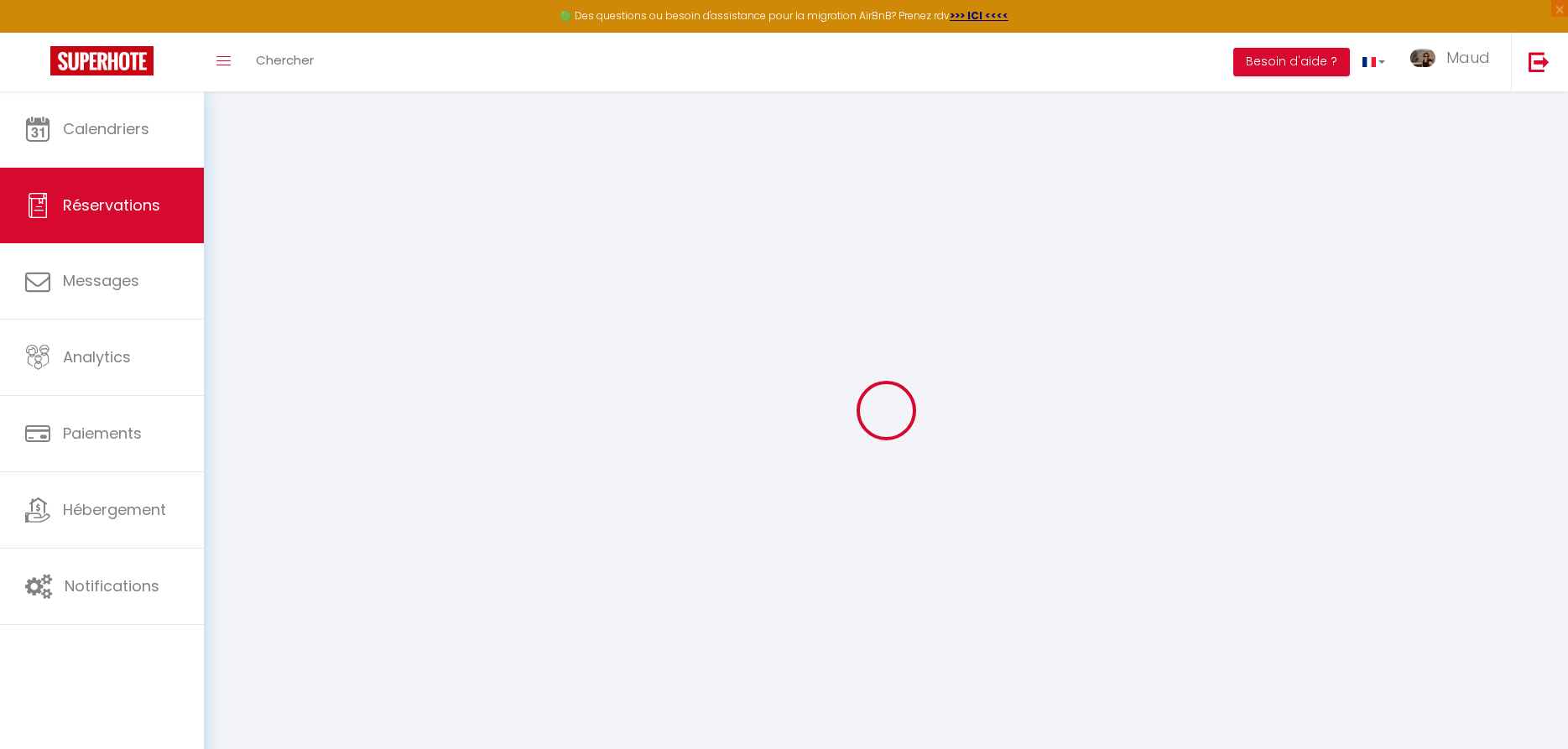
select select
checkbox input "false"
type input "0"
select select "73"
type input "0"
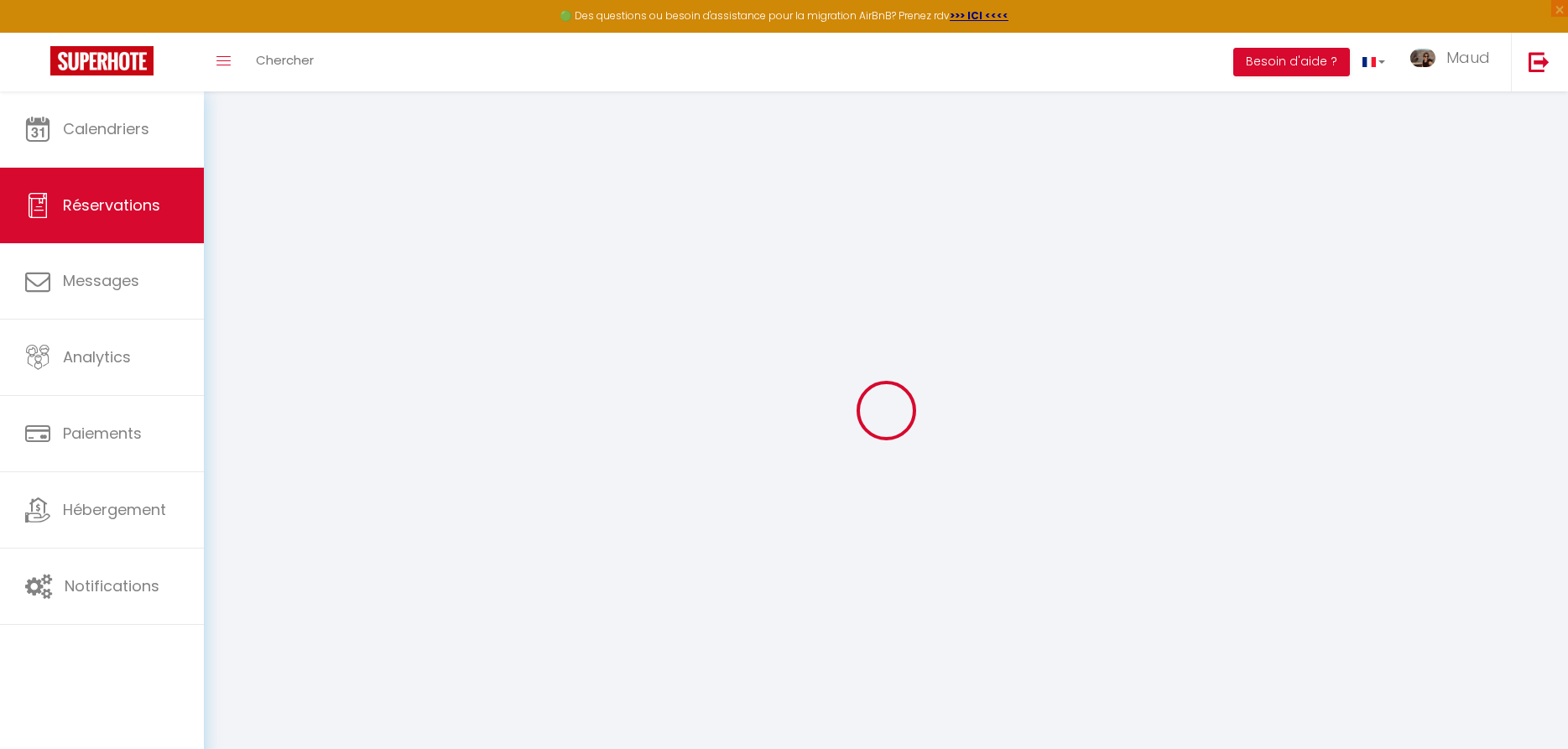
type input "0"
select select
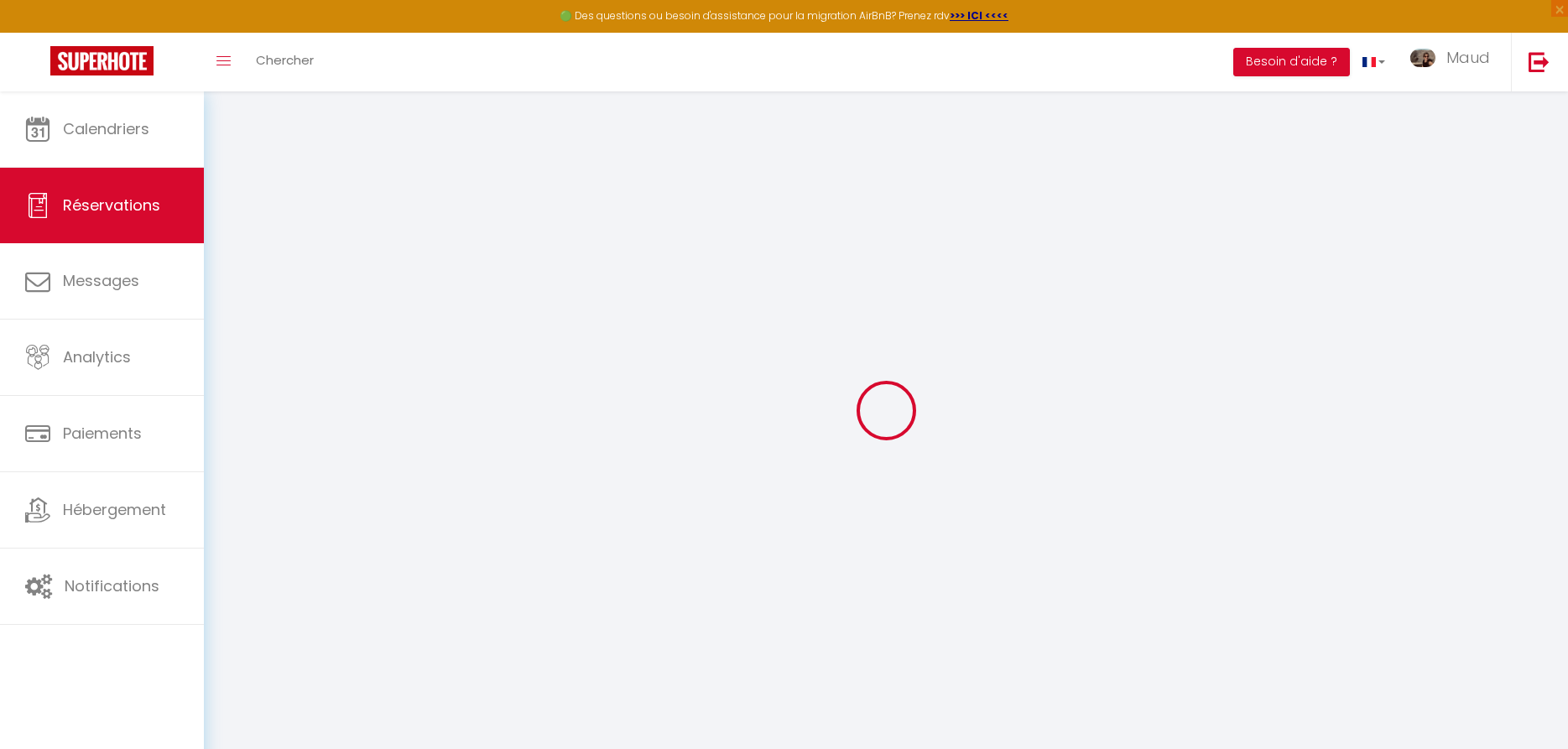
select select "14"
checkbox input "false"
select select
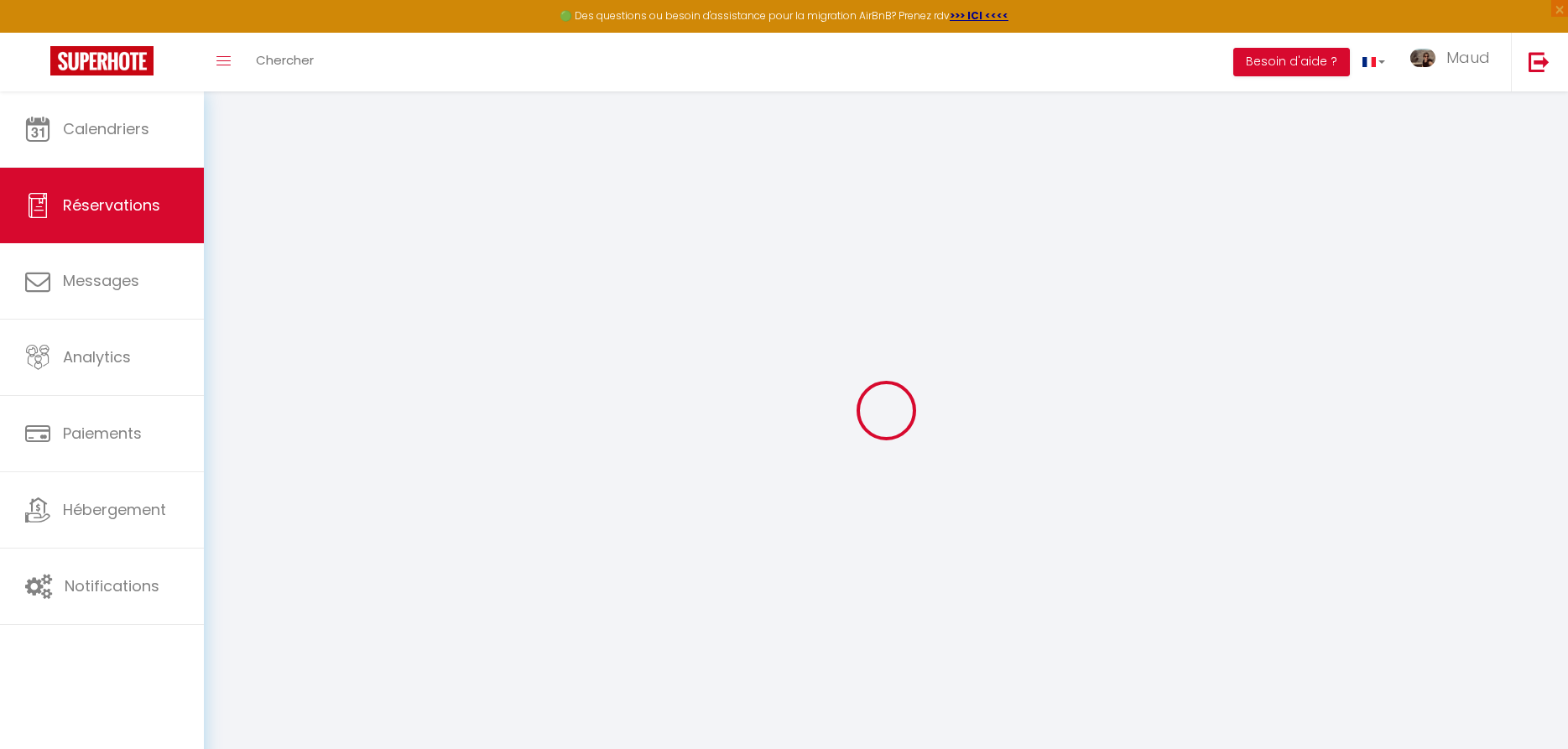
checkbox input "false"
select select
checkbox input "false"
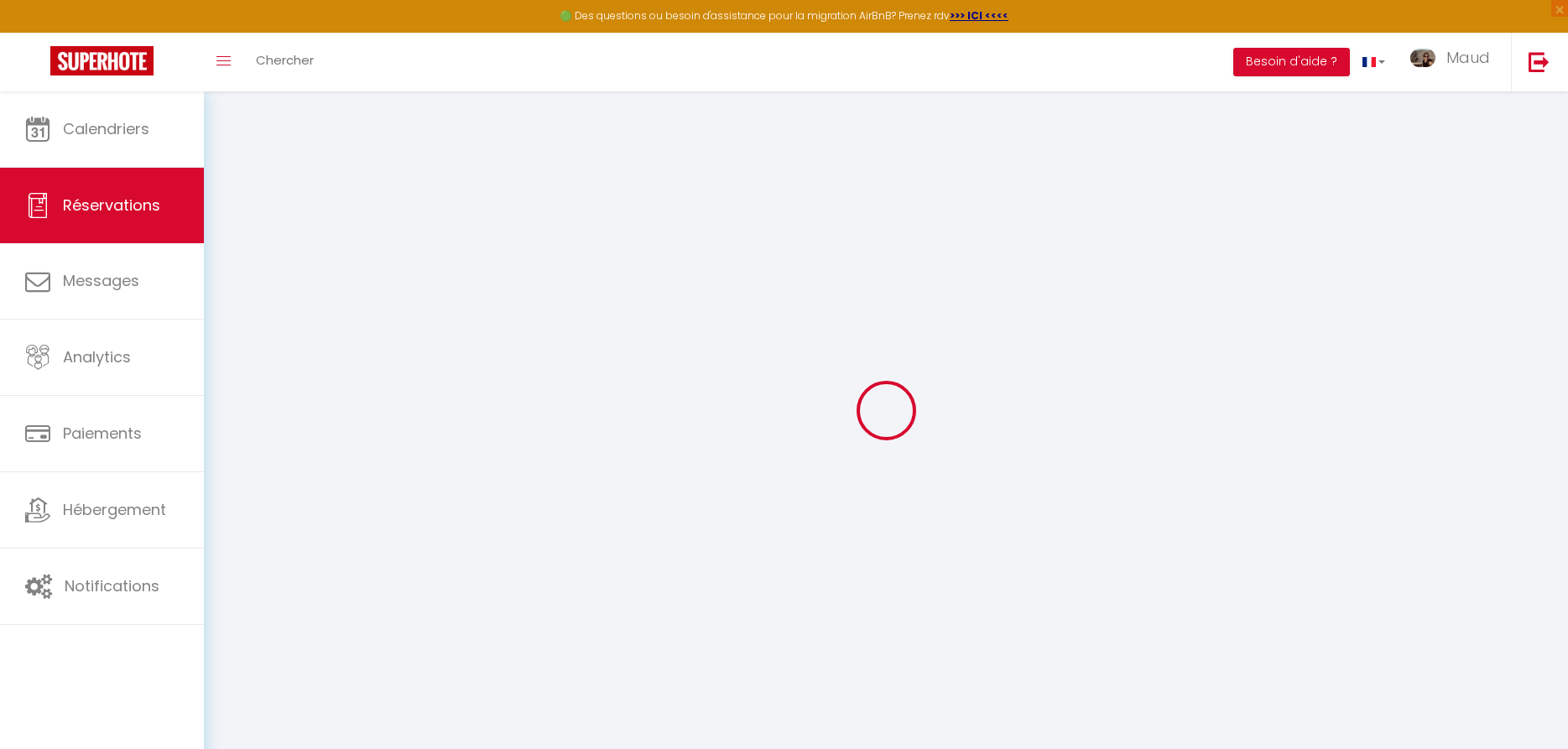
select select
checkbox input "false"
select select
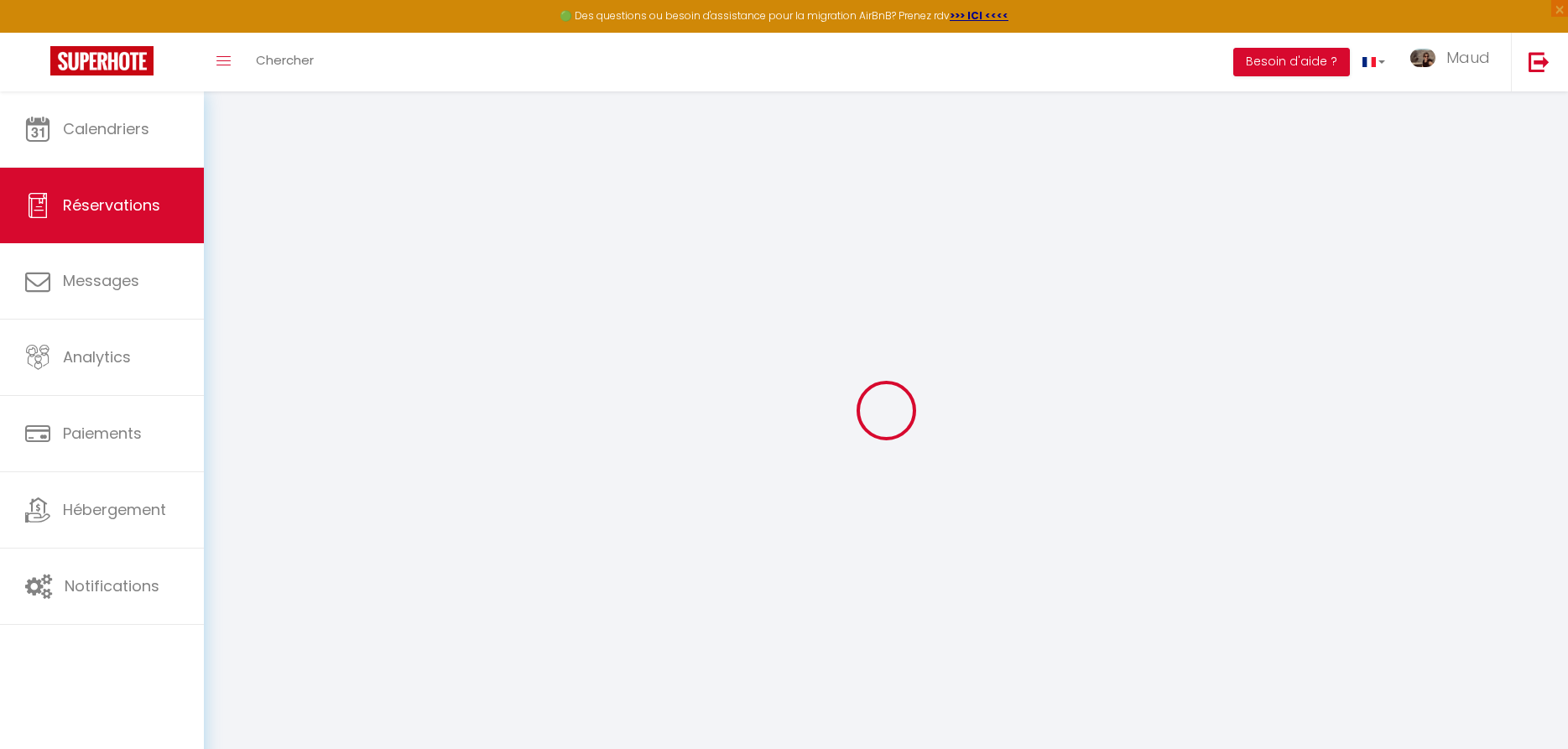
checkbox input "false"
select select
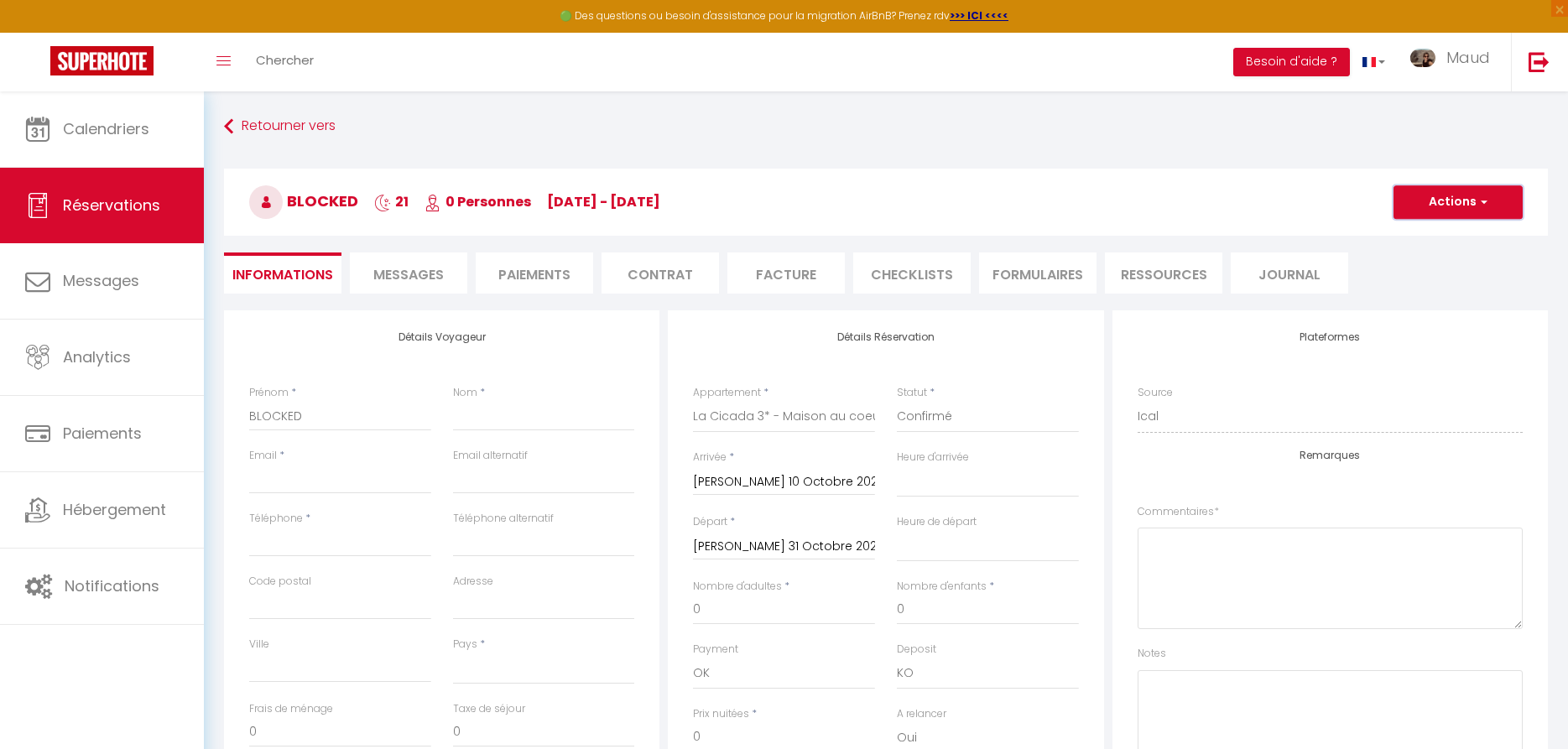
click at [1478, 209] on span "button" at bounding box center [1481, 202] width 10 height 15
click at [1453, 299] on div "Retourner vers BLOCKED 21 0 Personnes [DATE] - [DATE] Actions Enregistrer Dupli…" at bounding box center [886, 211] width 1346 height 199
click at [1456, 207] on button "Actions" at bounding box center [1458, 201] width 130 height 33
click at [1436, 276] on link "Supprimer" at bounding box center [1441, 282] width 132 height 22
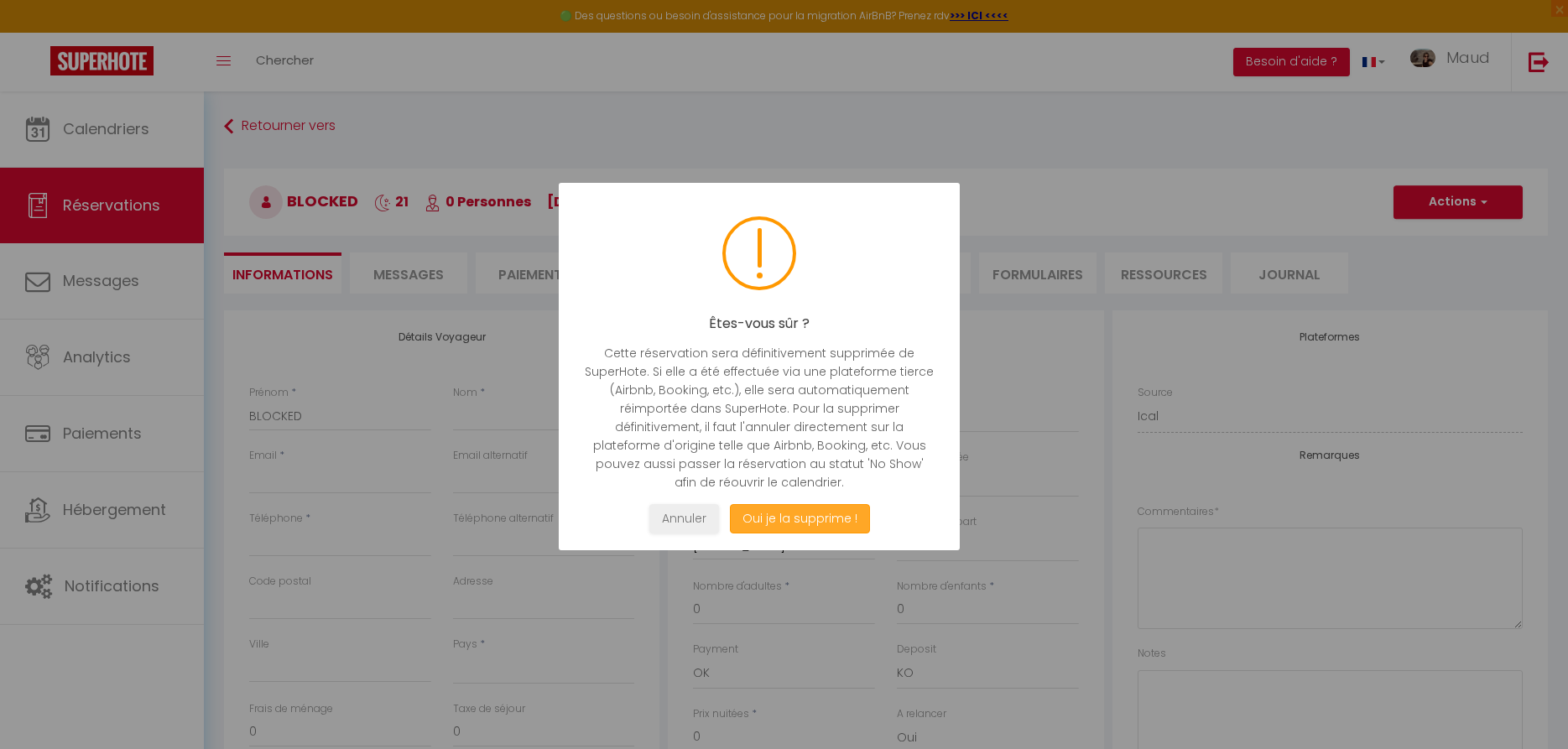
click at [844, 521] on button "Oui je la supprime !" at bounding box center [799, 518] width 140 height 29
select select "not_cancelled"
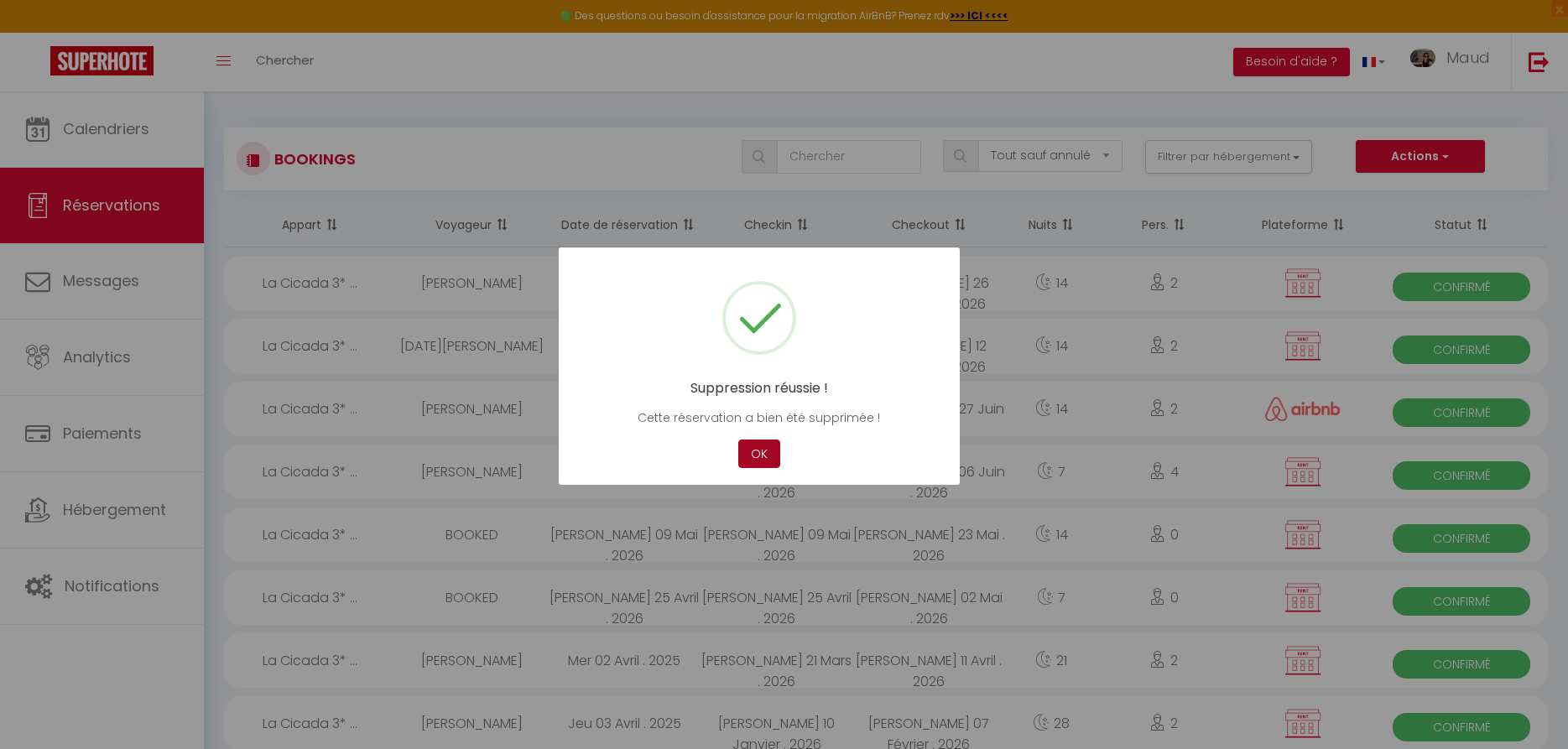
click at [758, 446] on button "OK" at bounding box center [759, 454] width 42 height 29
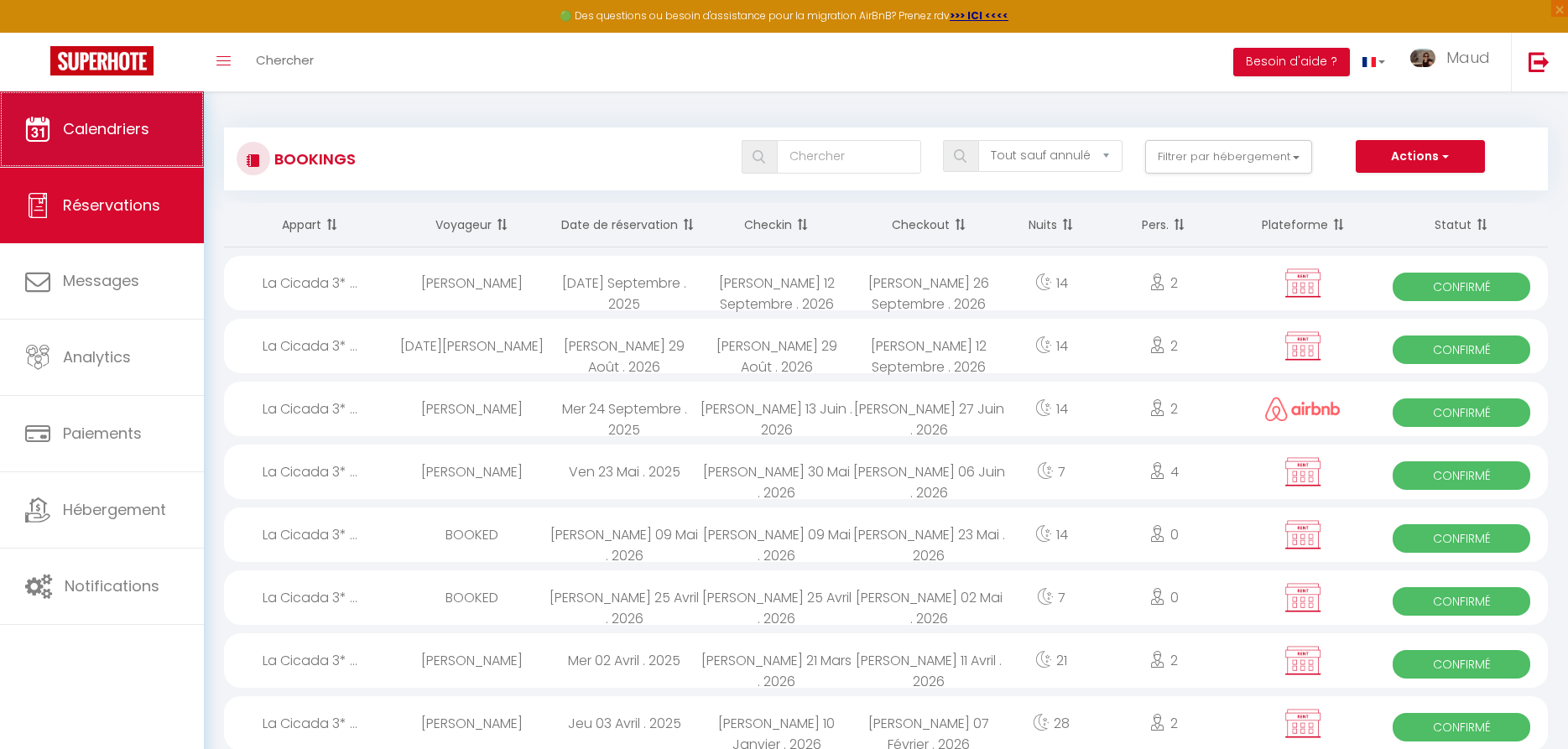
click at [92, 132] on span "Calendriers" at bounding box center [105, 129] width 86 height 21
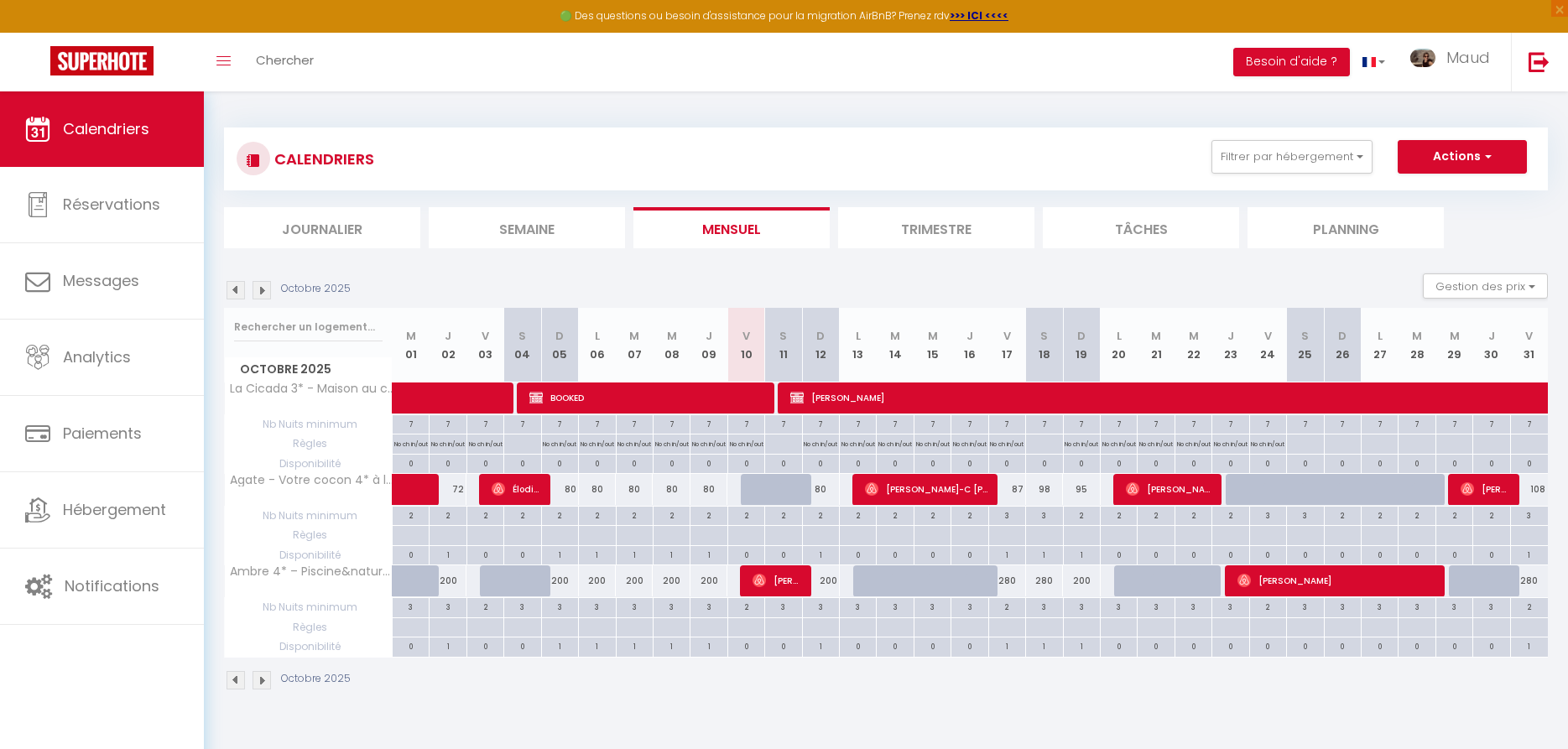
click at [265, 296] on img at bounding box center [262, 290] width 19 height 19
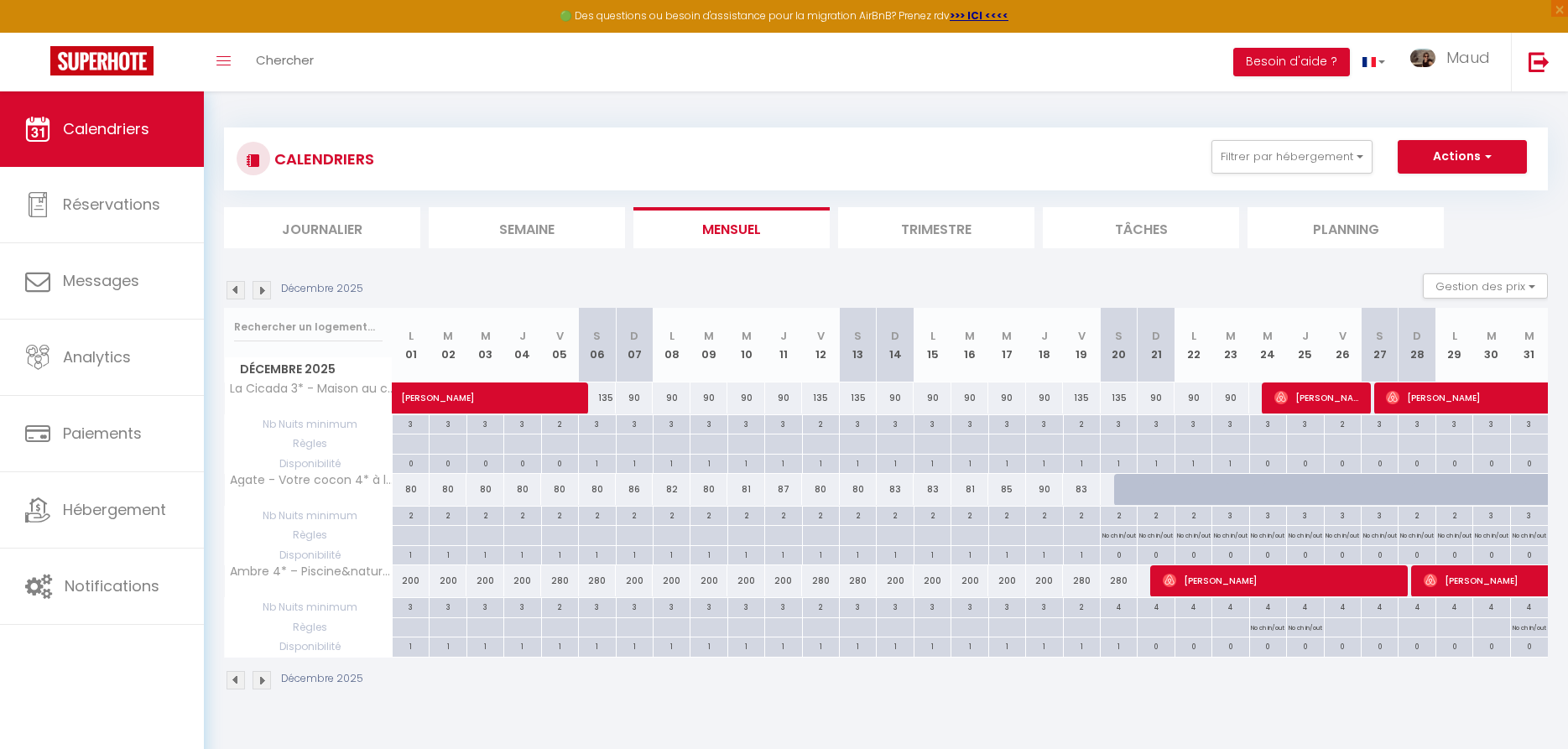
click at [265, 295] on img at bounding box center [262, 290] width 19 height 19
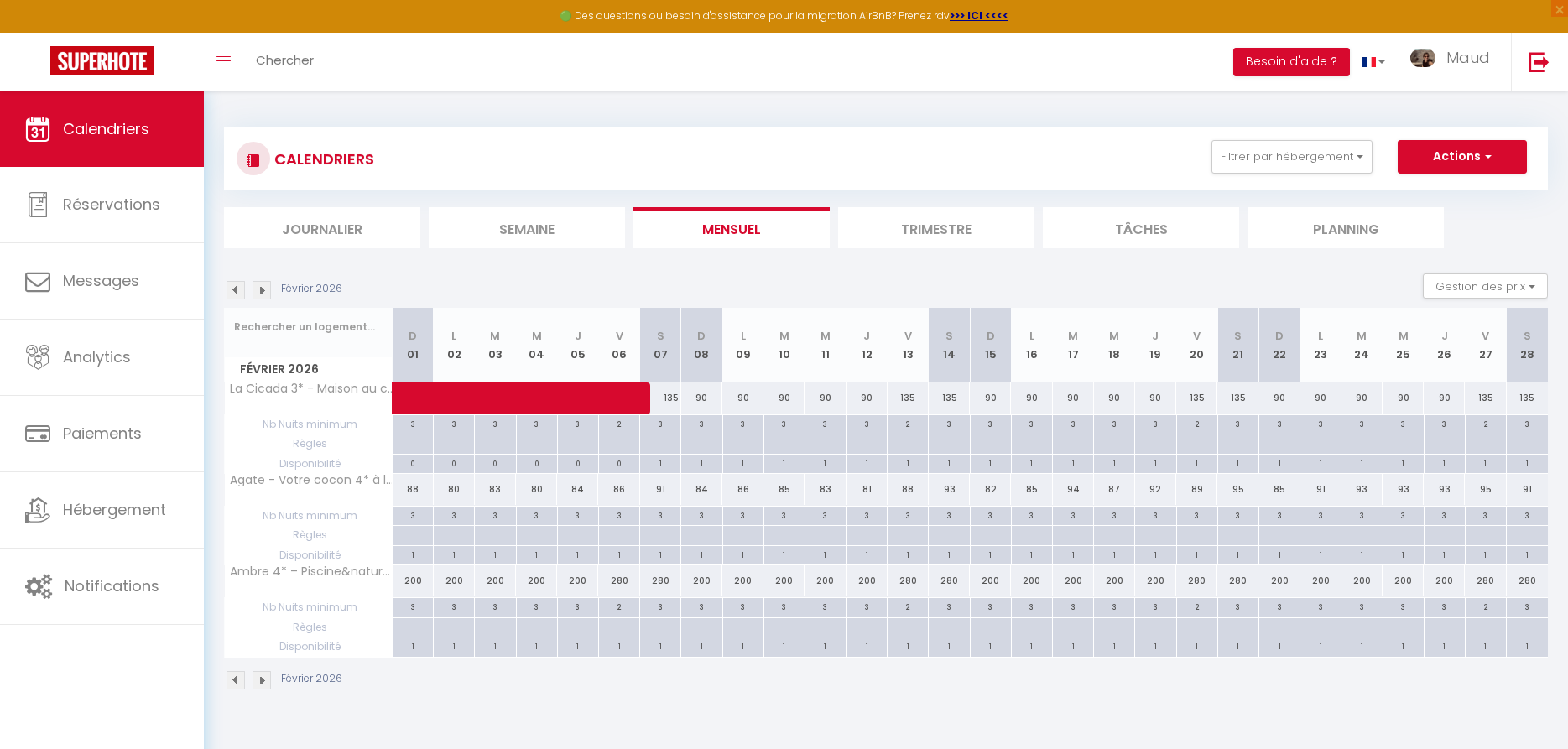
click at [265, 295] on img at bounding box center [262, 290] width 19 height 19
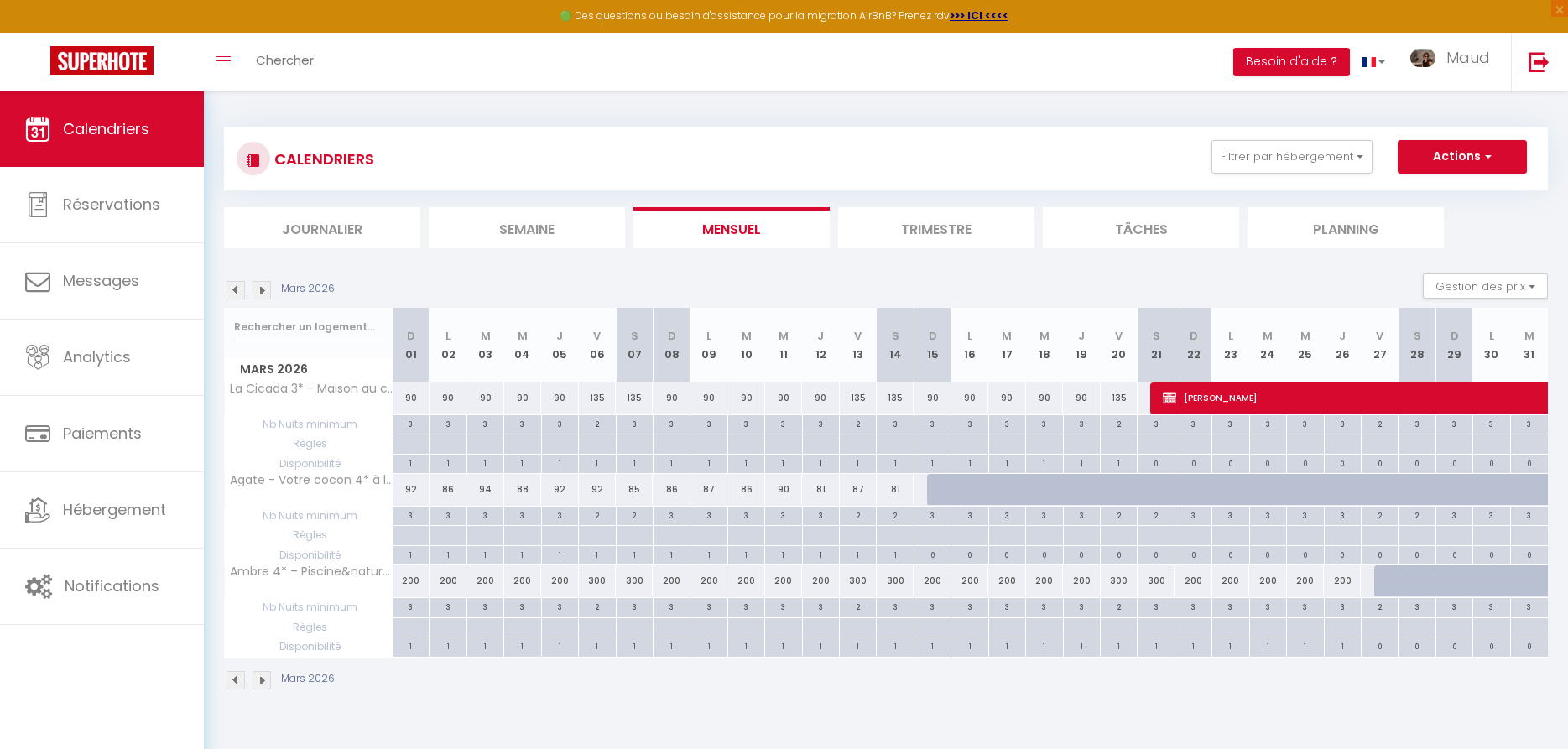
click at [265, 295] on img at bounding box center [262, 290] width 19 height 19
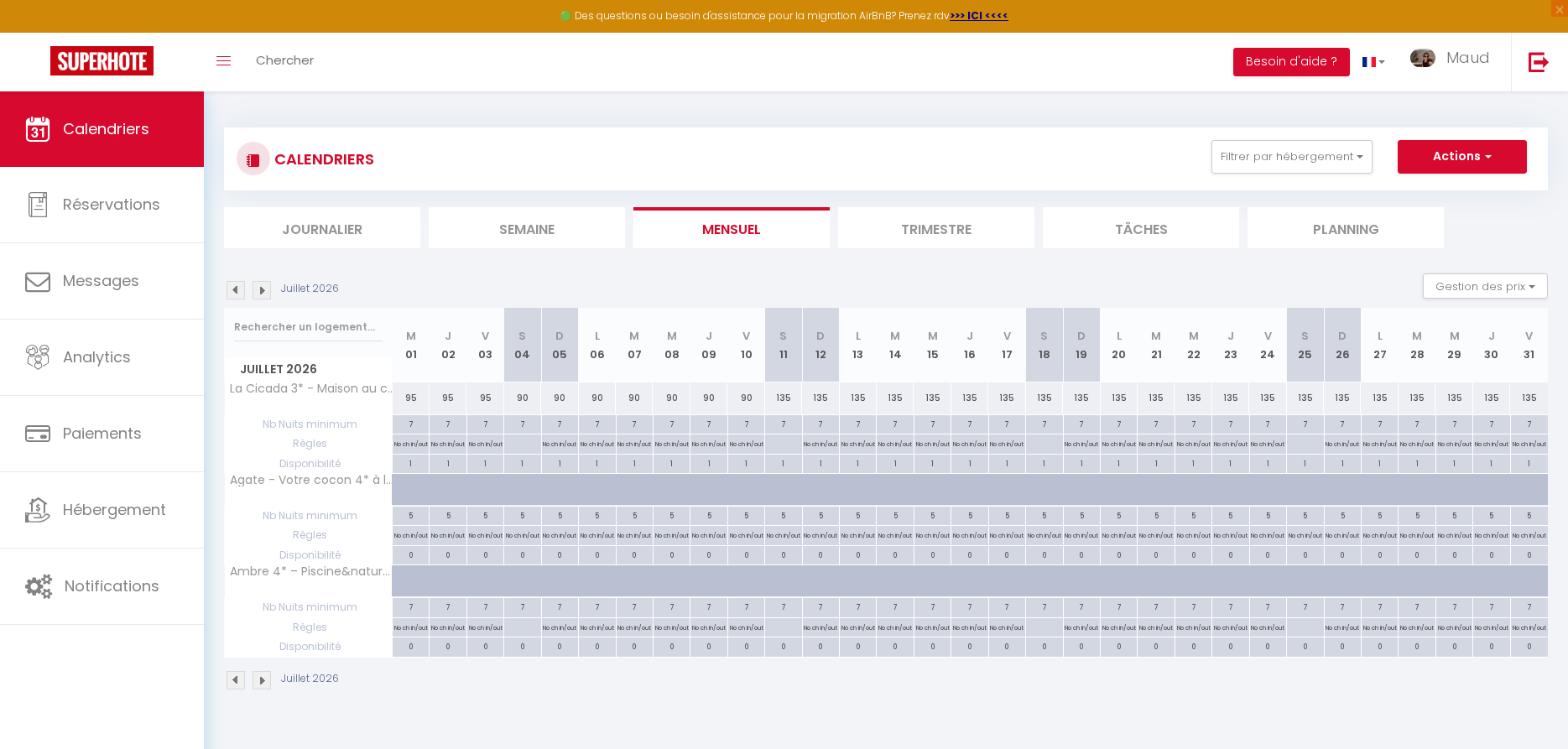
click at [265, 295] on img at bounding box center [262, 290] width 19 height 19
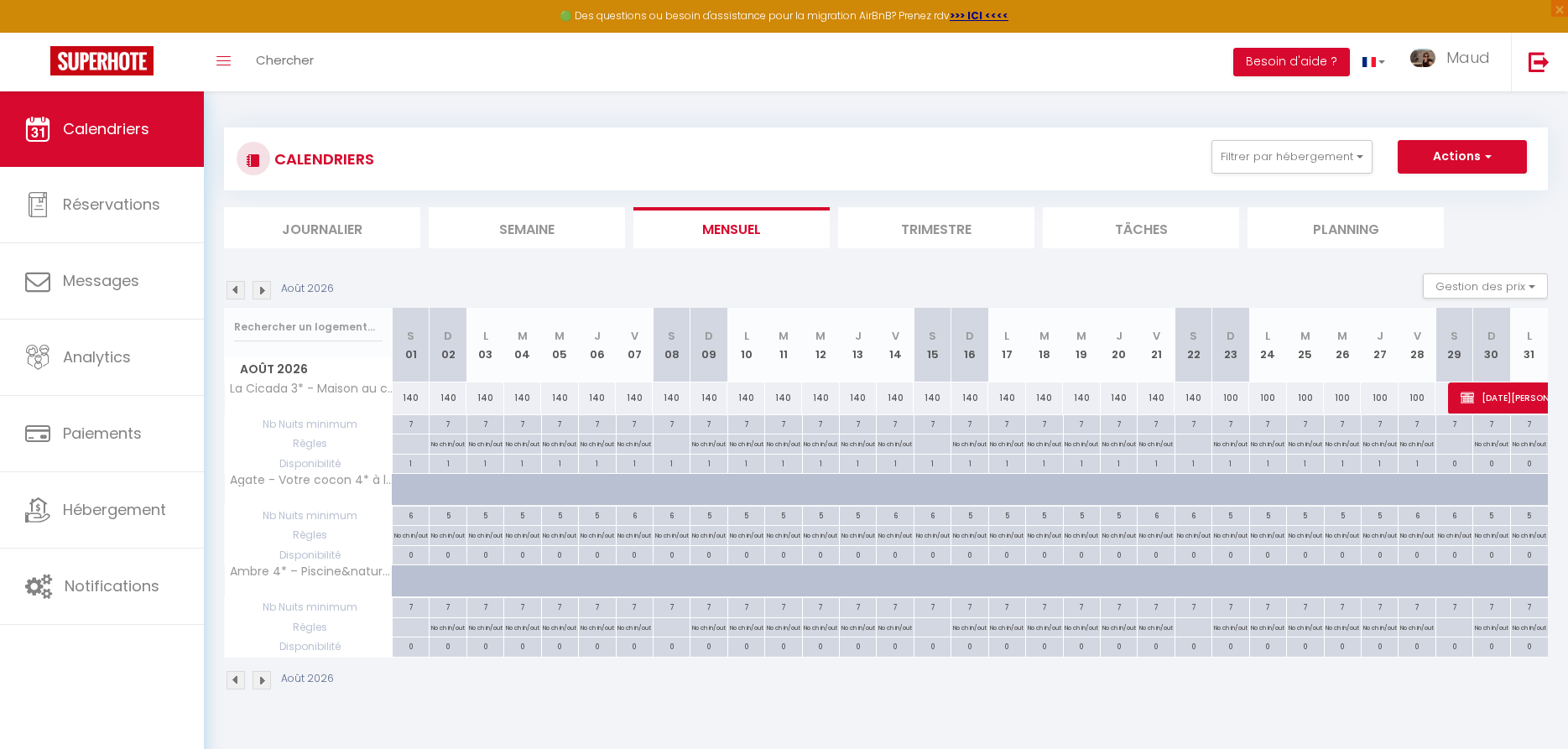
click at [265, 295] on img at bounding box center [262, 290] width 19 height 19
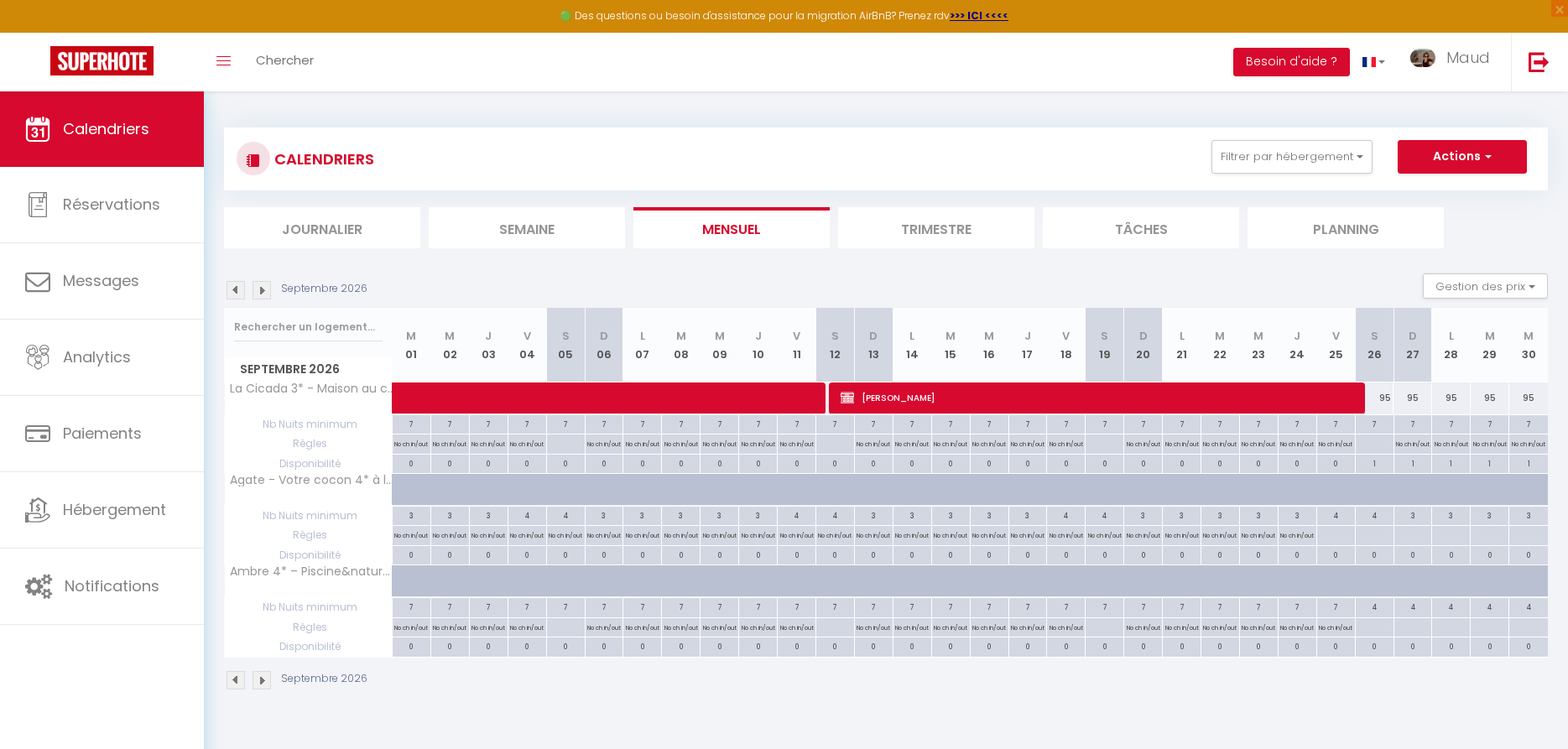
click at [265, 295] on img at bounding box center [262, 290] width 19 height 19
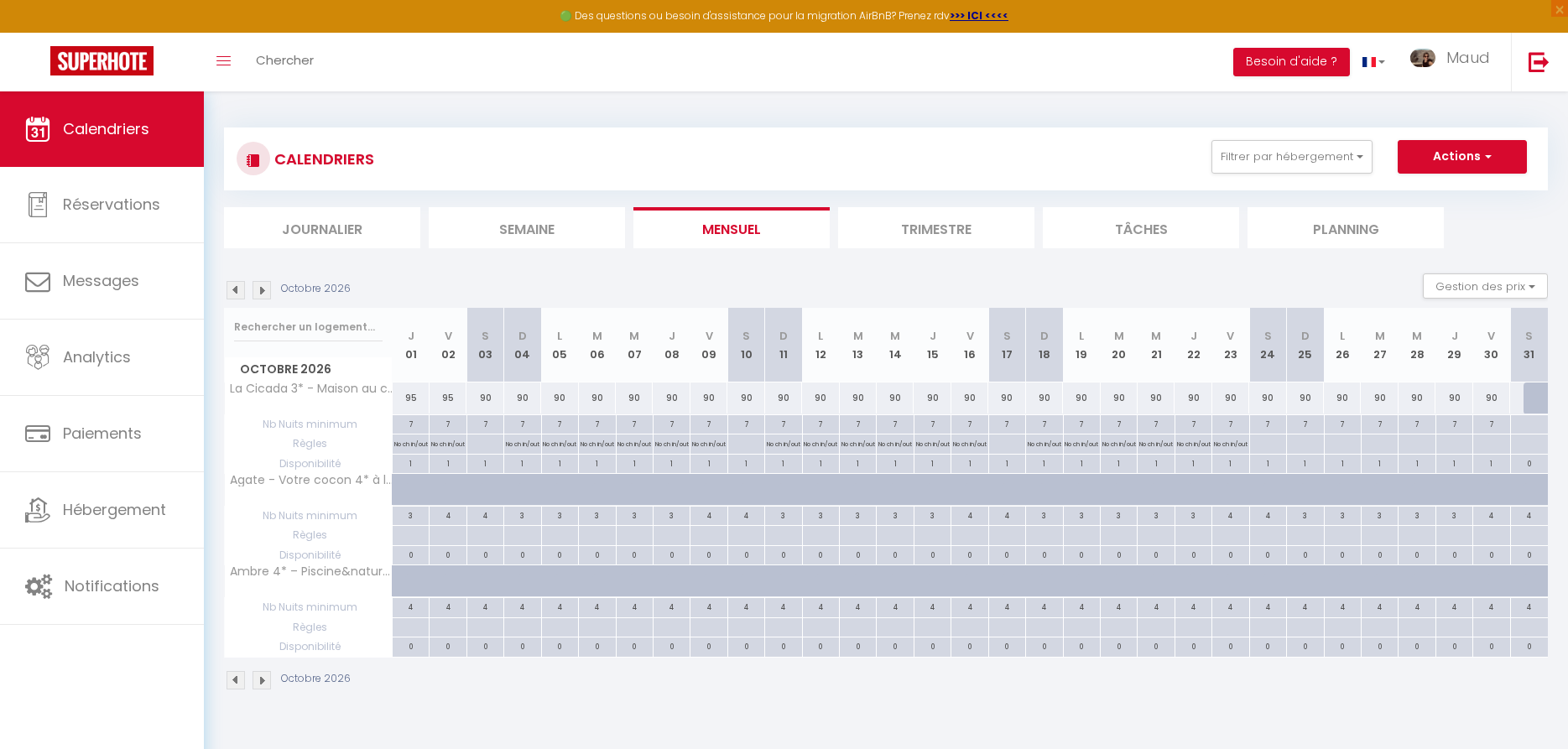
click at [488, 399] on div "90" at bounding box center [484, 397] width 37 height 31
type input "90"
type input "[PERSON_NAME] 03 Octobre 2026"
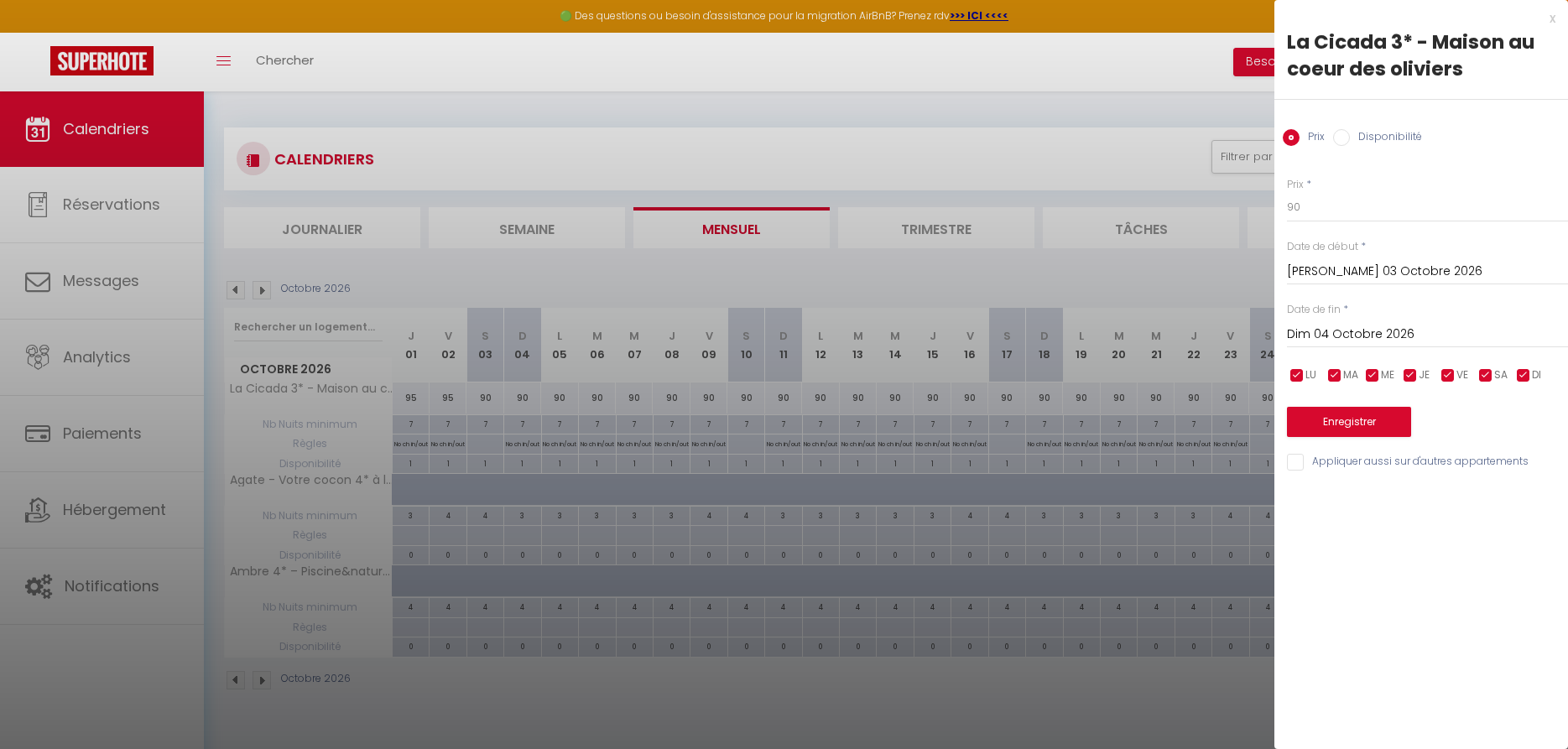
click at [1345, 339] on input "Dim 04 Octobre 2026" at bounding box center [1427, 334] width 281 height 22
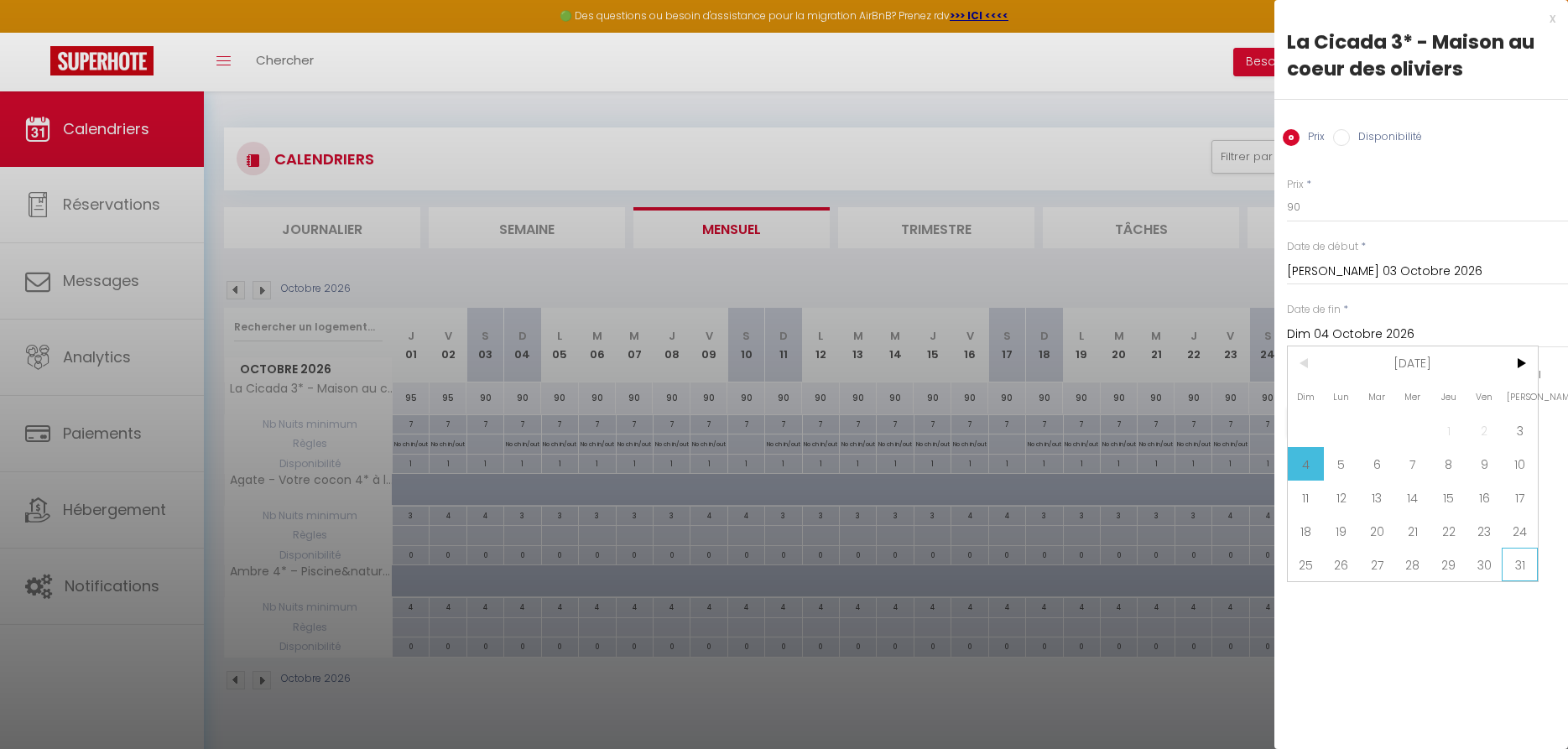
click at [1518, 573] on span "31" at bounding box center [1520, 564] width 36 height 33
type input "[PERSON_NAME] 31 Octobre 2026"
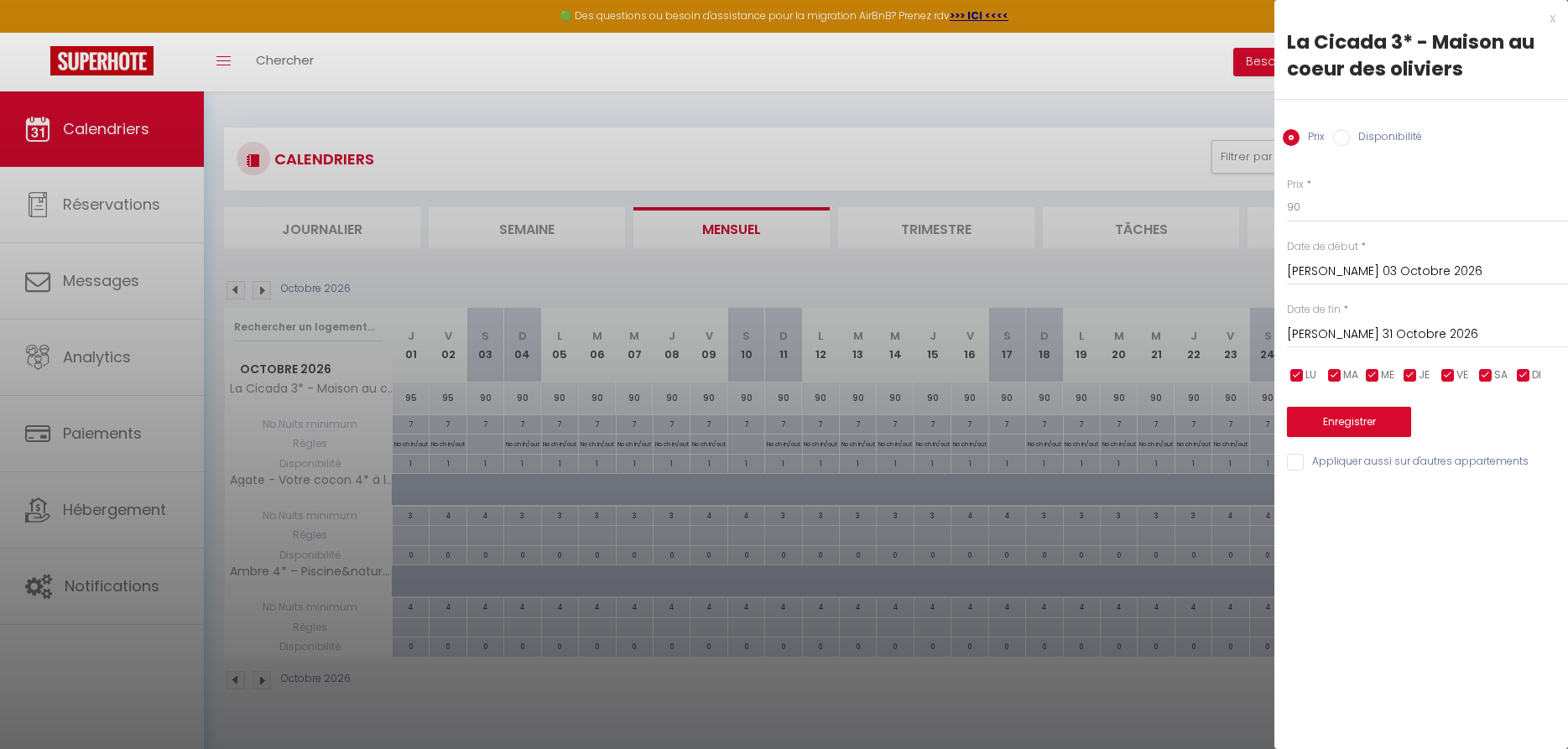
click at [1345, 137] on input "Disponibilité" at bounding box center [1342, 138] width 17 height 17
radio input "true"
radio input "false"
click at [1287, 192] on select "Disponible Indisponible" at bounding box center [1427, 208] width 281 height 32
select select "0"
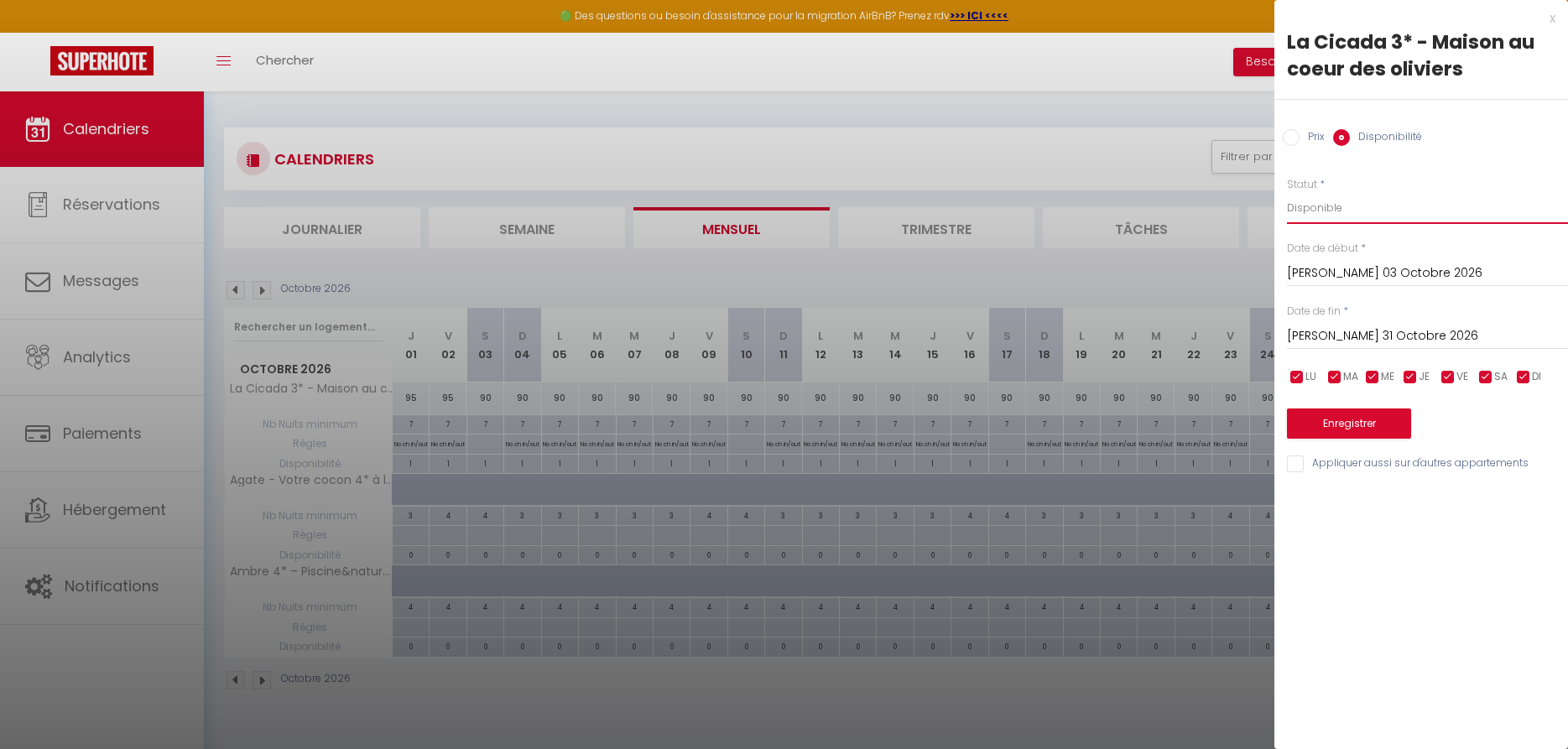
click option "Indisponible" at bounding box center [0, 0] width 0 height 0
click at [1339, 428] on button "Enregistrer" at bounding box center [1348, 424] width 124 height 30
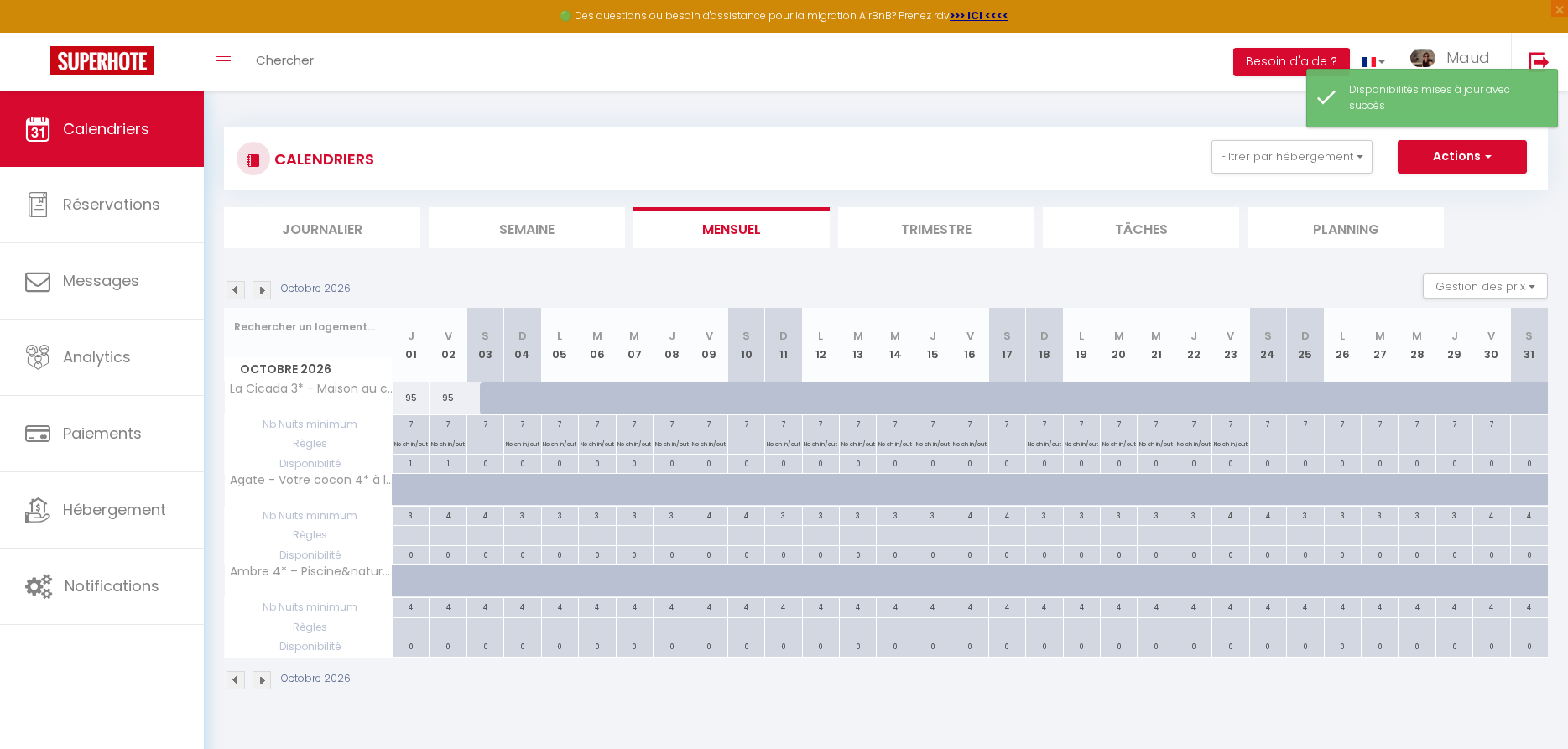
click at [266, 292] on img at bounding box center [262, 290] width 19 height 19
